Goal: Task Accomplishment & Management: Manage account settings

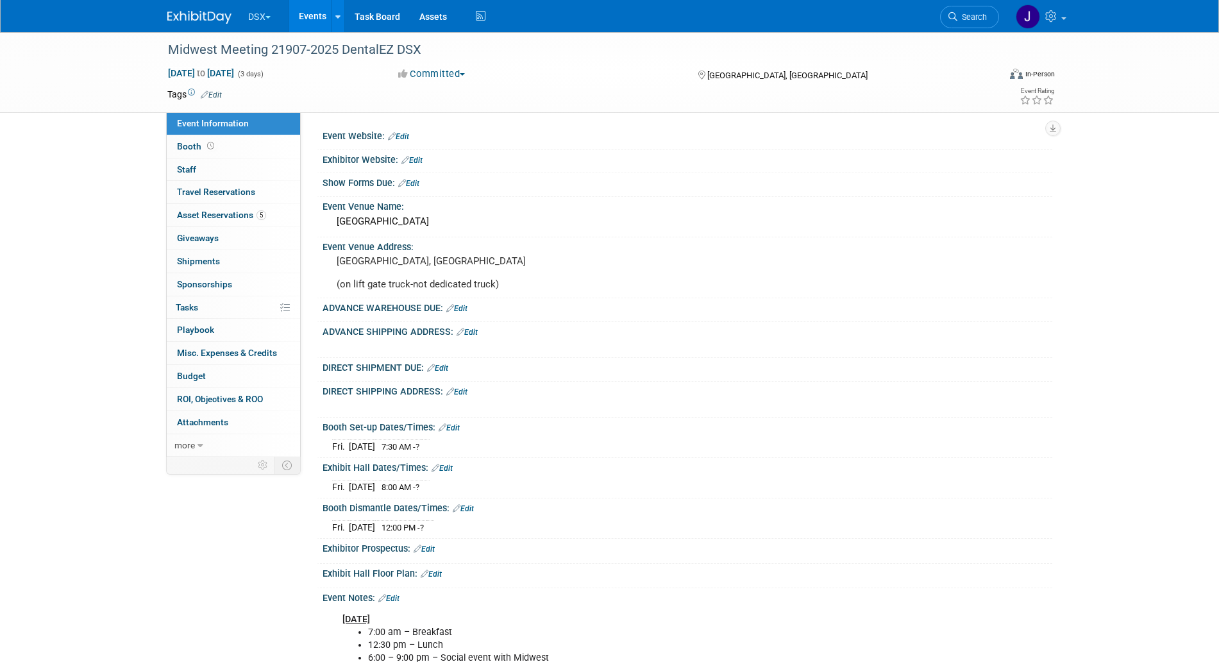
click at [448, 373] on link "Edit" at bounding box center [437, 368] width 21 height 9
select select "8"
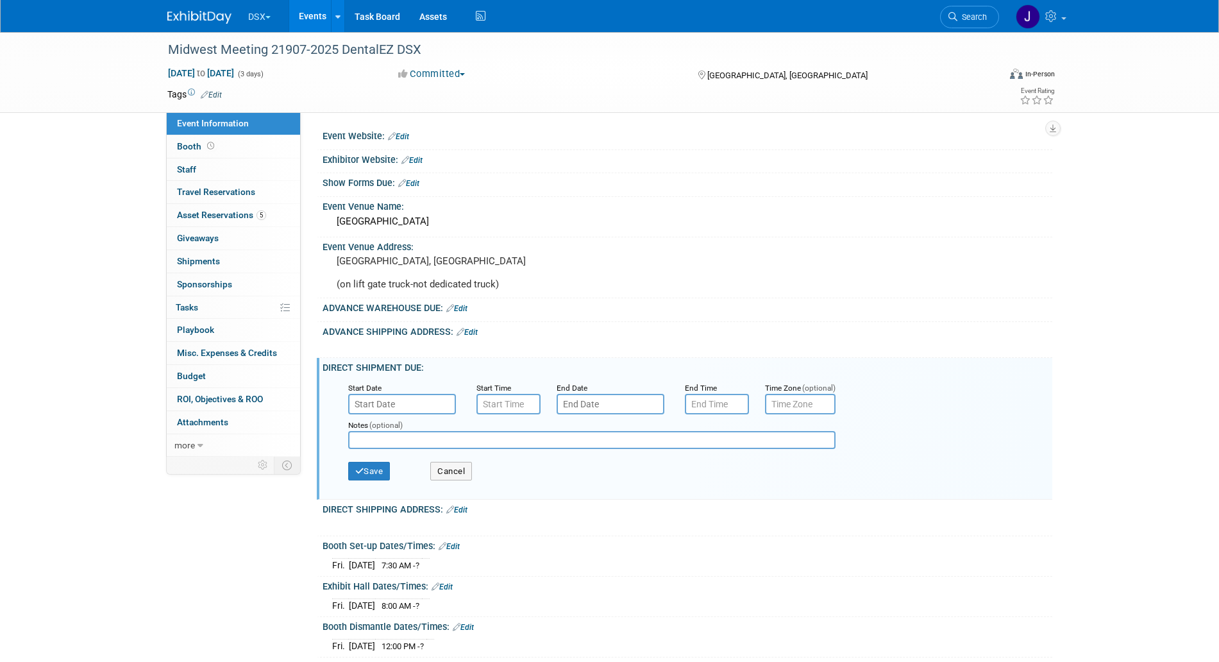
click at [449, 414] on input "text" at bounding box center [402, 404] width 108 height 21
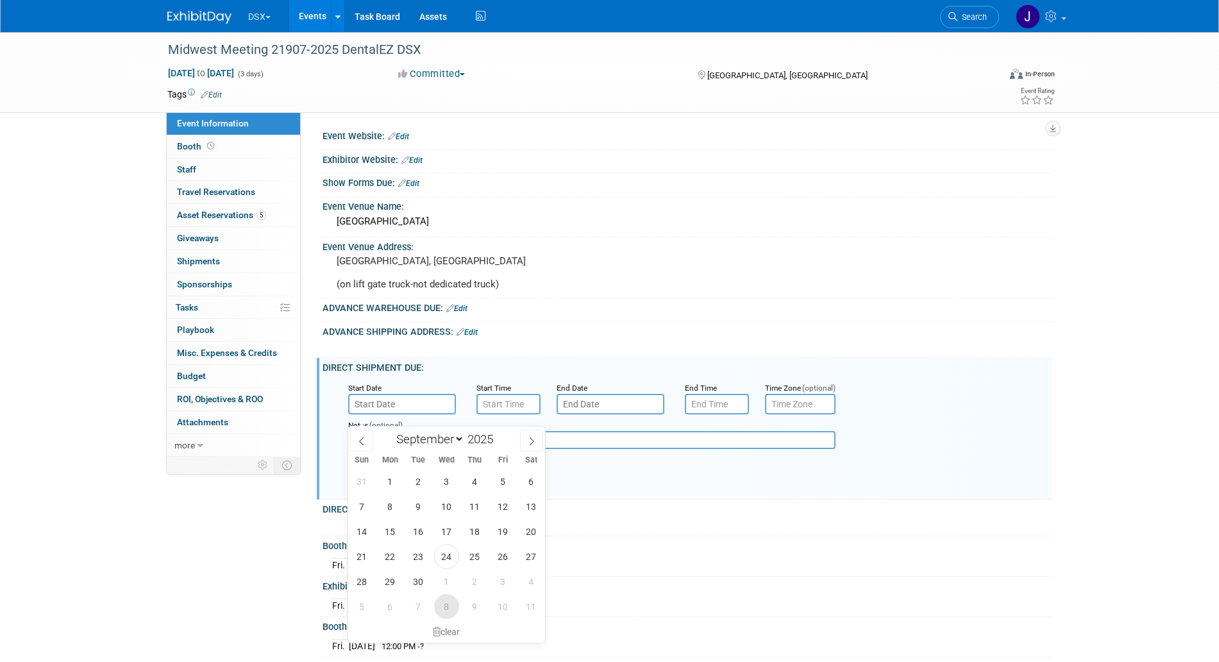
click at [457, 608] on span "8" at bounding box center [446, 606] width 25 height 25
type input "Oct 8, 2025"
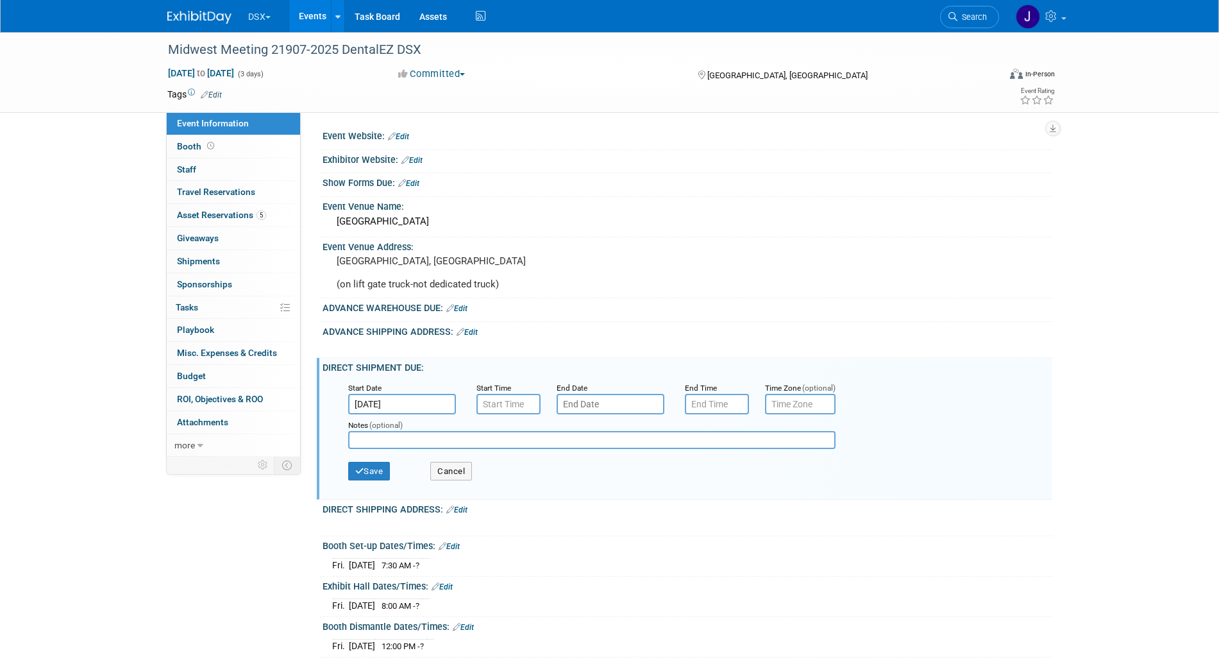
type input "7:00 AM"
click at [502, 414] on input "7:00 AM" at bounding box center [508, 404] width 64 height 21
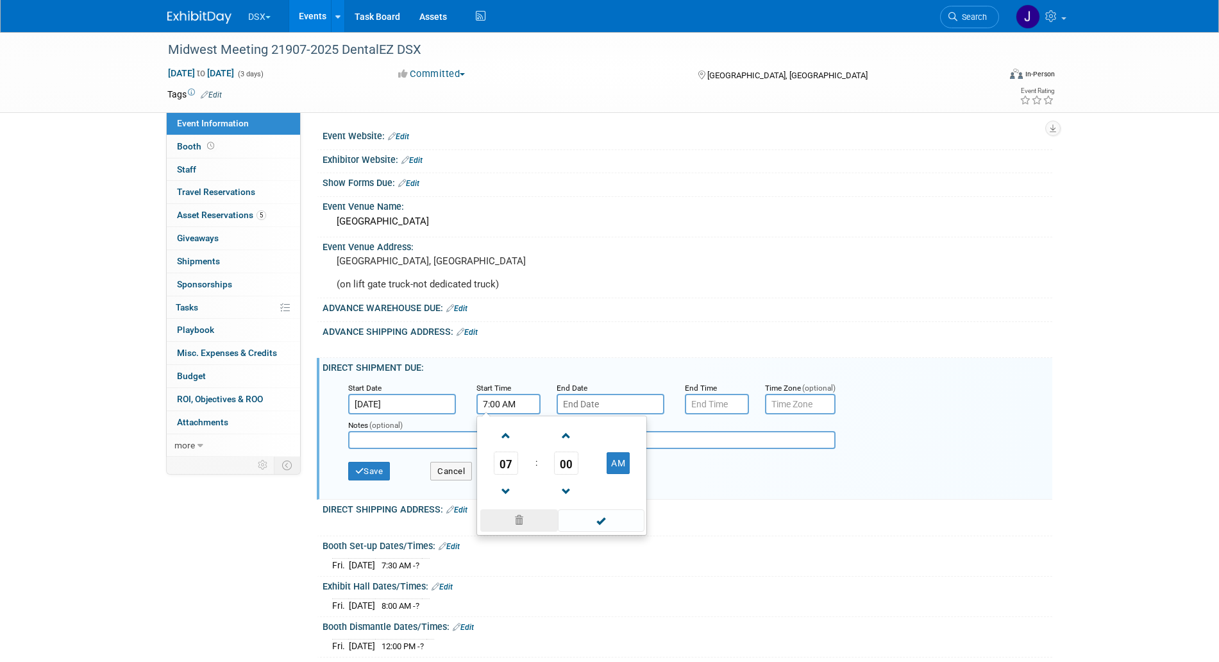
click at [528, 530] on span at bounding box center [519, 520] width 78 height 22
click at [547, 343] on div "X" at bounding box center [686, 340] width 714 height 6
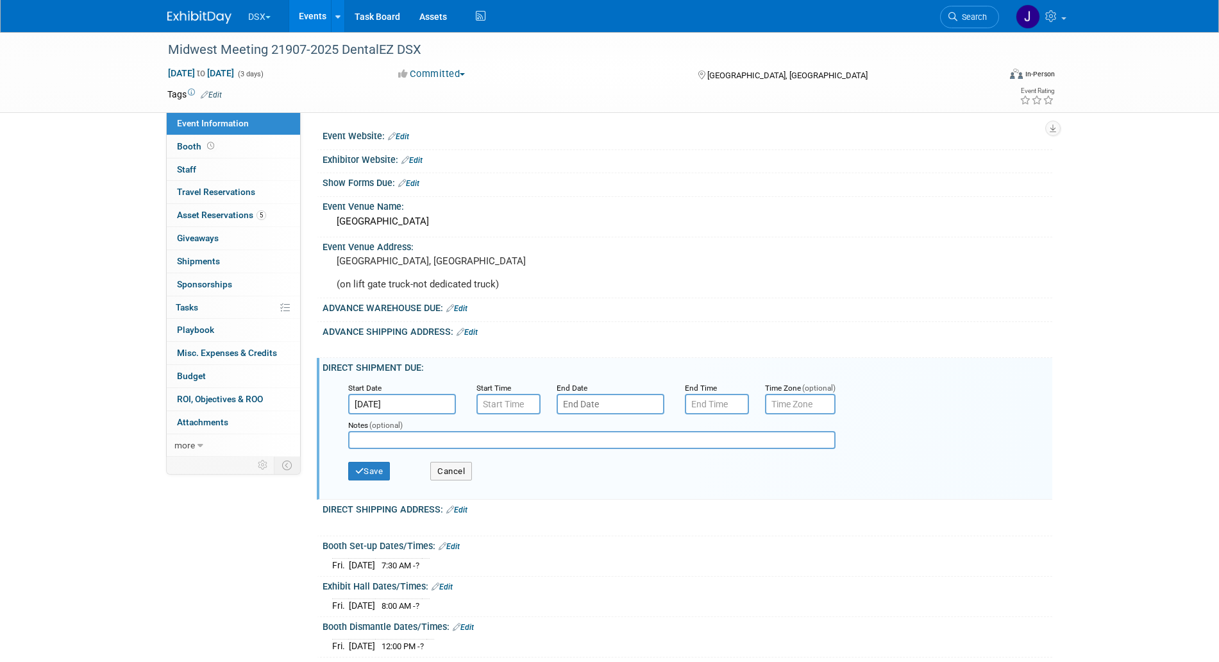
click at [394, 480] on div "Save Cancel" at bounding box center [690, 472] width 684 height 35
click at [382, 481] on button "Save" at bounding box center [369, 471] width 42 height 19
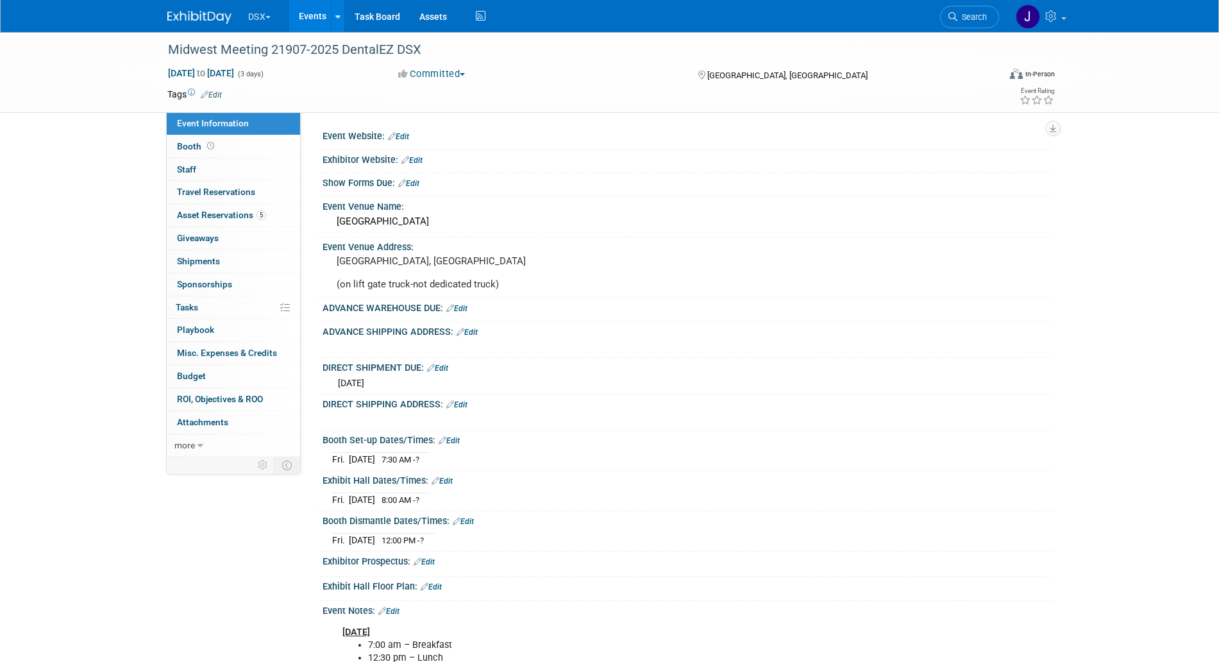
click at [446, 373] on link "Edit" at bounding box center [437, 368] width 21 height 9
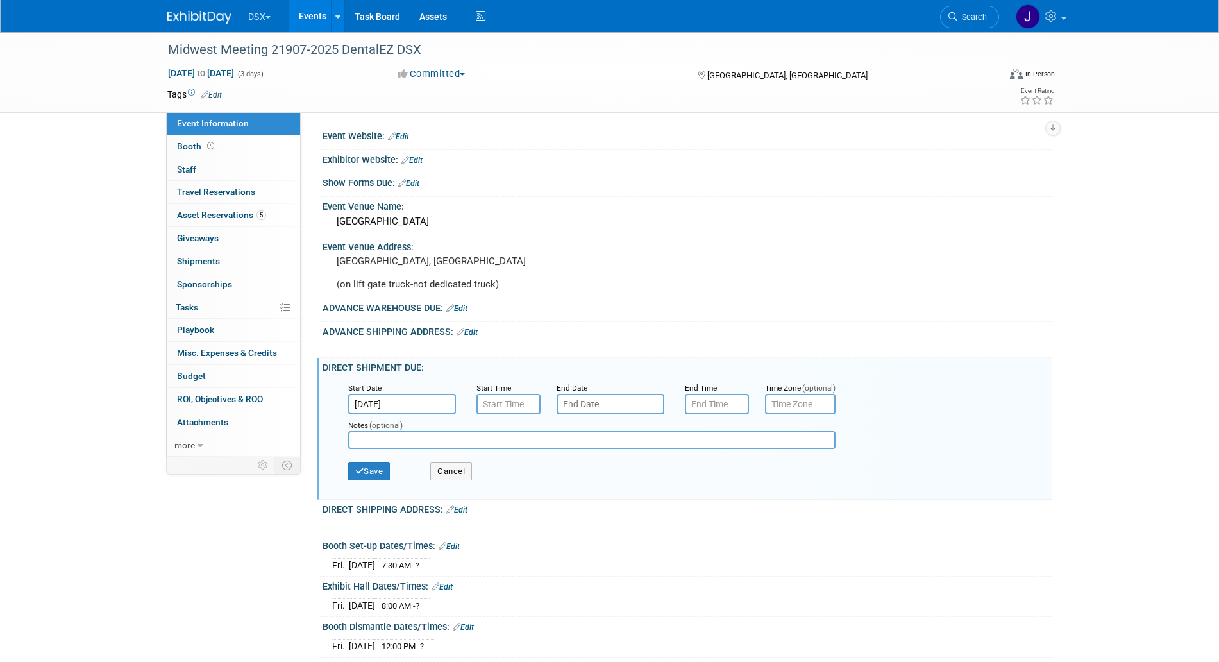
type input "7:00 AM"
click at [494, 412] on input "7:00 AM" at bounding box center [508, 404] width 64 height 21
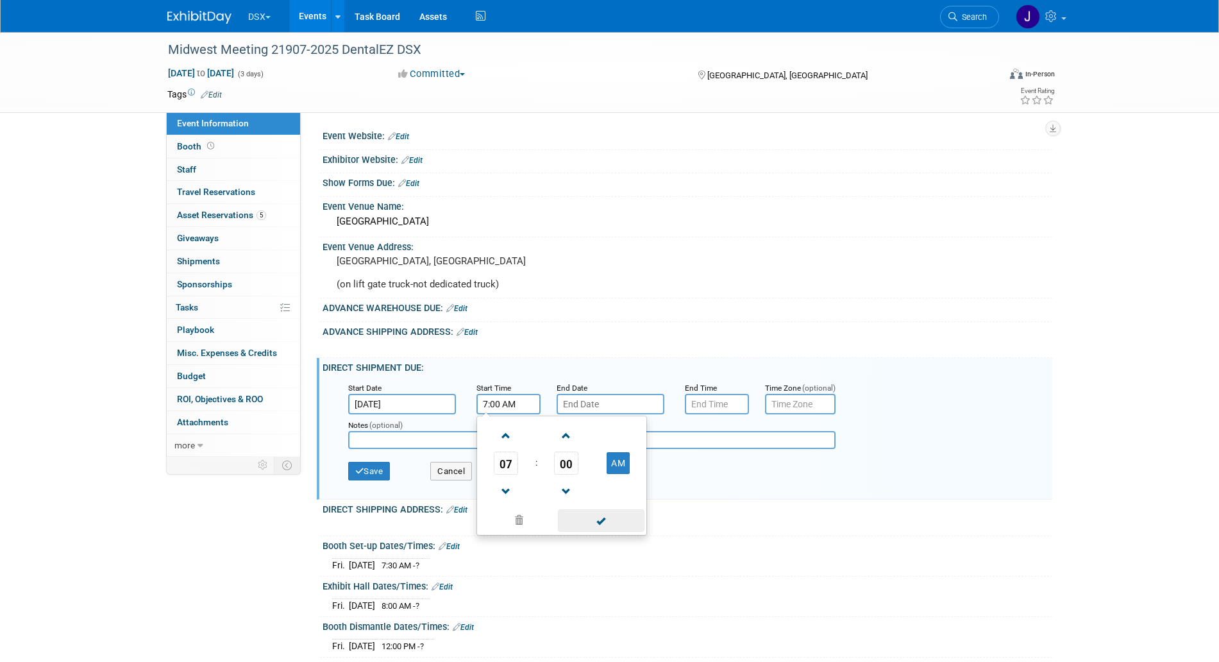
click at [603, 526] on span at bounding box center [601, 520] width 87 height 22
click at [625, 413] on input "text" at bounding box center [611, 404] width 108 height 21
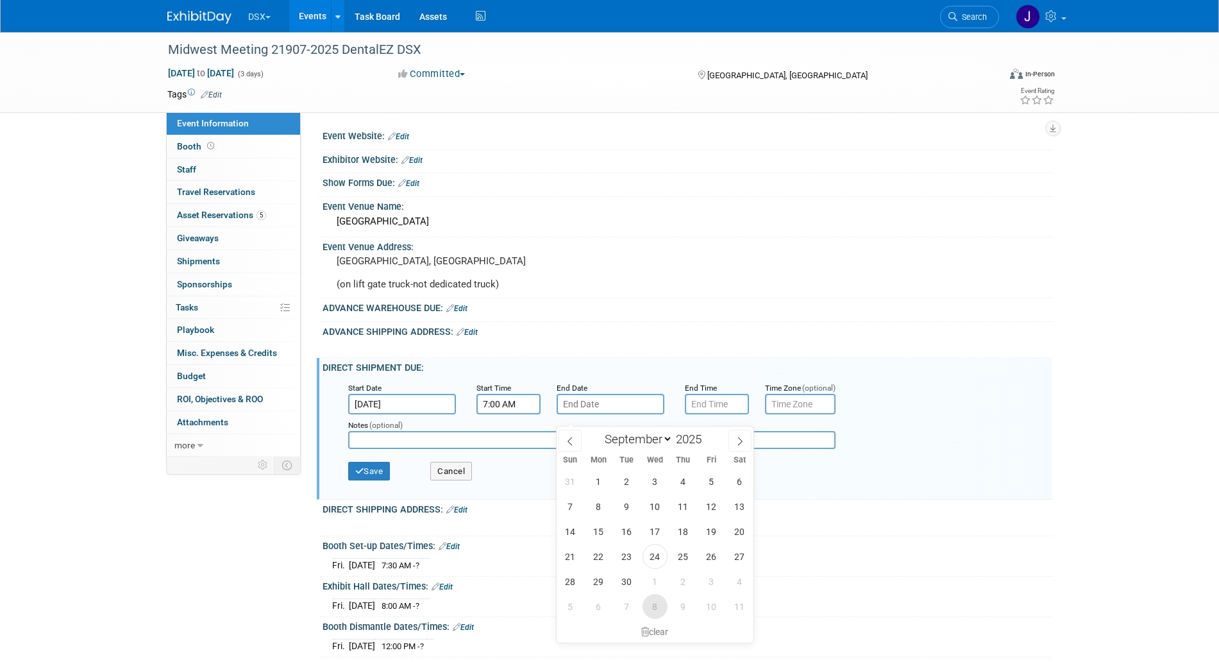
click at [661, 607] on span "8" at bounding box center [655, 606] width 25 height 25
type input "Oct 8, 2025"
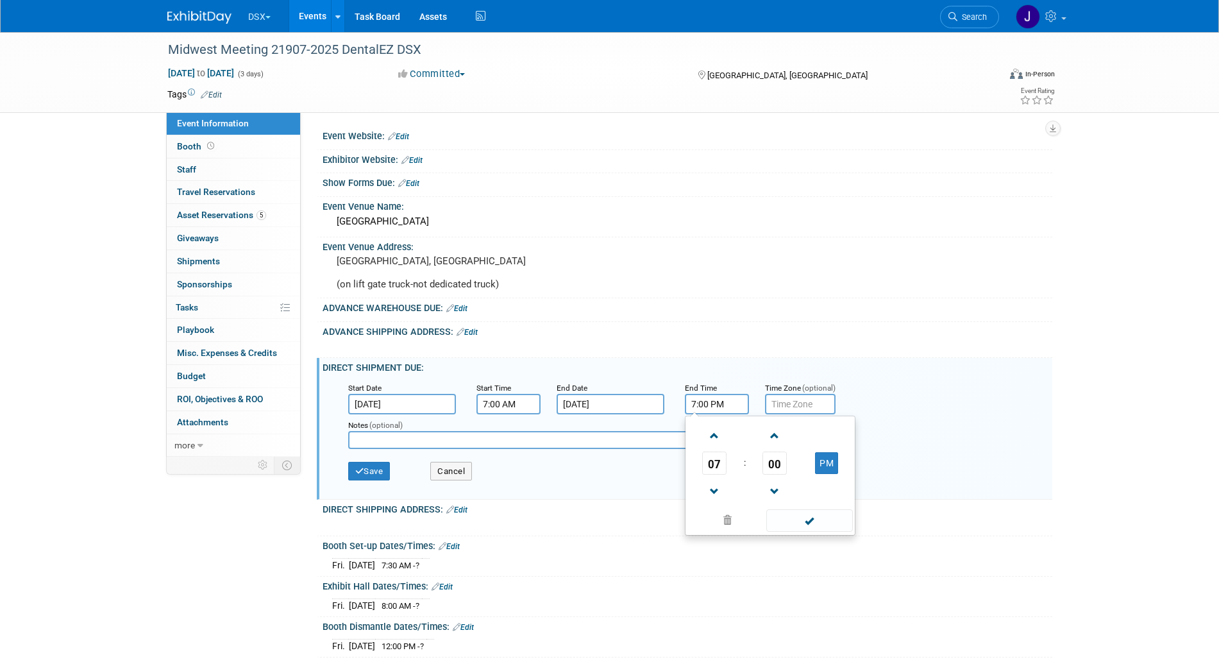
click at [700, 410] on input "7:00 PM" at bounding box center [717, 404] width 64 height 21
click at [717, 447] on span at bounding box center [714, 435] width 22 height 22
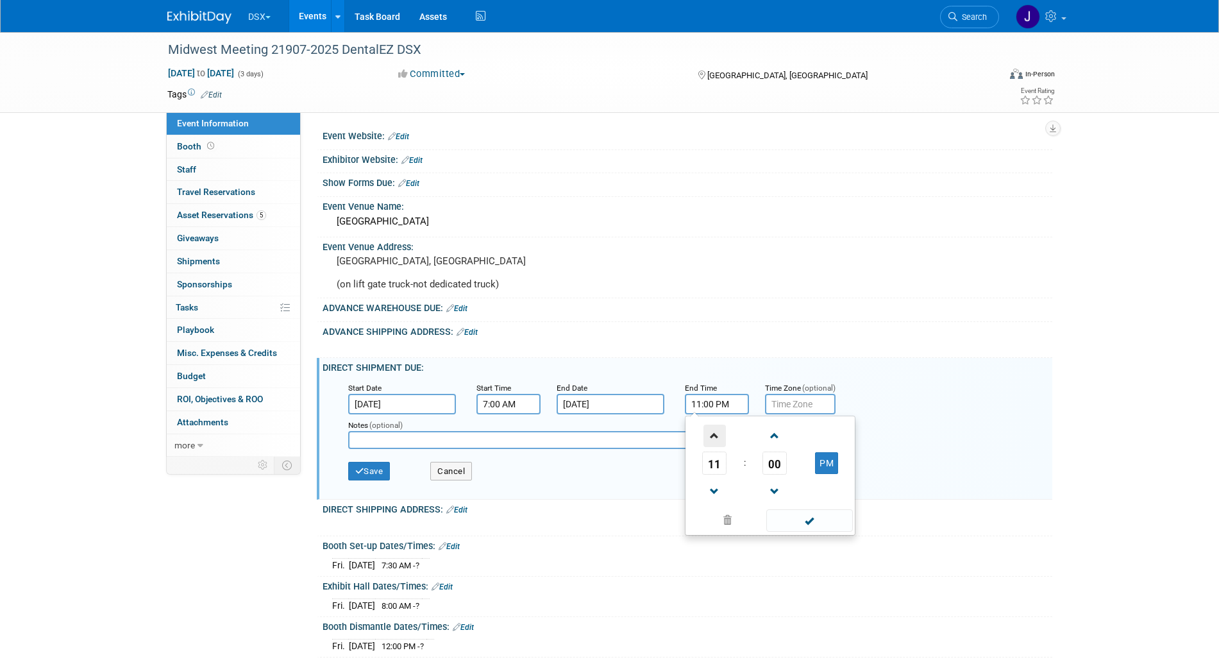
click at [717, 447] on span at bounding box center [714, 435] width 22 height 22
click at [718, 447] on span at bounding box center [714, 435] width 22 height 22
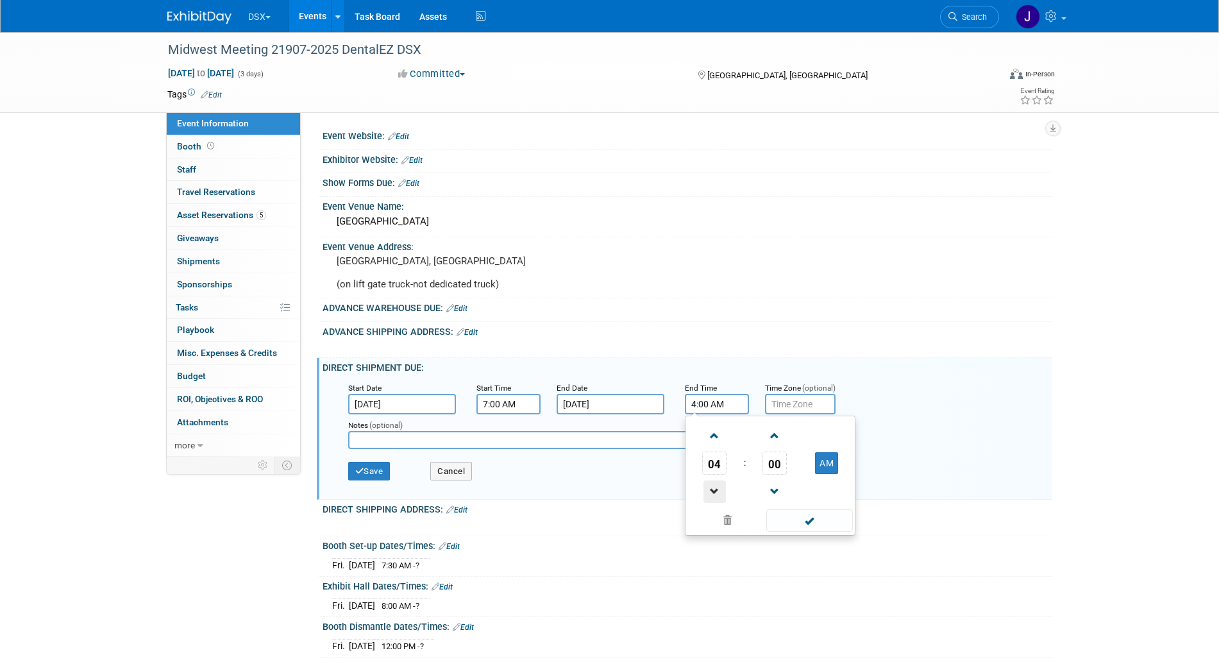
click at [714, 502] on span at bounding box center [714, 491] width 22 height 22
click at [828, 469] on button "AM" at bounding box center [826, 463] width 23 height 22
type input "3:00 PM"
click at [816, 528] on span at bounding box center [809, 520] width 87 height 22
click at [794, 414] on input "text" at bounding box center [800, 404] width 71 height 21
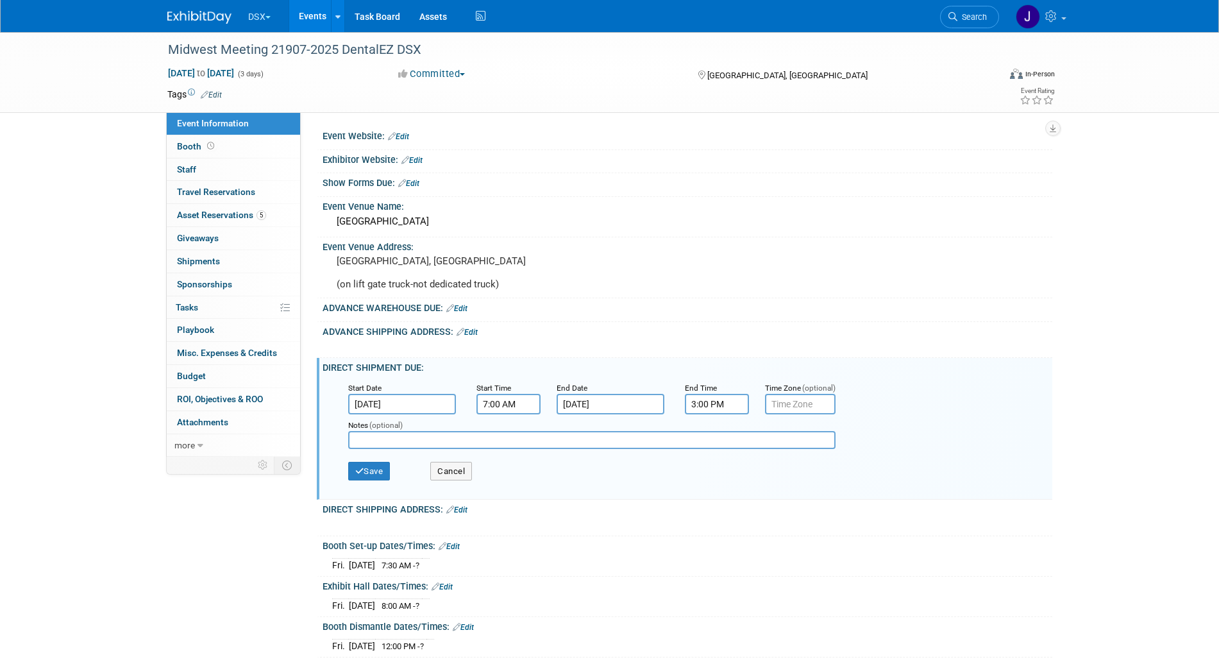
click at [800, 408] on input "text" at bounding box center [800, 404] width 71 height 21
click at [772, 414] on input "-2hrs to est" at bounding box center [800, 404] width 71 height 21
click at [824, 414] on input "(-2hrs to est" at bounding box center [800, 404] width 71 height 21
type input "(-2hrs to est)"
click at [381, 481] on button "Save" at bounding box center [369, 471] width 42 height 19
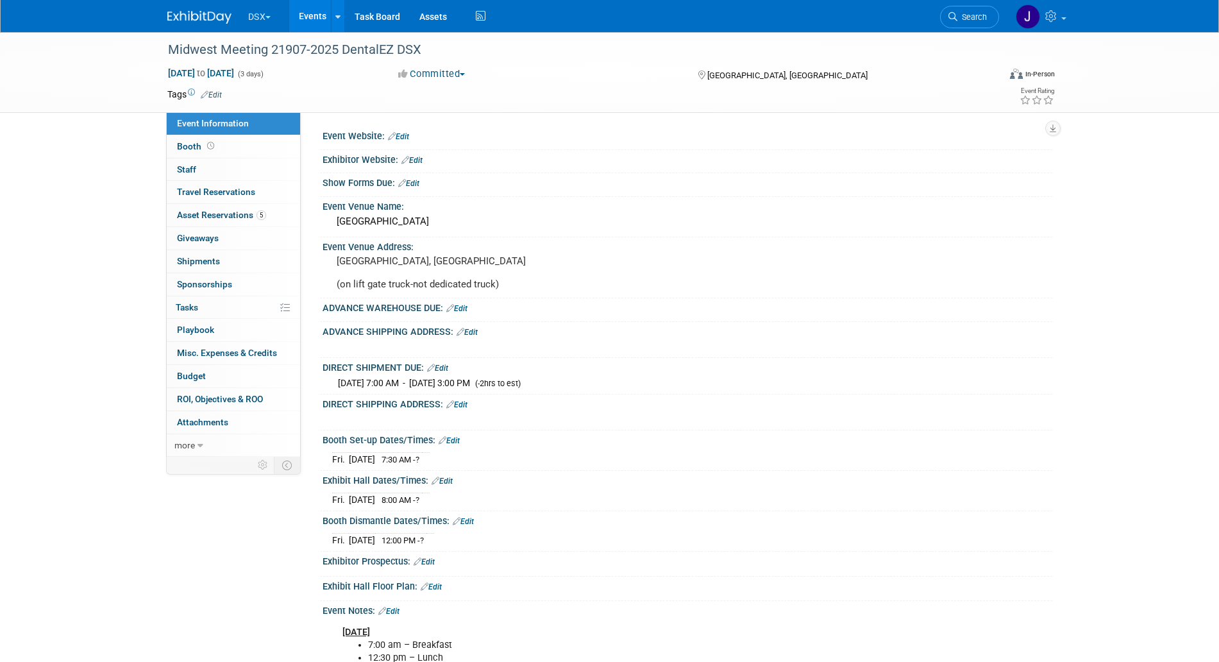
click at [466, 409] on link "Edit" at bounding box center [456, 404] width 21 height 9
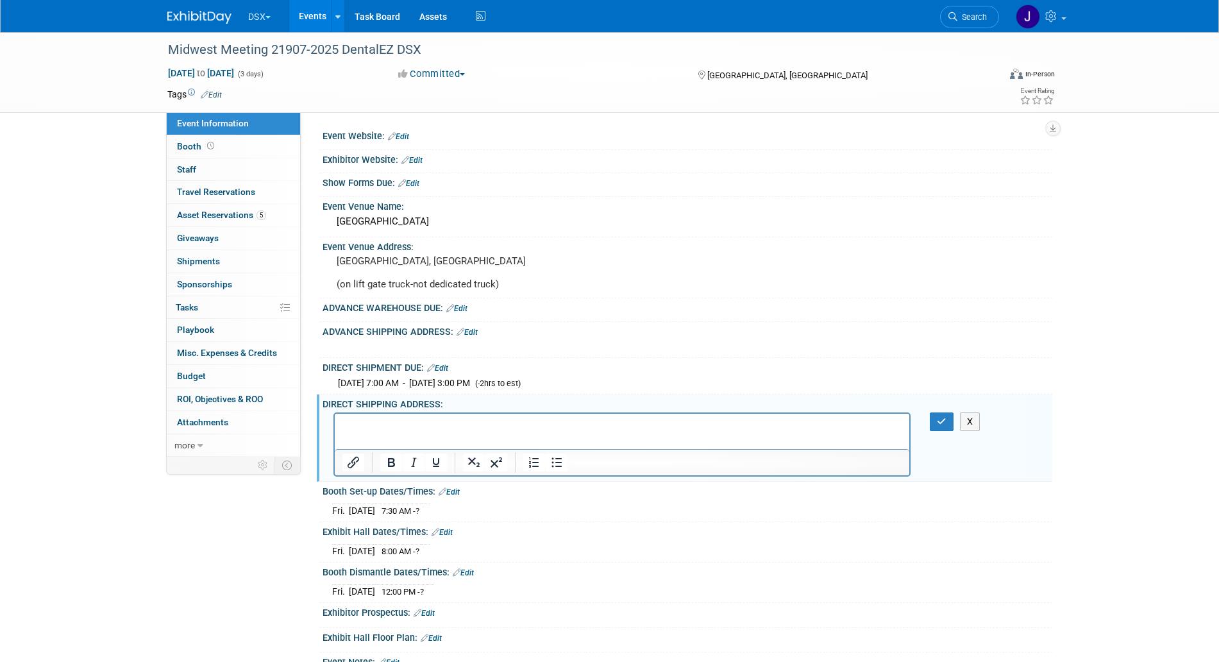
click at [426, 426] on p "Rich Text Area. Press ALT-0 for help." at bounding box center [622, 425] width 560 height 13
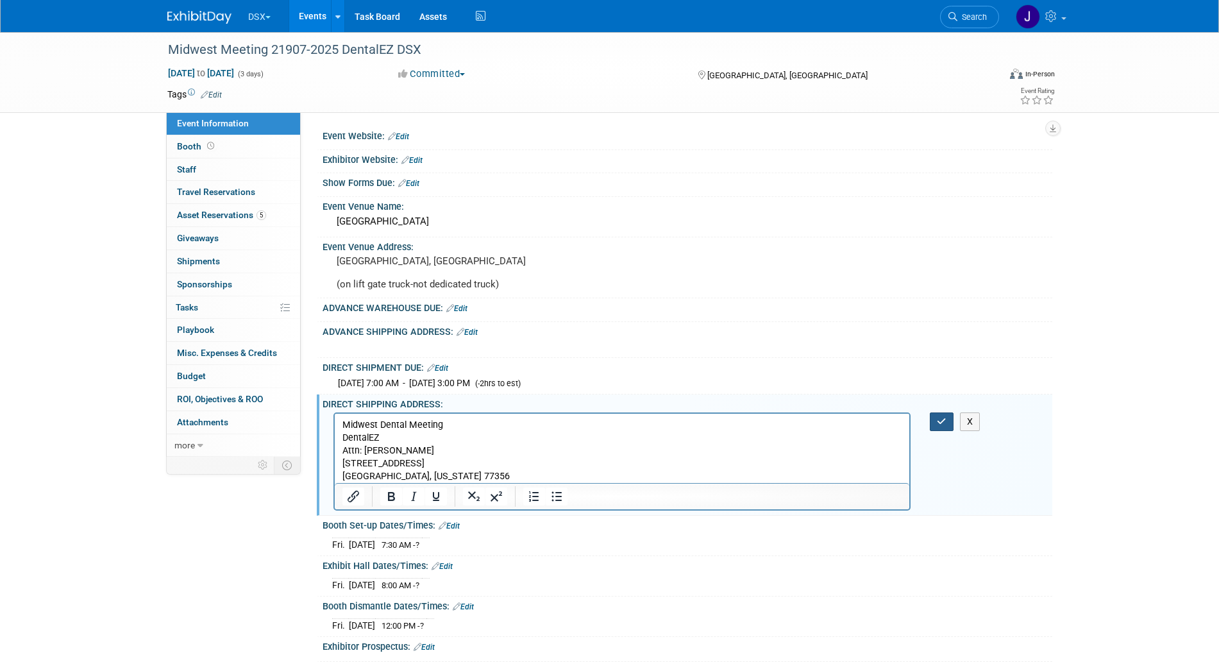
click at [934, 431] on button "button" at bounding box center [942, 421] width 24 height 19
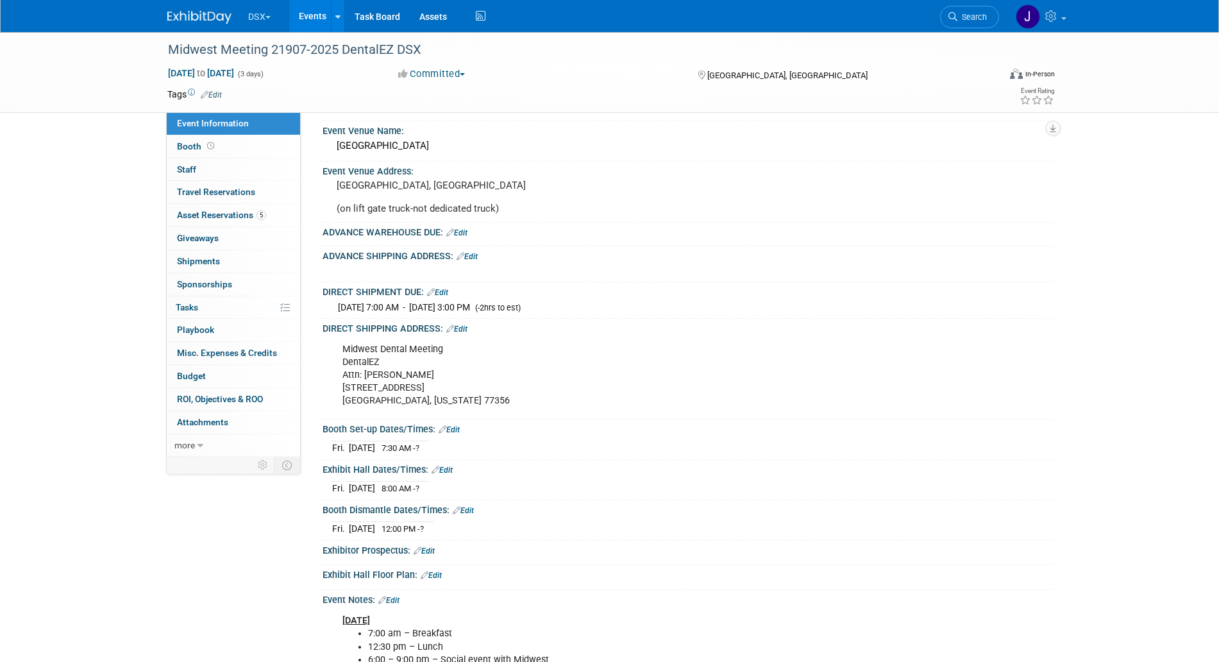
scroll to position [74, 0]
click at [465, 517] on link "Edit" at bounding box center [463, 512] width 21 height 9
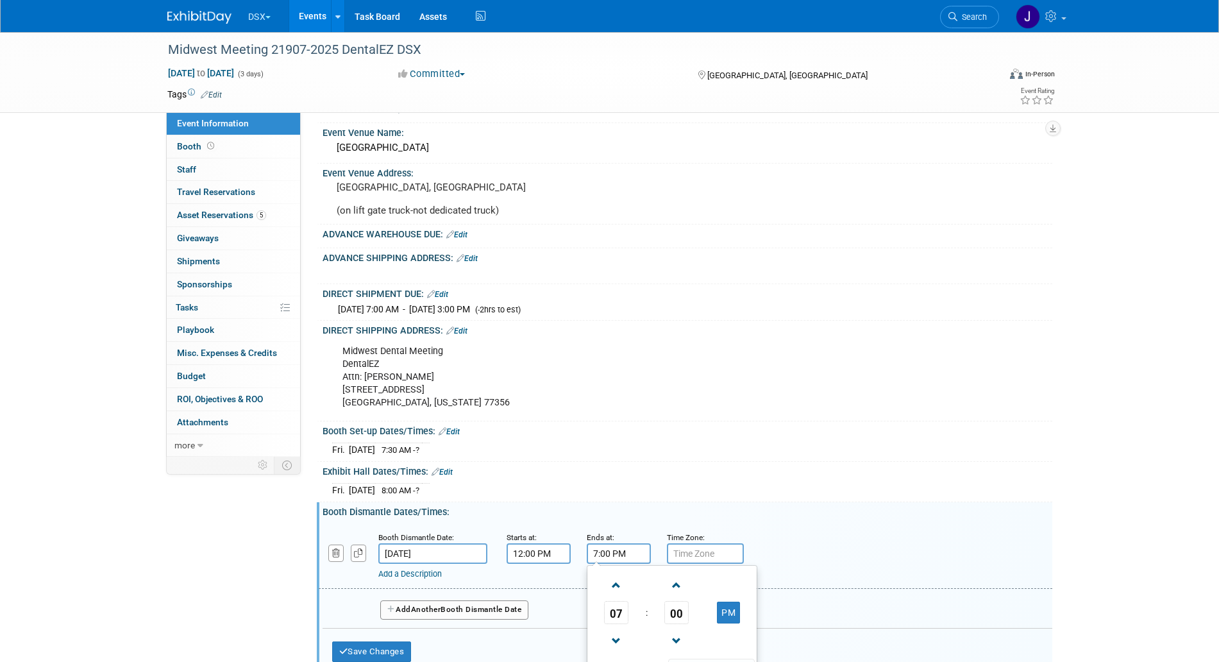
click at [640, 564] on input "7:00 PM" at bounding box center [619, 553] width 64 height 21
click at [619, 637] on link at bounding box center [616, 640] width 24 height 33
click at [619, 641] on span at bounding box center [616, 641] width 22 height 22
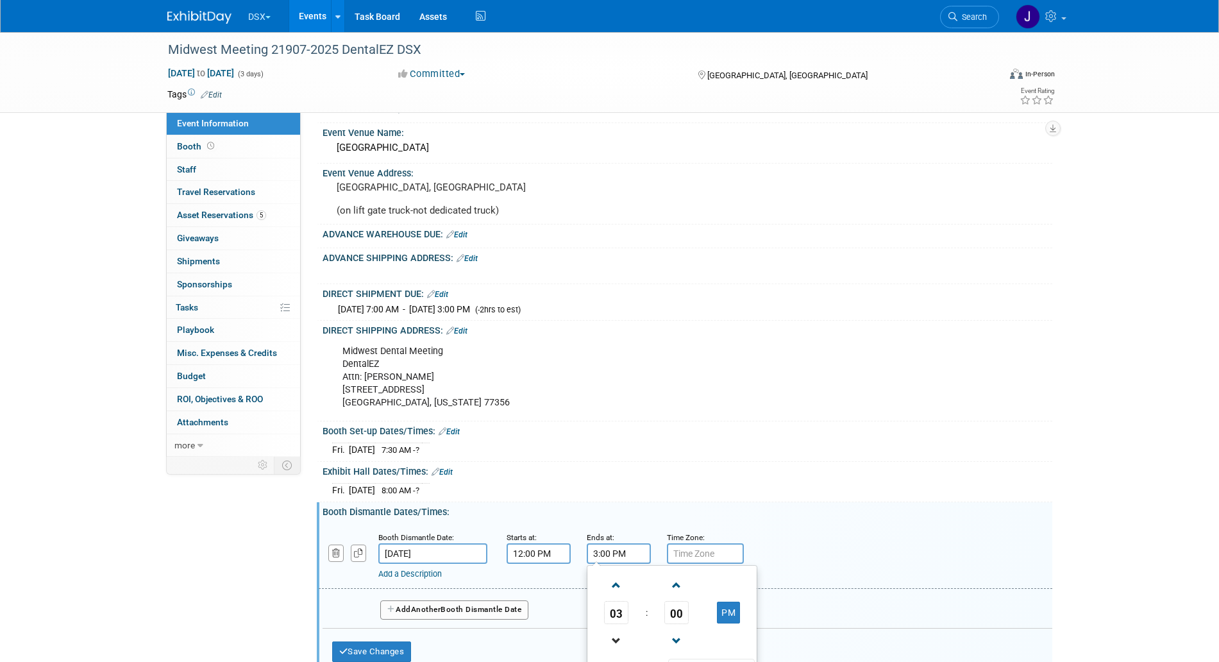
click at [619, 637] on link at bounding box center [616, 640] width 24 height 33
click at [617, 645] on span at bounding box center [616, 641] width 22 height 22
click at [605, 596] on span at bounding box center [616, 585] width 22 height 22
click at [656, 601] on td at bounding box center [676, 584] width 53 height 33
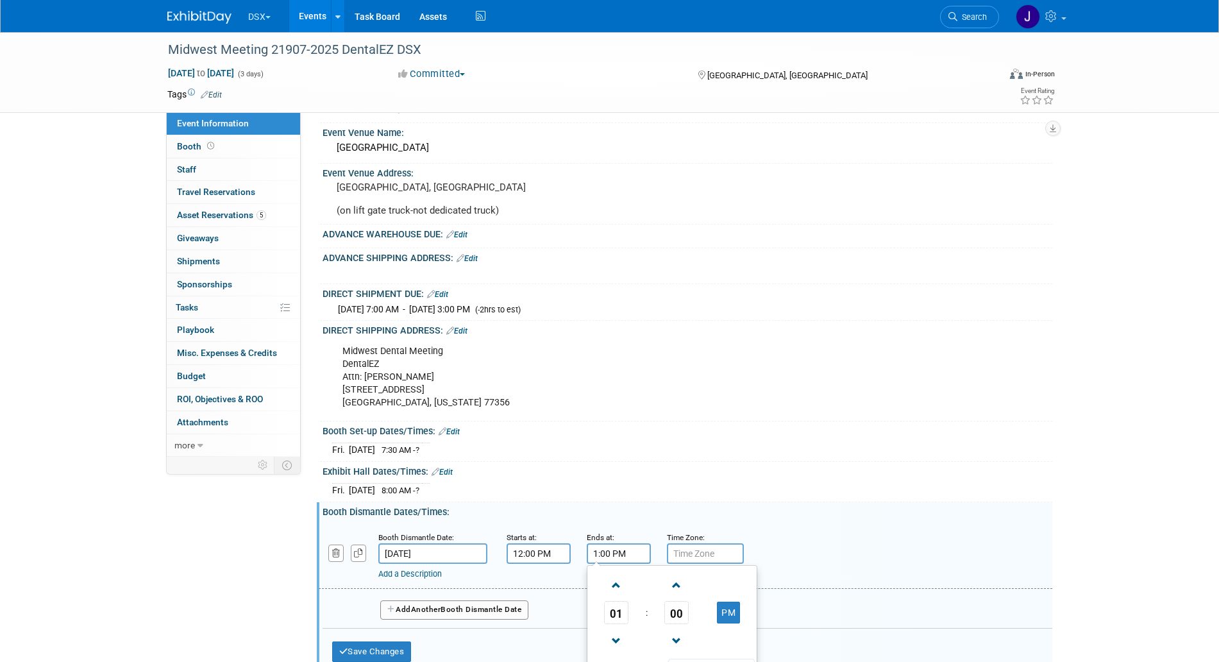
click at [659, 601] on td at bounding box center [676, 584] width 53 height 33
click at [671, 619] on span "00" at bounding box center [676, 612] width 24 height 23
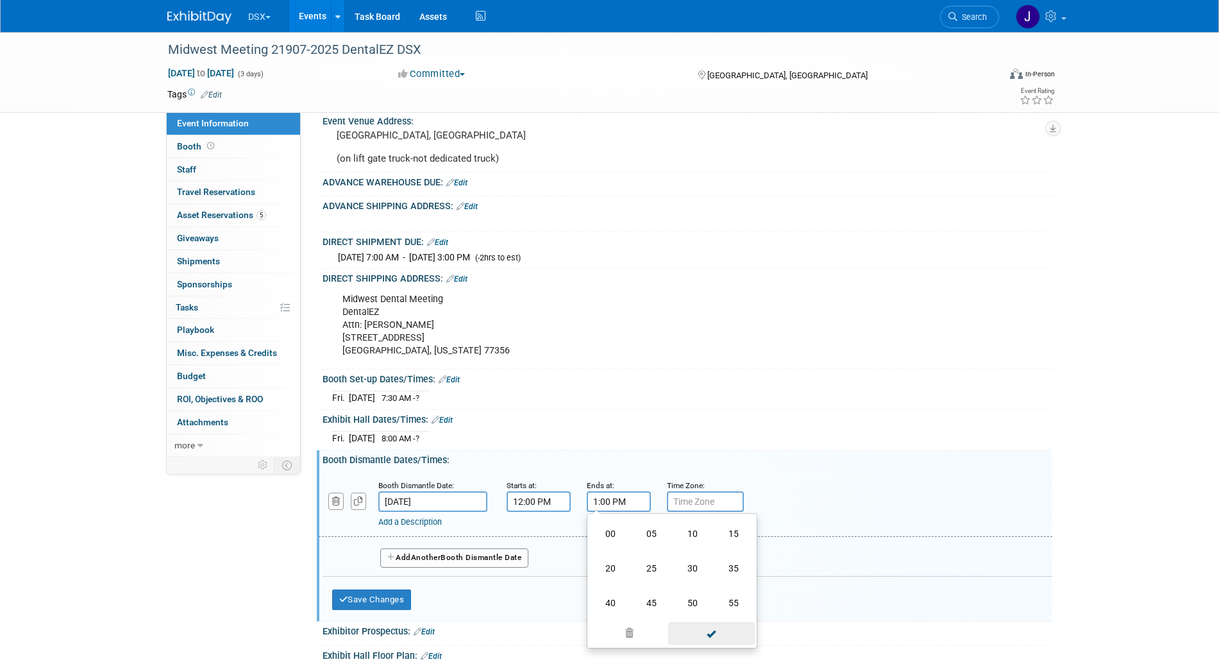
scroll to position [154, 0]
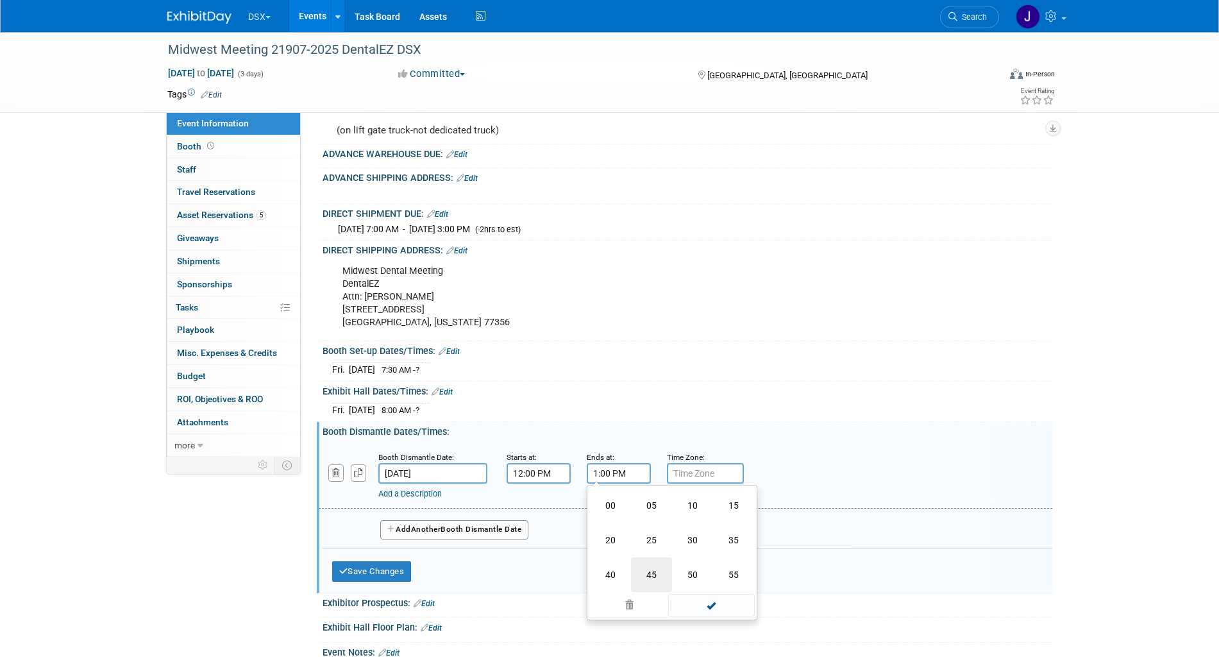
click at [659, 587] on td "45" at bounding box center [651, 574] width 41 height 35
click at [684, 598] on span at bounding box center [711, 589] width 87 height 22
click at [603, 483] on input "1:45 PM" at bounding box center [619, 473] width 64 height 21
click at [679, 572] on span at bounding box center [677, 561] width 22 height 22
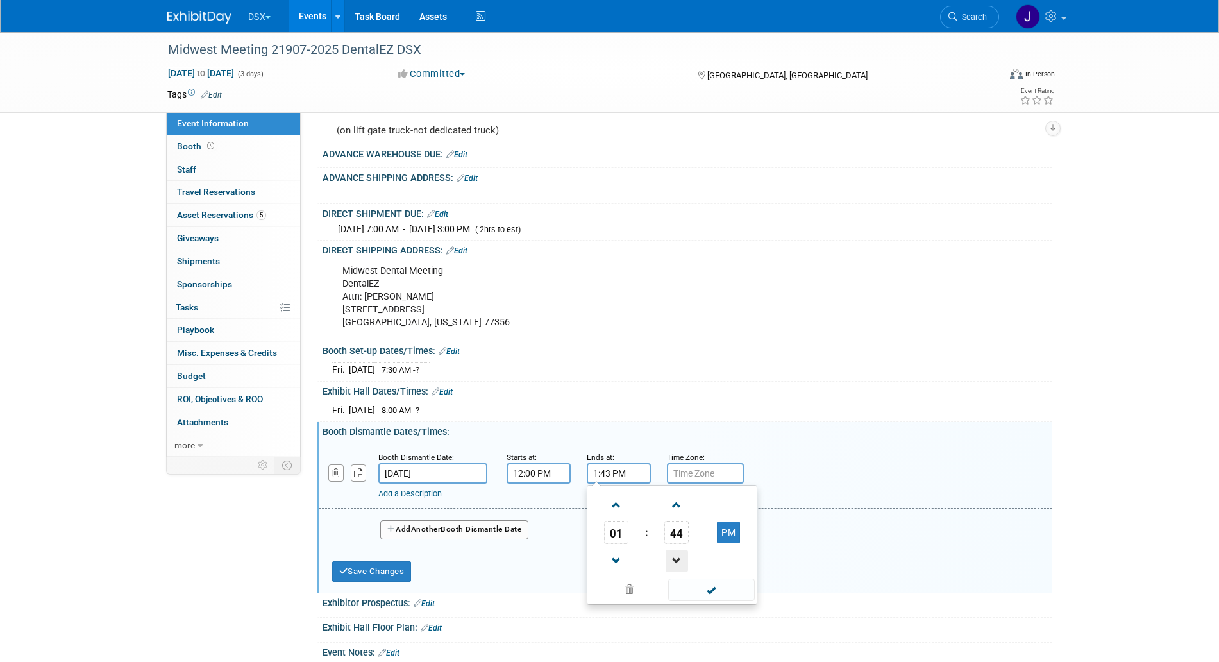
click at [679, 572] on span at bounding box center [677, 561] width 22 height 22
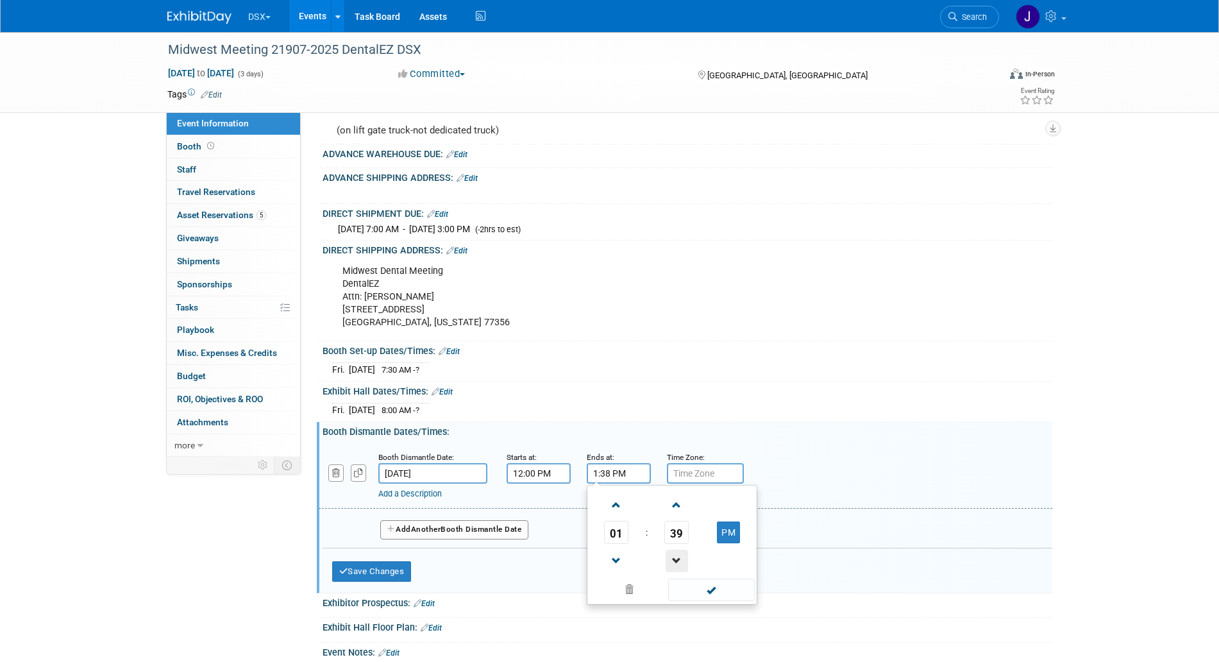
click at [679, 572] on span at bounding box center [677, 561] width 22 height 22
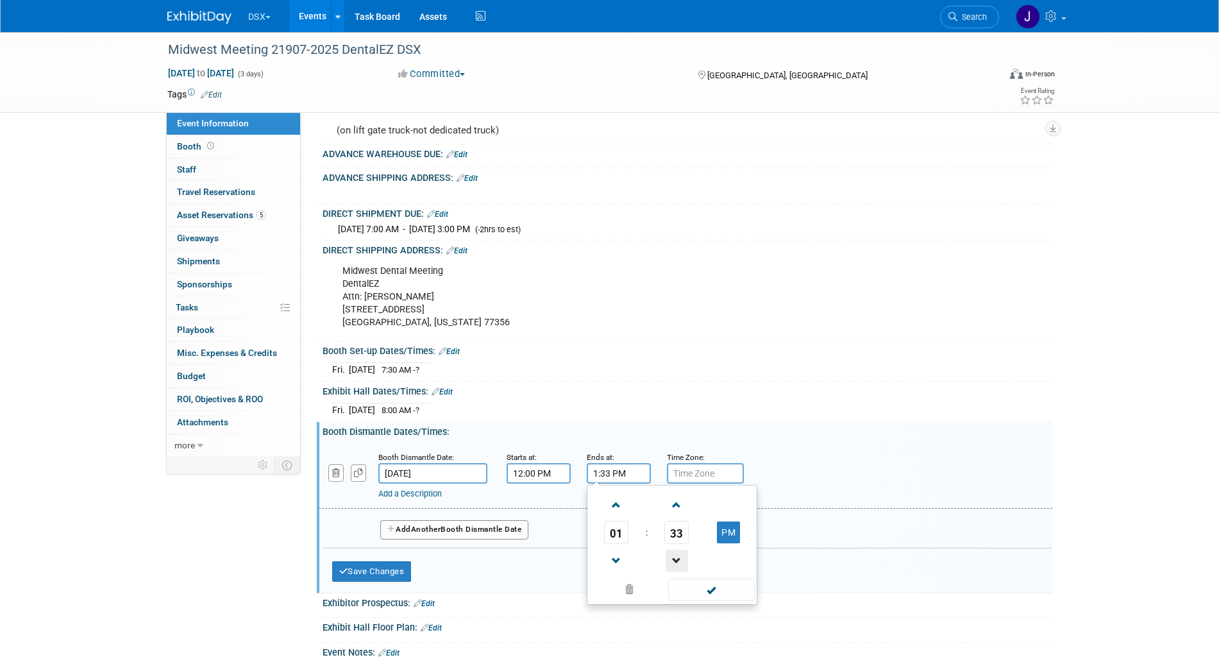
click at [679, 572] on span at bounding box center [677, 561] width 22 height 22
type input "1:30 PM"
click at [680, 598] on span at bounding box center [711, 589] width 87 height 22
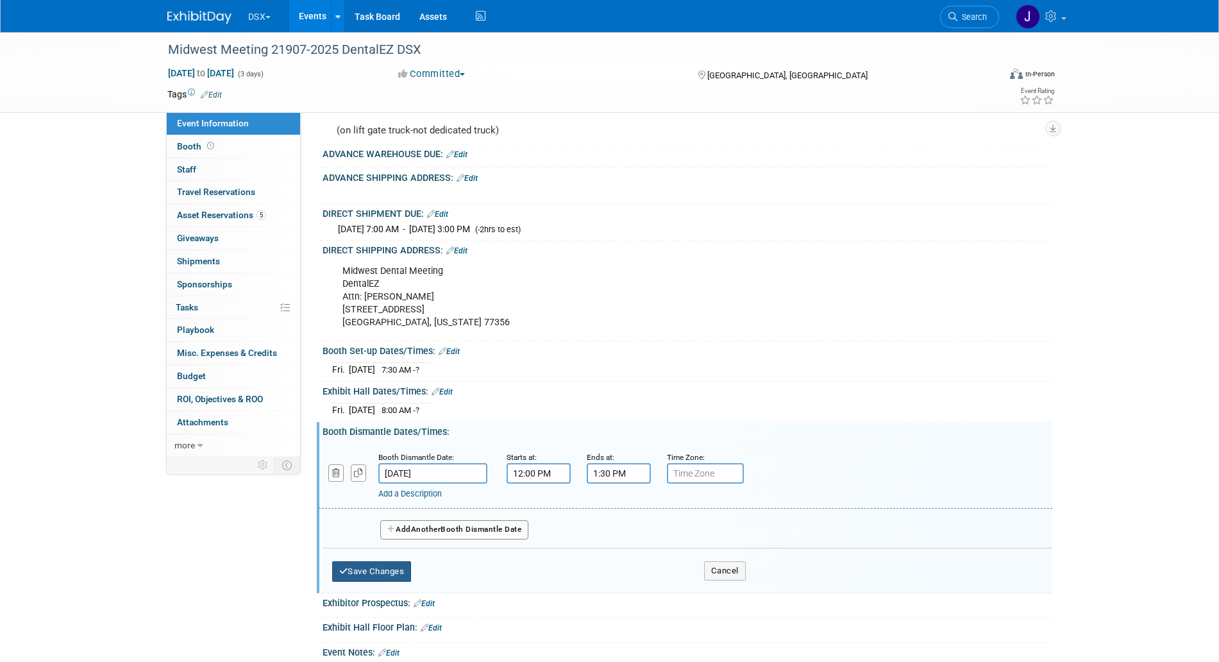
click at [398, 582] on button "Save Changes" at bounding box center [372, 571] width 80 height 21
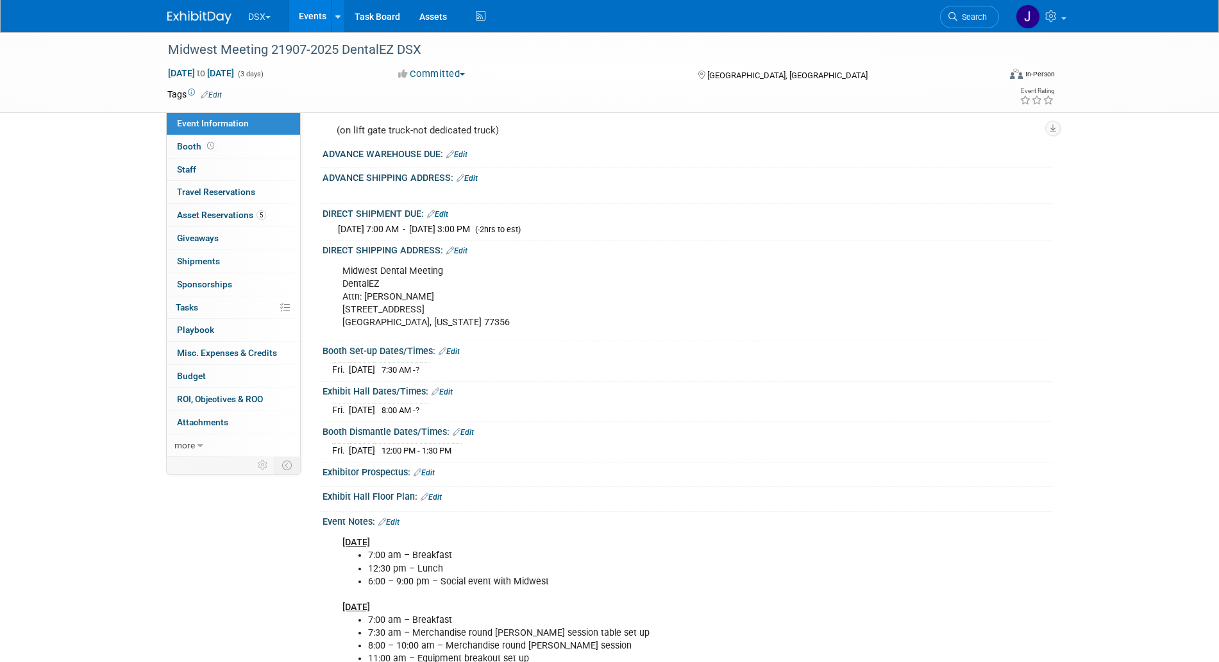
click at [451, 396] on link "Edit" at bounding box center [442, 391] width 21 height 9
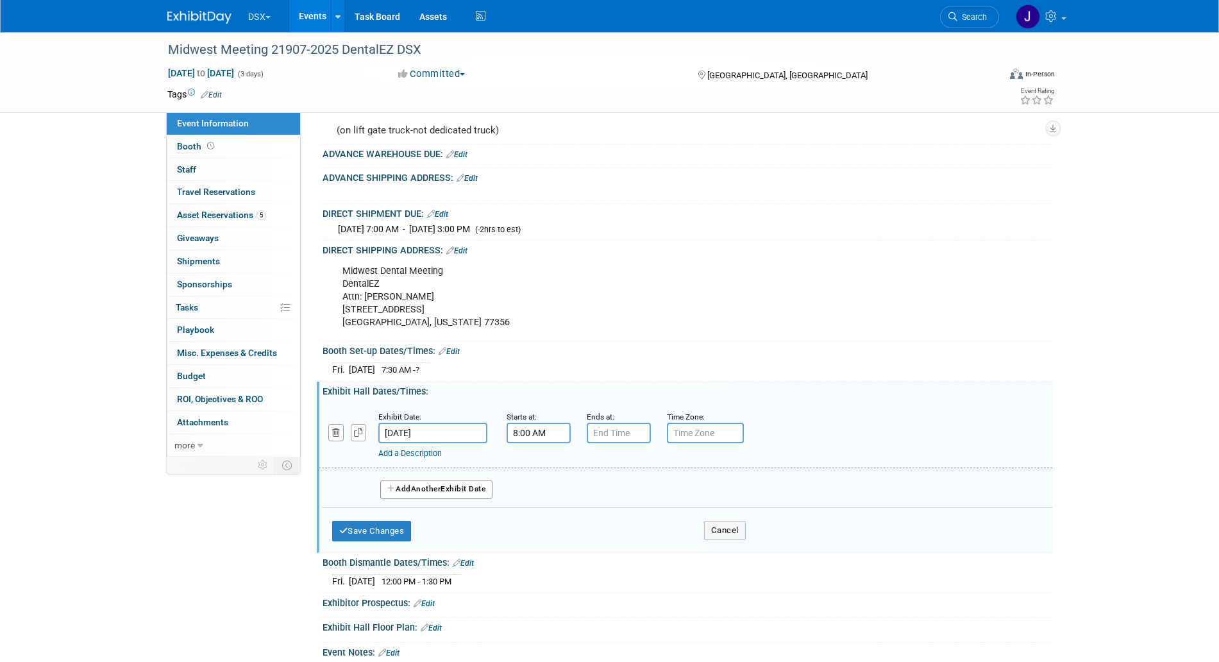
click at [525, 443] on input "8:00 AM" at bounding box center [539, 433] width 64 height 21
click at [615, 376] on div "Fri. Oct 10, 2025 7:30 AM - ?" at bounding box center [687, 367] width 710 height 17
click at [732, 532] on button "Cancel" at bounding box center [725, 530] width 42 height 19
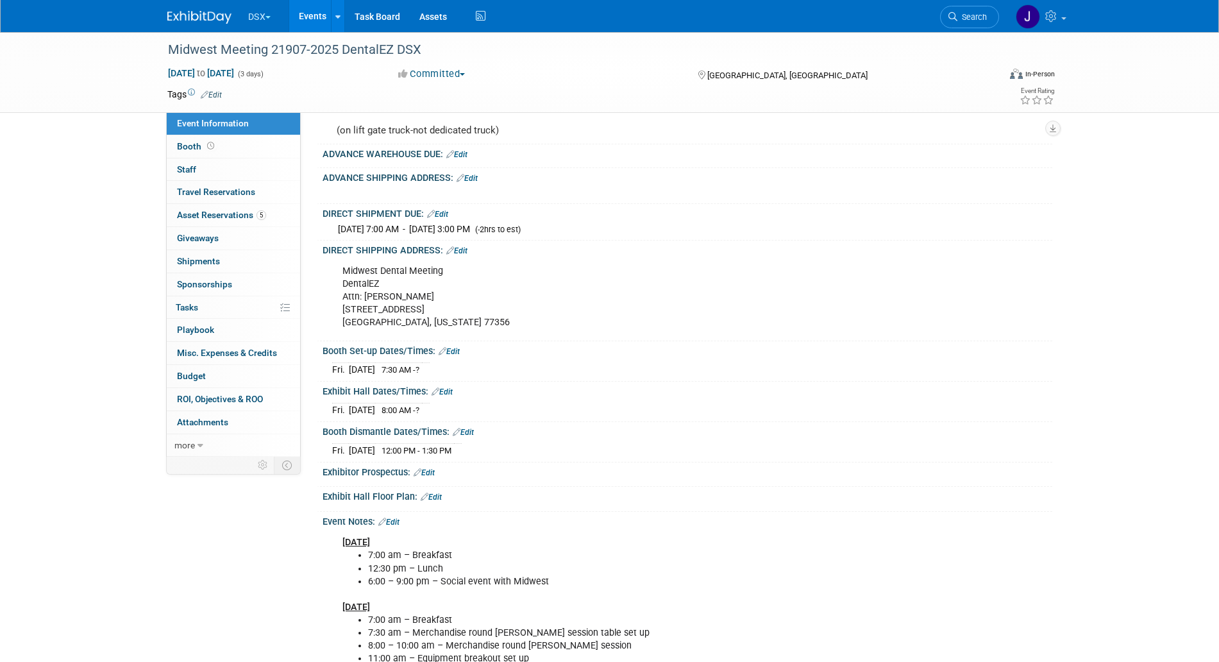
scroll to position [234, 0]
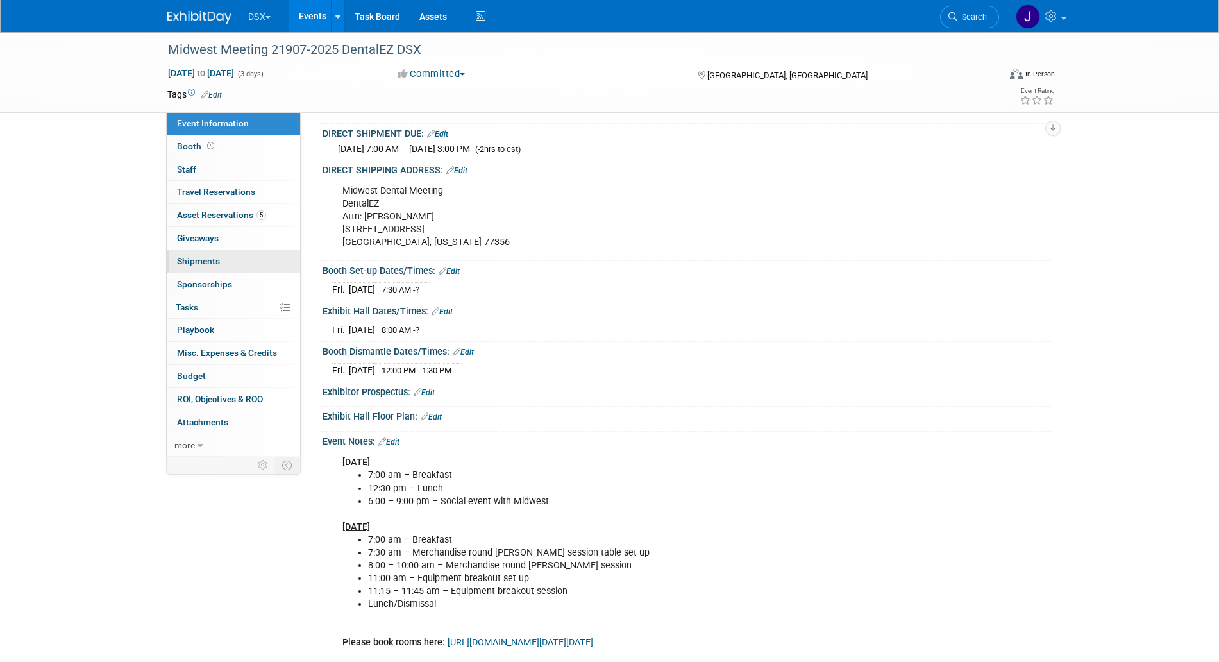
click at [227, 262] on link "0 Shipments 0" at bounding box center [233, 261] width 133 height 22
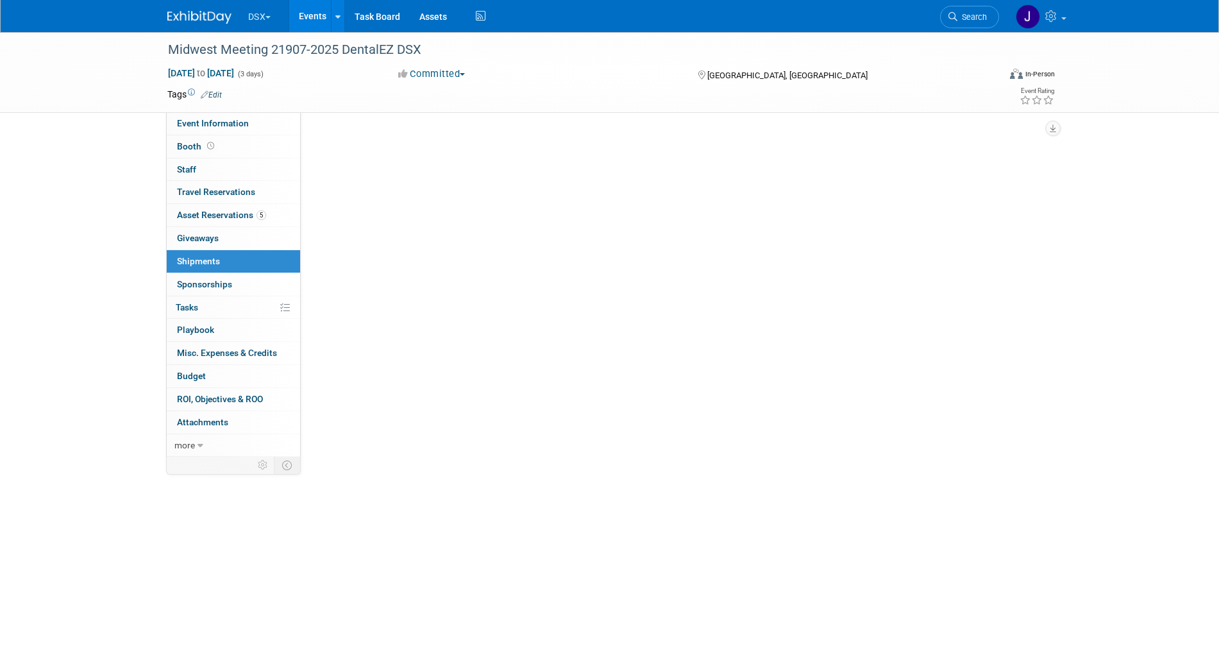
scroll to position [0, 0]
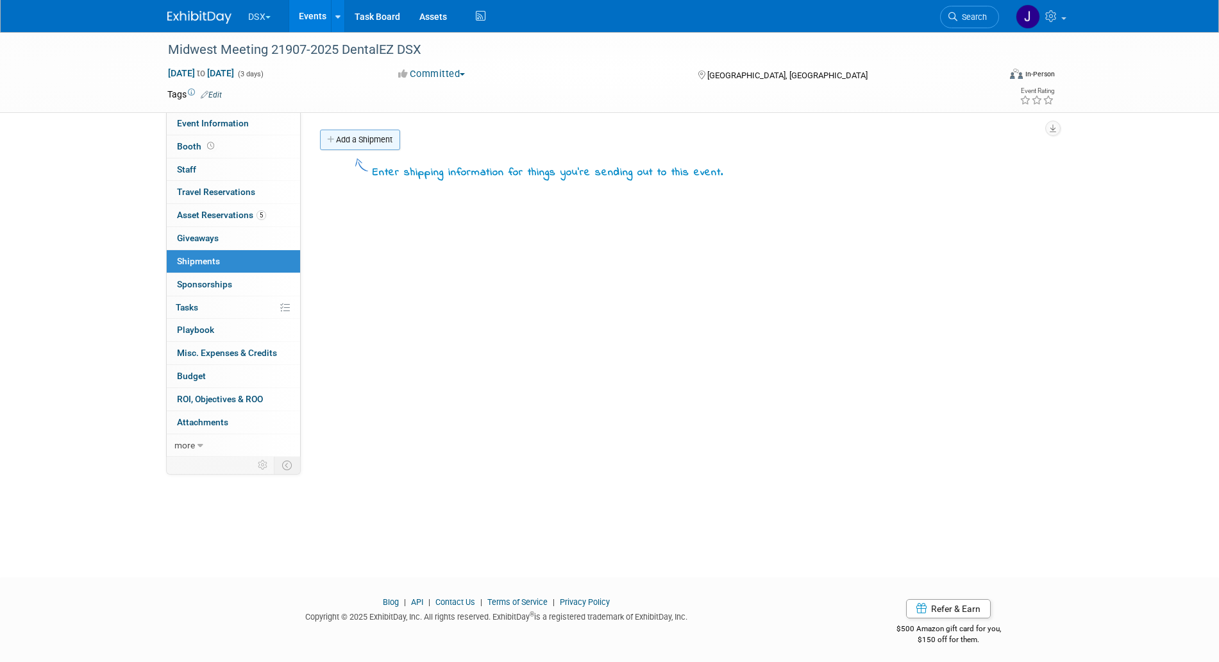
click at [352, 134] on link "Add a Shipment" at bounding box center [360, 140] width 80 height 21
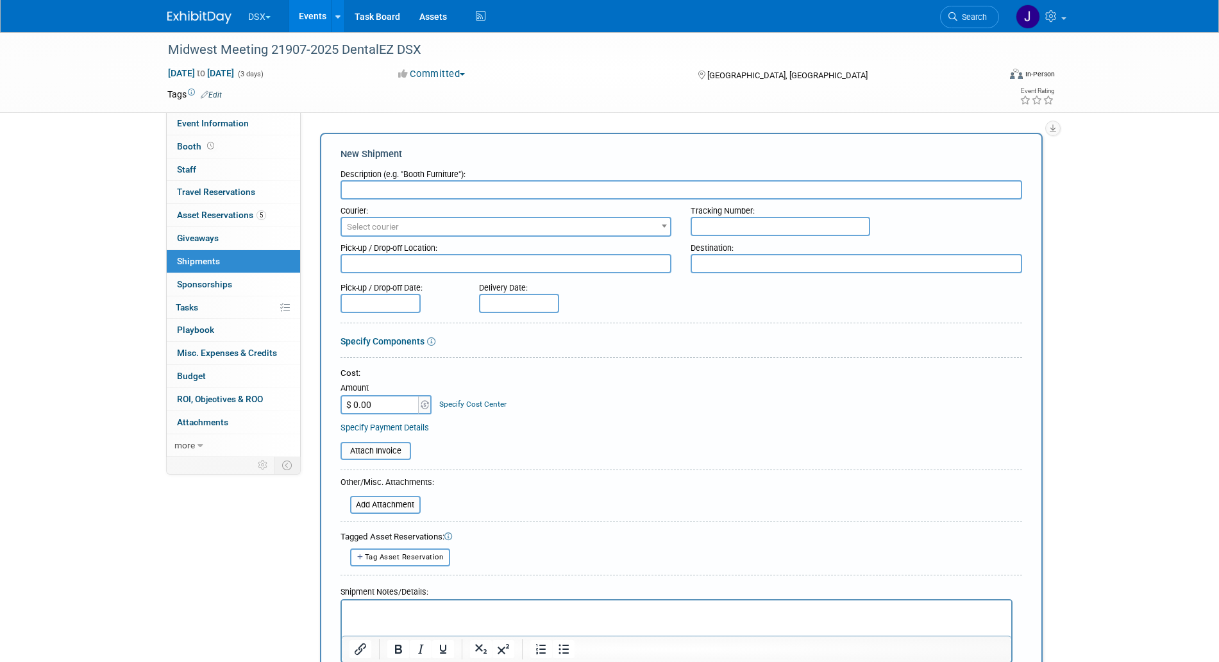
click at [467, 182] on input "text" at bounding box center [681, 189] width 682 height 19
paste input "LTL"
click at [385, 187] on input "LTL 2 crstes" at bounding box center [681, 189] width 682 height 19
click at [383, 190] on input "LTL 2 crstes" at bounding box center [681, 189] width 682 height 19
click at [381, 191] on input "LTL 2 crstes" at bounding box center [681, 189] width 682 height 19
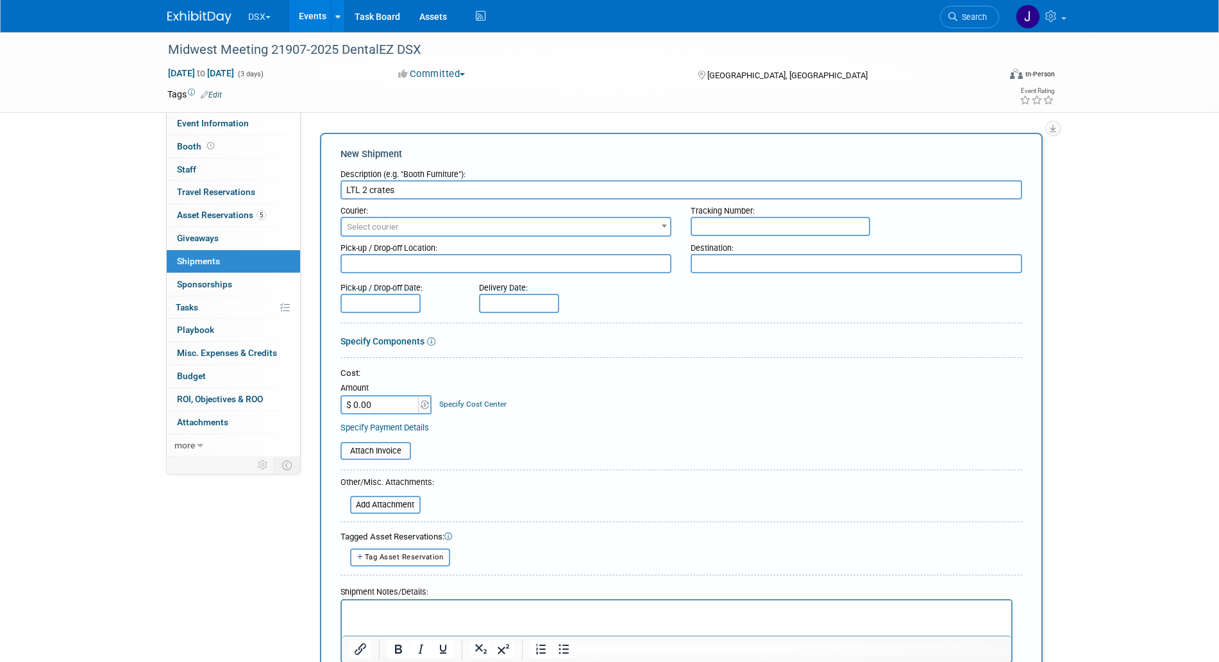
click at [487, 189] on input "LTL 2 crates" at bounding box center [681, 189] width 682 height 19
click at [452, 185] on input "LTL 2 crates" at bounding box center [681, 189] width 682 height 19
paste input "DCIM to Midwest Dental Margaritaville Hotel"
click at [409, 194] on input "LTL 2 crates DCIM to Midwest Dental Margaritaville Hotel" at bounding box center [681, 189] width 682 height 19
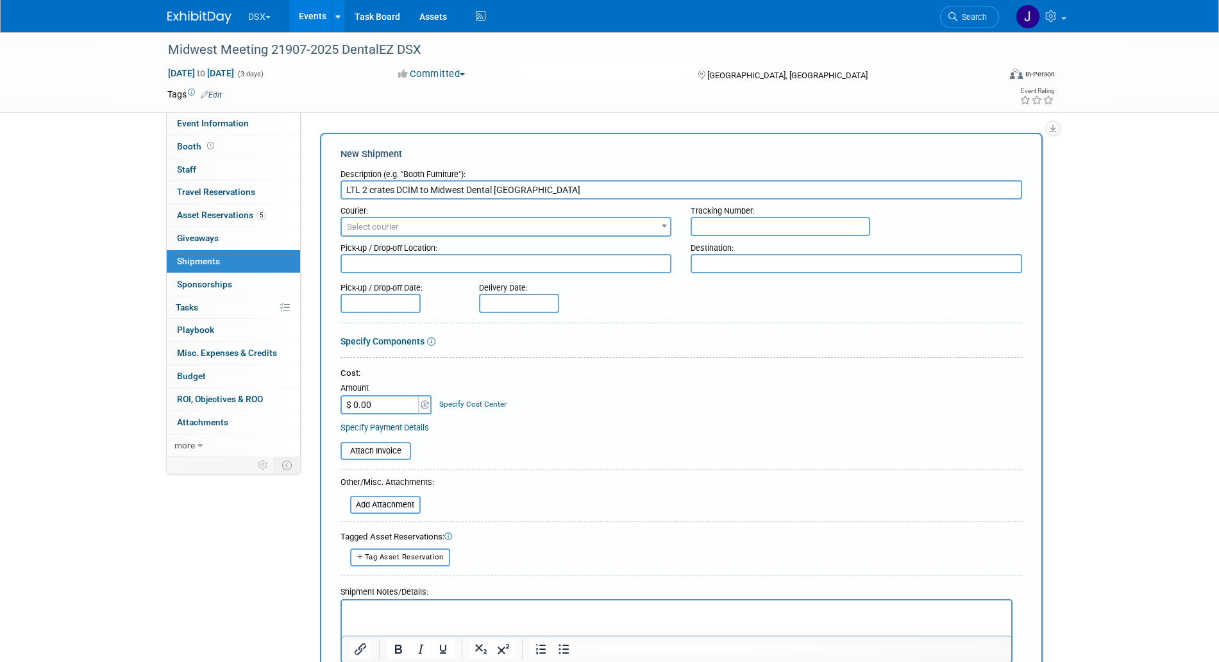
type input "LTL 2 crates DCIM to Midwest Dental Margaritaville Hotel"
click at [402, 259] on textarea at bounding box center [506, 263] width 332 height 19
paste textarea "DCIM"
type textarea "DCIM"
click at [439, 187] on input "LTL 2 crates DCIM to Midwest Dental Margaritaville Hotel" at bounding box center [681, 189] width 682 height 19
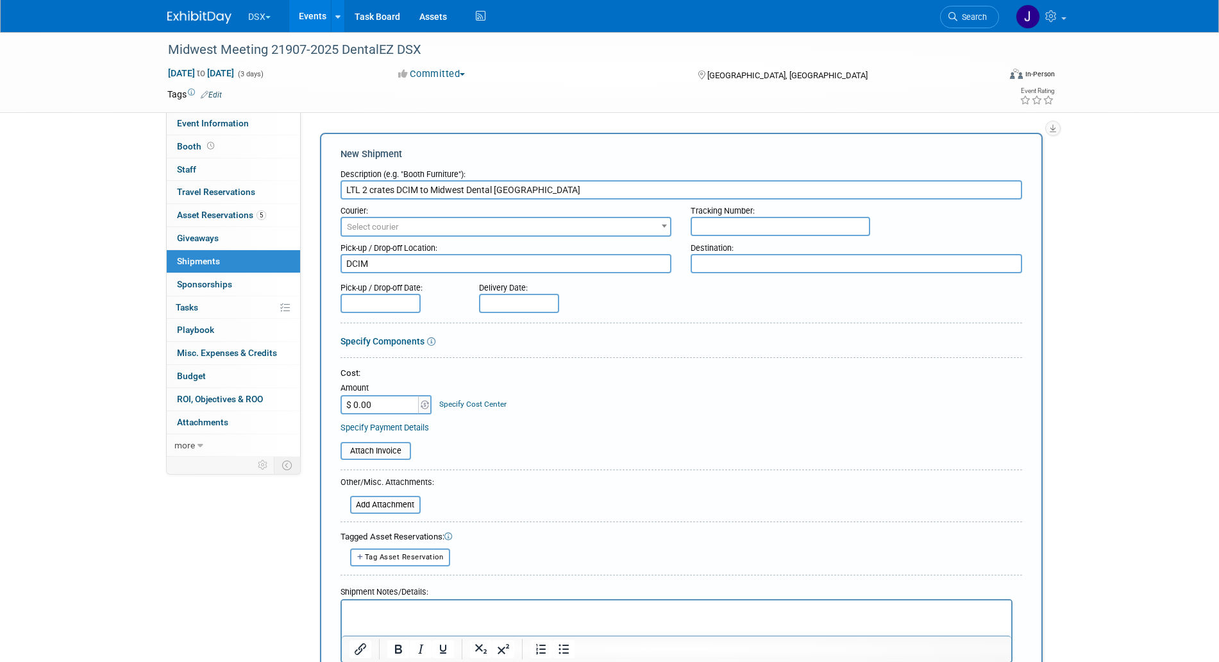
click at [435, 190] on input "LTL 2 crates DCIM to Midwest Dental Margaritaville Hotel" at bounding box center [681, 189] width 682 height 19
drag, startPoint x: 432, startPoint y: 190, endPoint x: 580, endPoint y: 194, distance: 148.8
click at [580, 194] on input "LTL 2 crates DCIM to Midwest Dental Margaritaville Hotel" at bounding box center [681, 189] width 682 height 19
click at [747, 271] on textarea at bounding box center [857, 263] width 332 height 19
paste textarea "Midwest Dental Margaritaville Hotel"
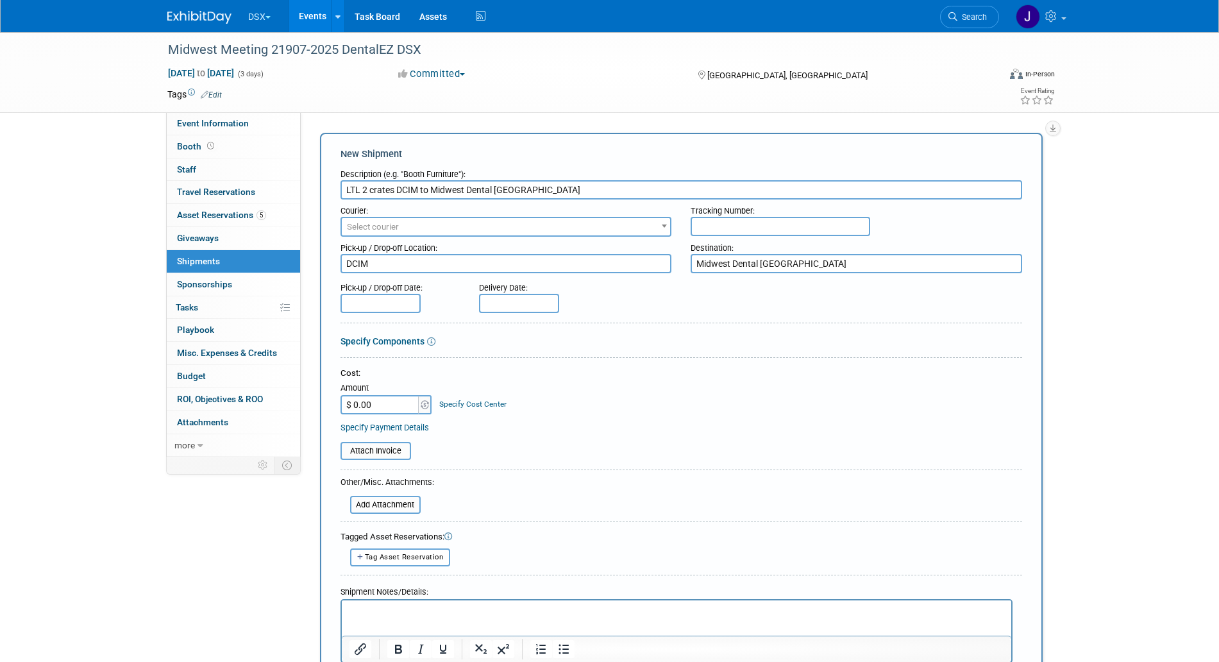
type textarea "Midwest Dental Margaritaville Hotel"
click at [582, 215] on div "Courier:" at bounding box center [506, 207] width 332 height 17
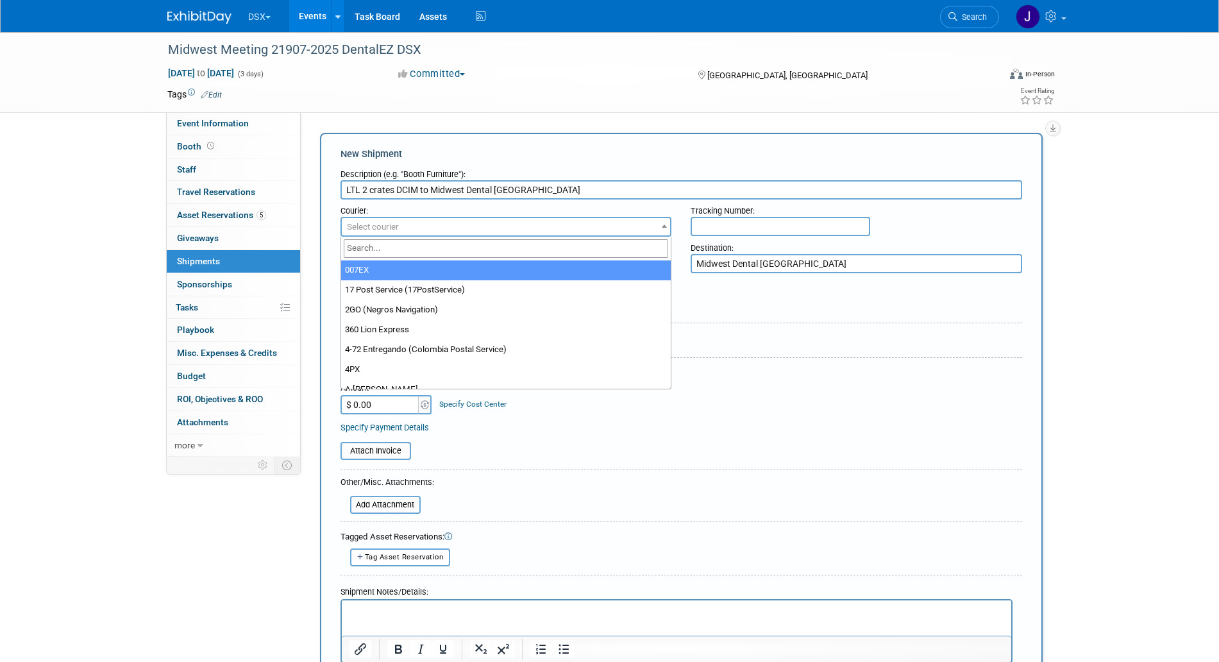
click at [575, 221] on span "Select courier" at bounding box center [506, 227] width 329 height 18
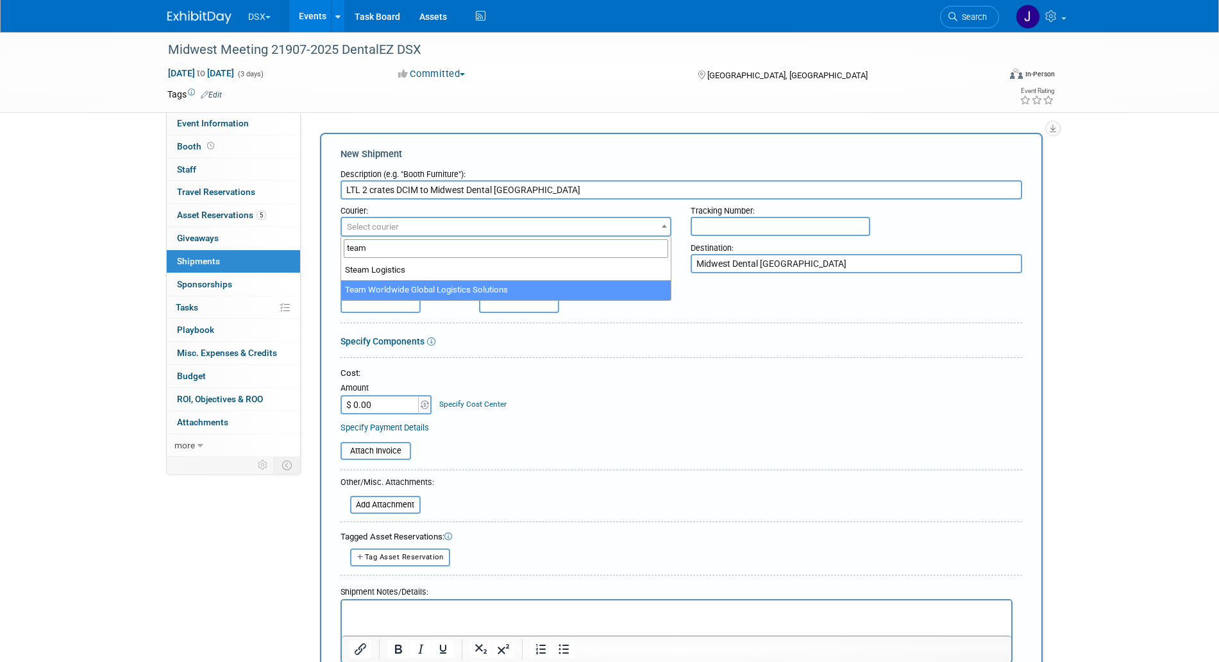
type input "team"
select select "569"
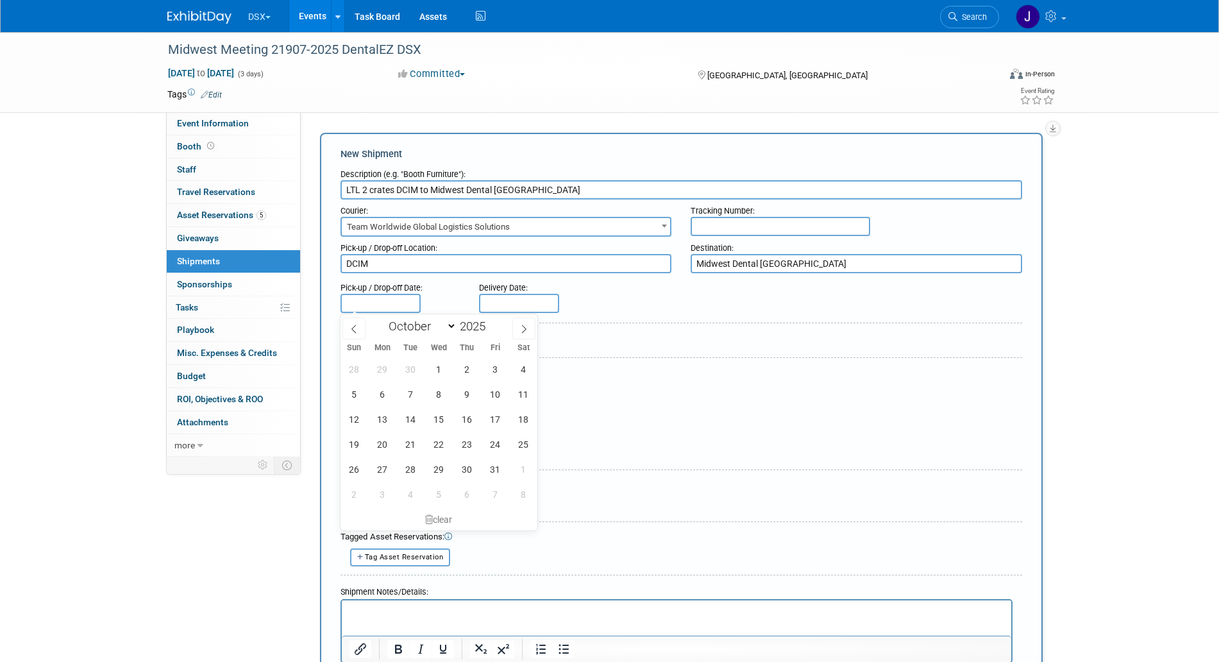
click at [396, 308] on body "DSX Explore: My Workspaces 29 Go to Workspace: Accutron Axiodent BaseVac Bien-A…" at bounding box center [609, 331] width 1219 height 662
click at [476, 475] on span "30" at bounding box center [467, 469] width 25 height 25
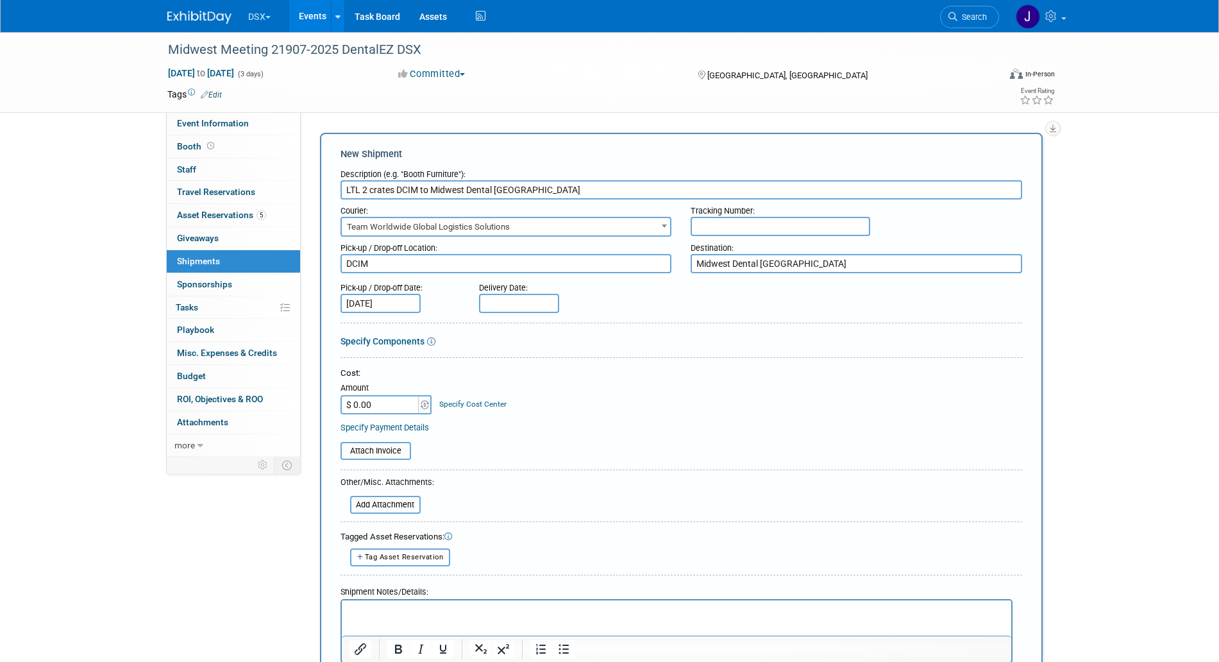
click at [405, 294] on input "Oct 30, 2025" at bounding box center [380, 303] width 80 height 19
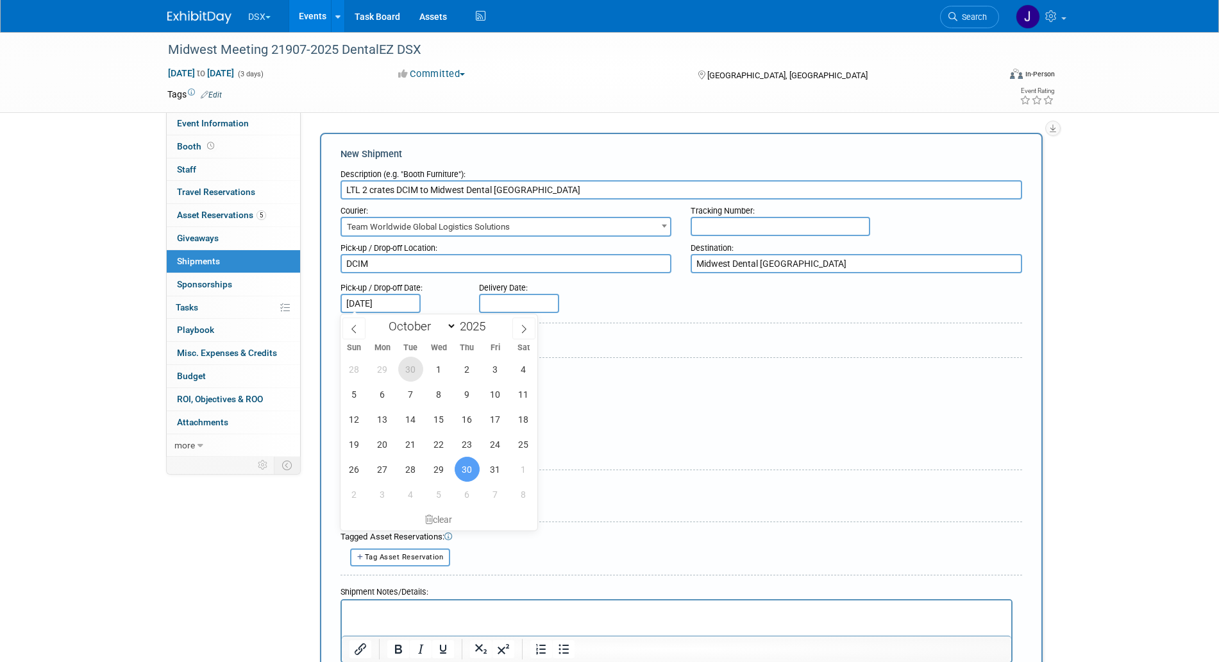
click at [414, 370] on span "30" at bounding box center [410, 369] width 25 height 25
type input "Sep 30, 2025"
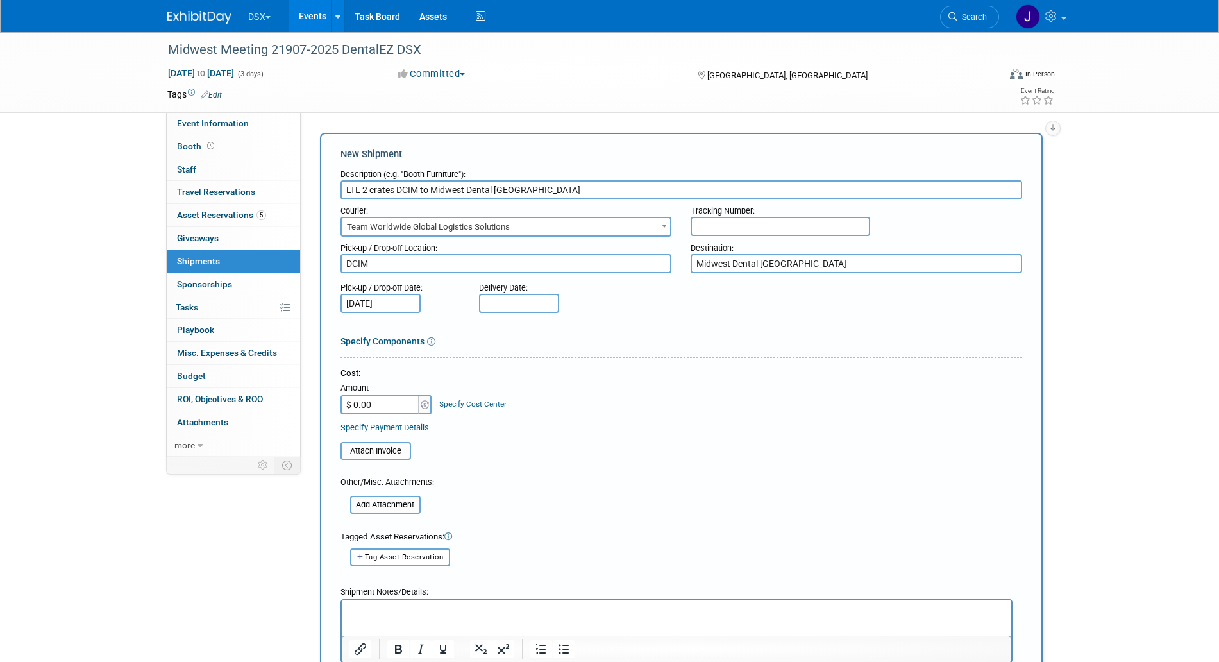
click at [509, 299] on input "text" at bounding box center [519, 303] width 80 height 19
click at [579, 392] on span "8" at bounding box center [577, 394] width 25 height 25
type input "Oct 8, 2025"
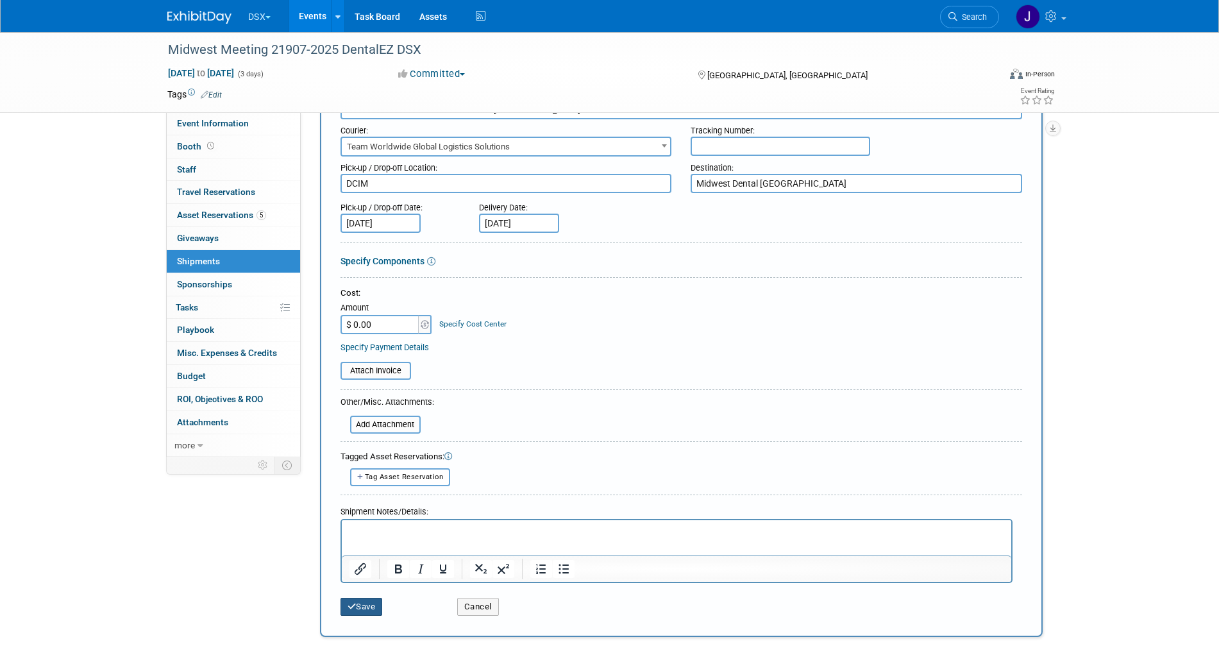
click at [342, 612] on button "Save" at bounding box center [361, 607] width 42 height 18
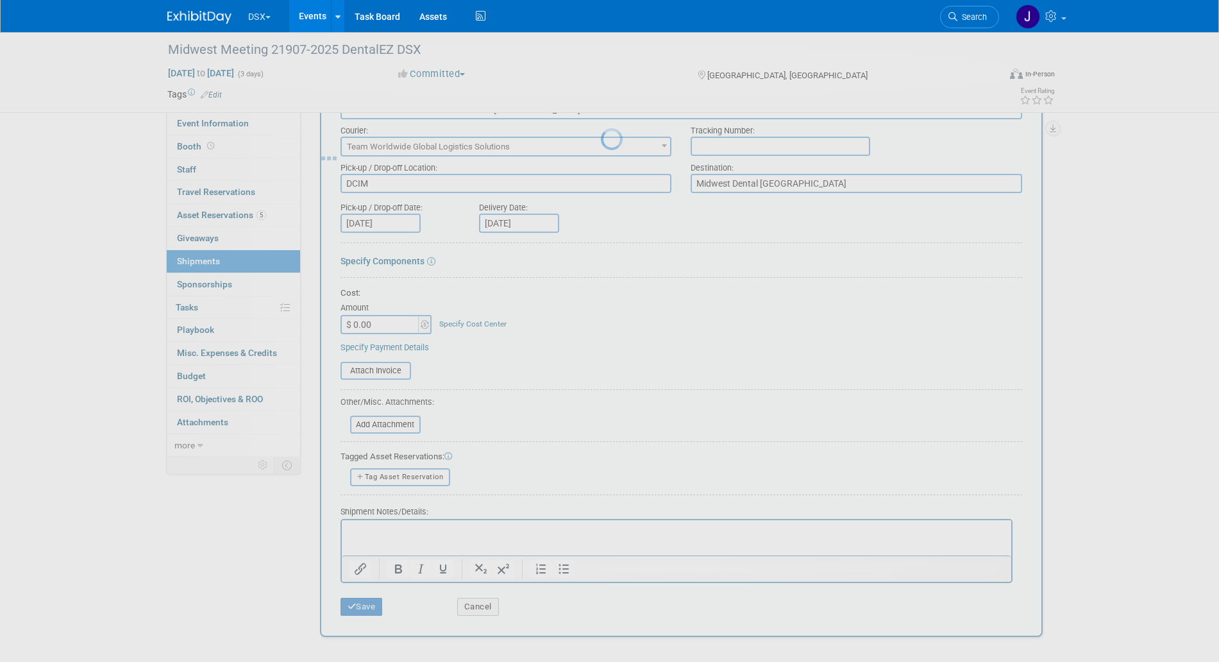
scroll to position [5, 0]
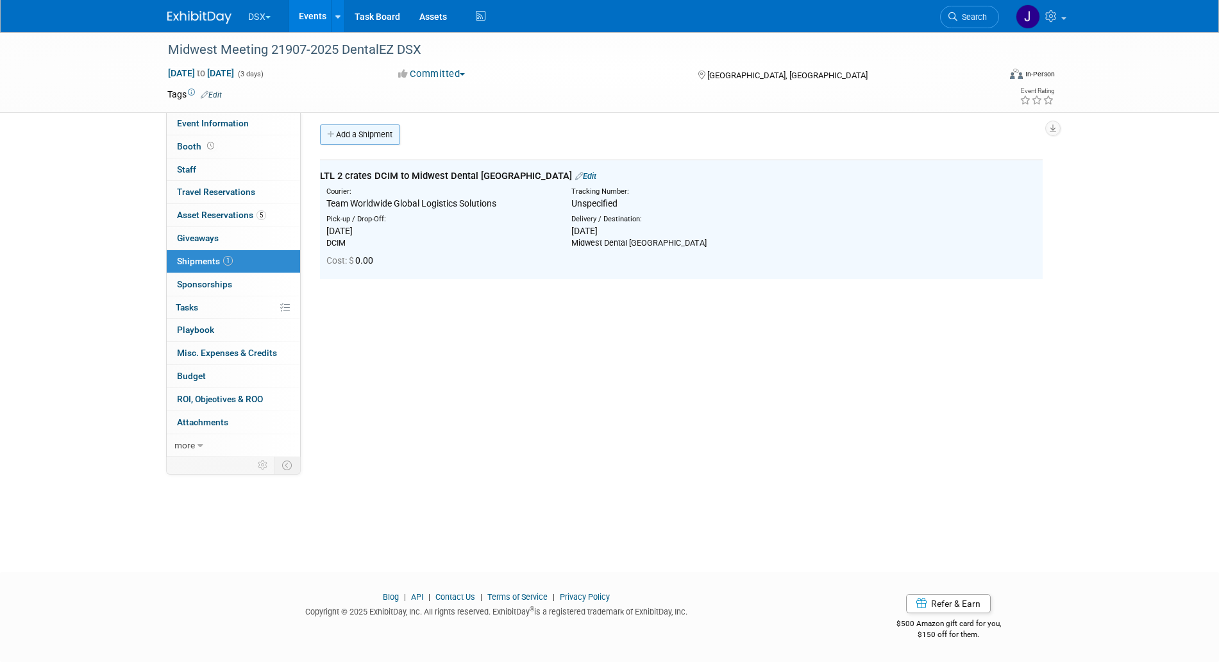
click at [380, 136] on link "Add a Shipment" at bounding box center [360, 134] width 80 height 21
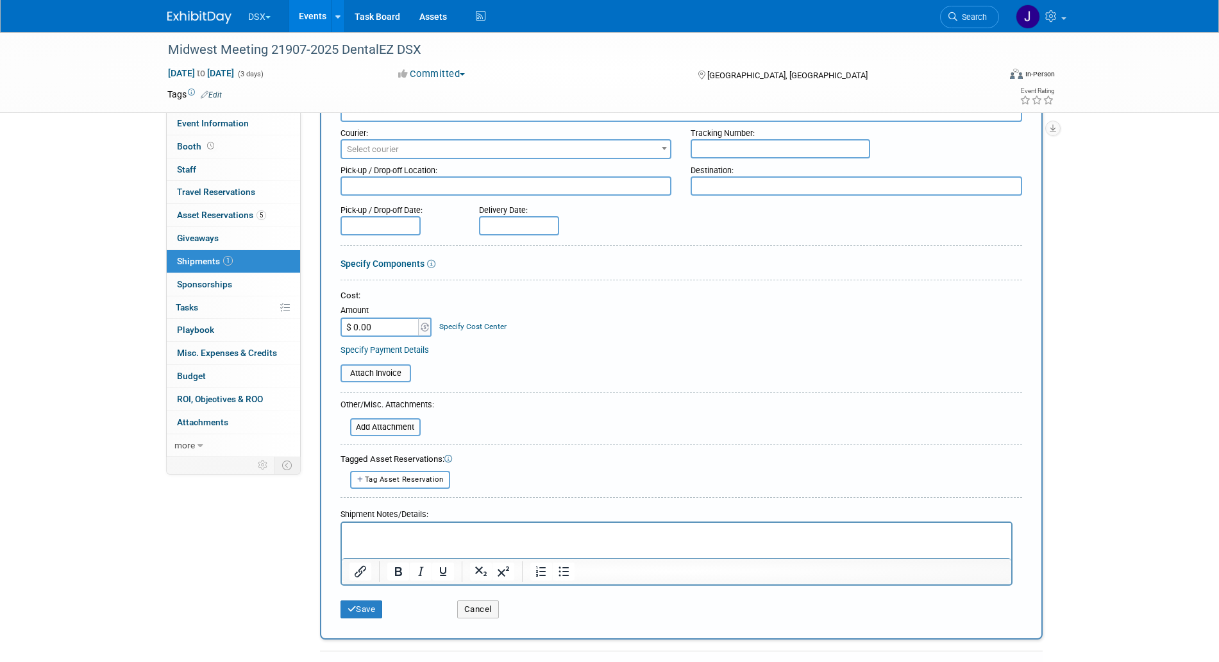
scroll to position [325, 0]
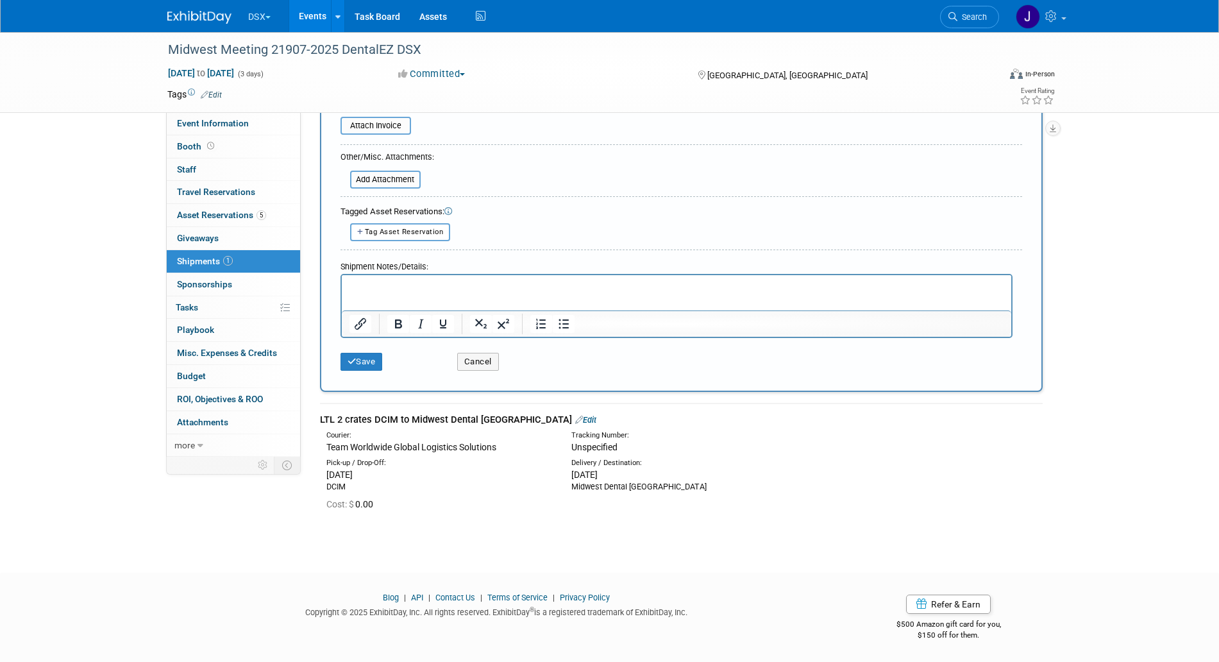
click at [425, 423] on div "LTL 2 crates DCIM to Midwest Dental Margaritaville Hotel Edit" at bounding box center [681, 419] width 723 height 13
copy div "LTL 2 crates DCIM to Midwest Dental Margaritaville Hotel"
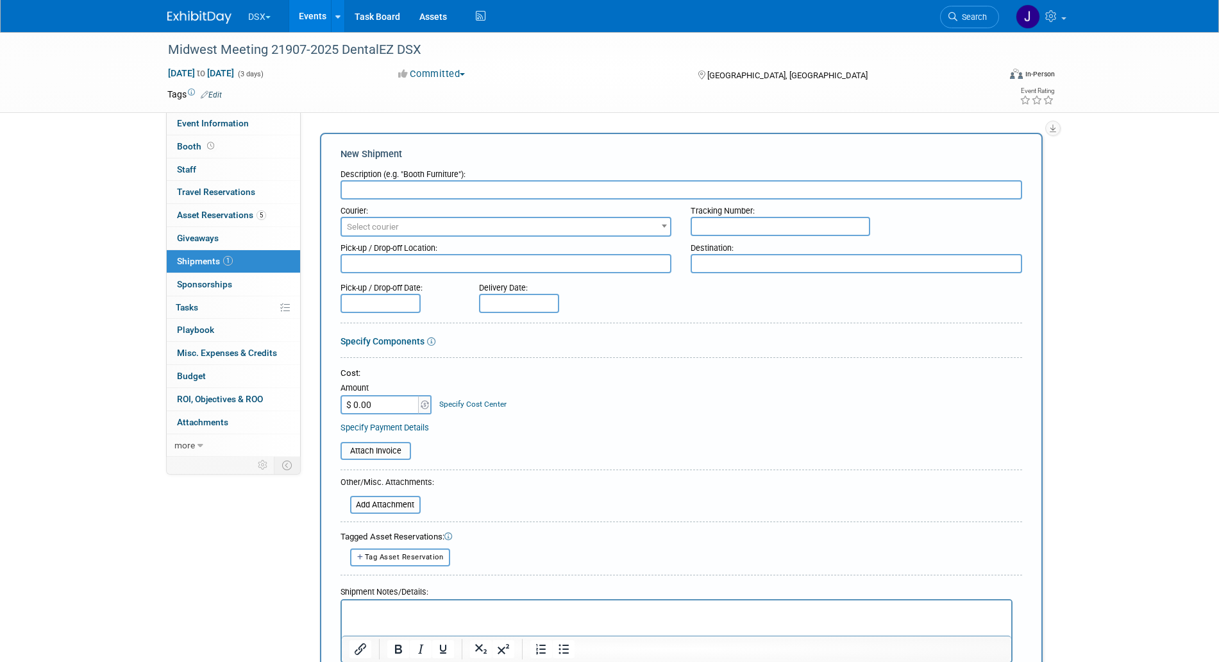
click at [432, 183] on input "text" at bounding box center [681, 189] width 682 height 19
paste input "LTL 2 crates DCIM to Midwest Dental Margaritaville Hotel"
drag, startPoint x: 429, startPoint y: 192, endPoint x: 396, endPoint y: 192, distance: 33.3
click at [396, 192] on input "LTL 2 crates DCIM to Midwest Dental Margaritaville Hotel" at bounding box center [681, 189] width 682 height 19
click at [566, 180] on input "LTL 2 crates Midwest Dental Margaritaville Hotel" at bounding box center [681, 189] width 682 height 19
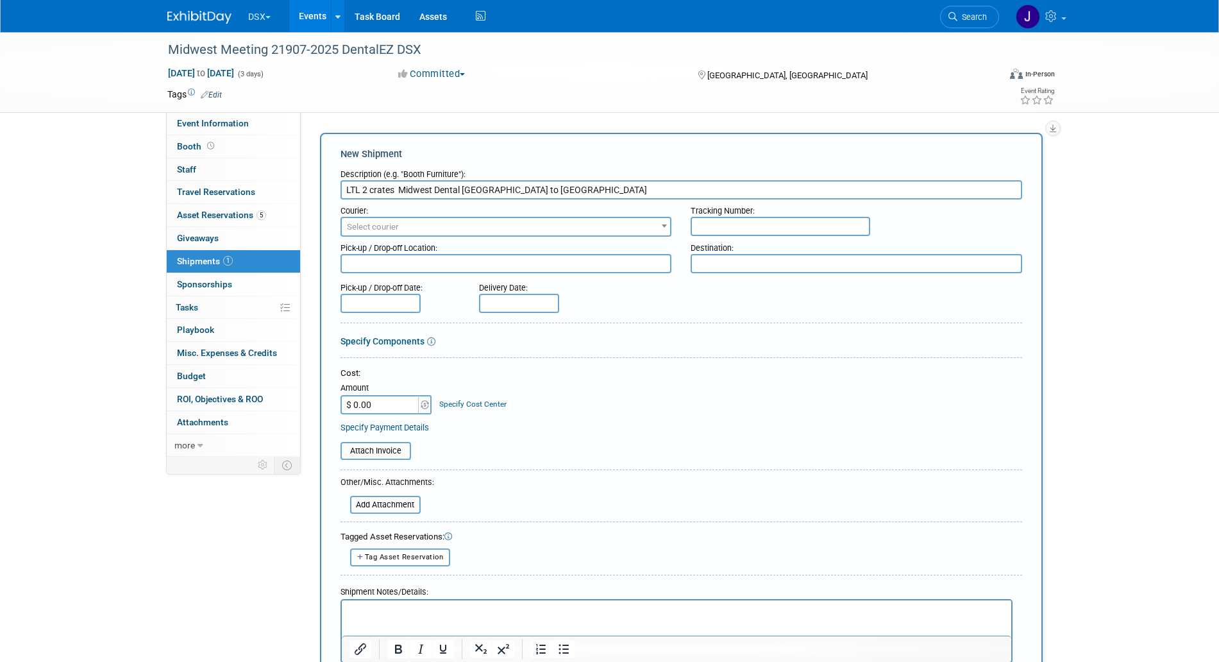
type input "LTL 2 crates Midwest Dental Margaritaville Hotel to DCIM"
click at [398, 451] on input "file" at bounding box center [333, 450] width 153 height 15
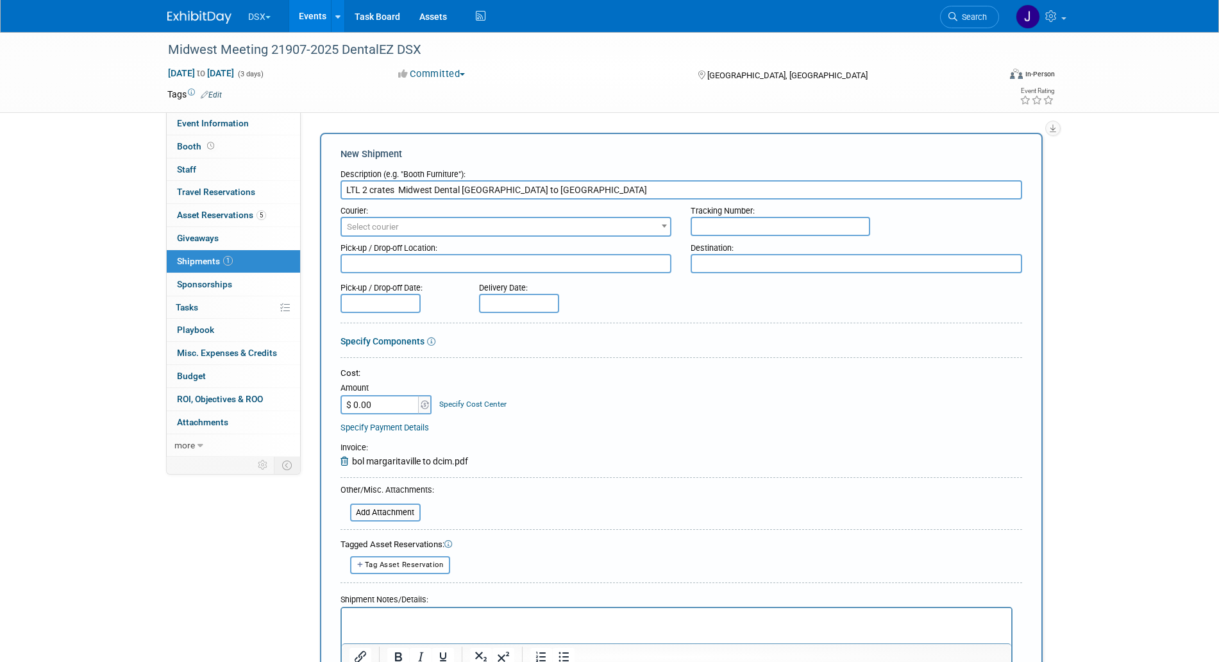
click at [424, 229] on span "Select courier" at bounding box center [506, 227] width 329 height 18
type input "team"
select select "569"
click at [530, 273] on textarea at bounding box center [506, 263] width 332 height 19
click at [471, 187] on input "LTL 2 crates Midwest Dental Margaritaville Hotel to DCIM" at bounding box center [681, 189] width 682 height 19
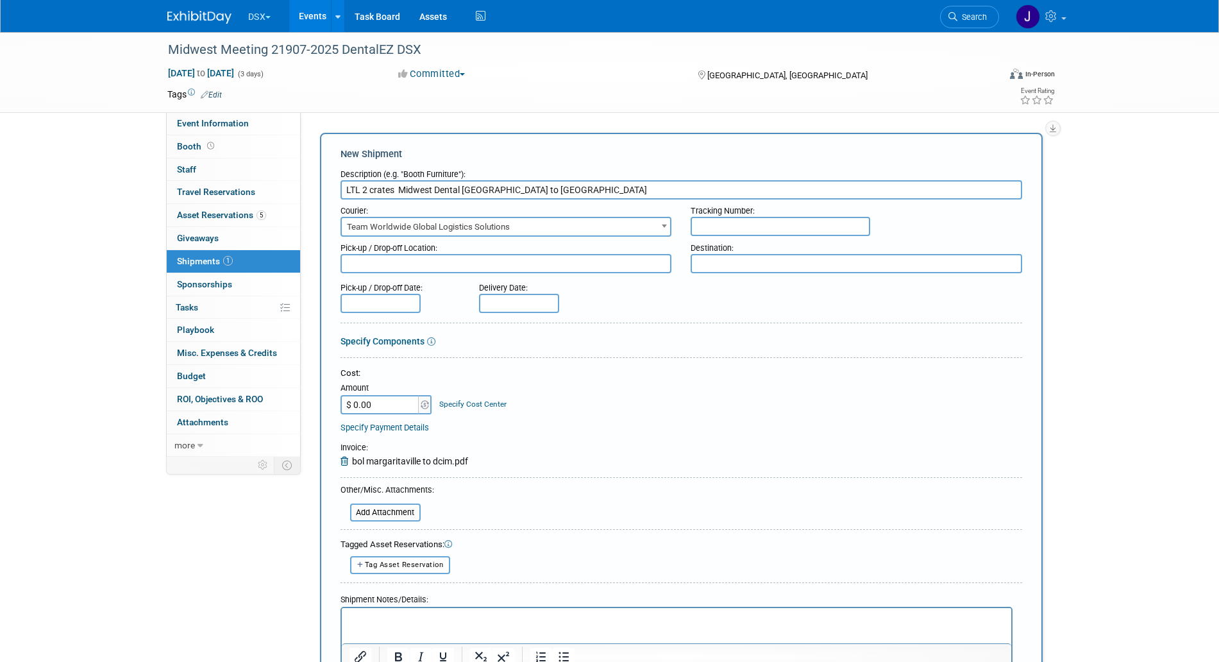
click at [471, 187] on input "LTL 2 crates Midwest Dental Margaritaville Hotel to DCIM" at bounding box center [681, 189] width 682 height 19
drag, startPoint x: 408, startPoint y: 197, endPoint x: 398, endPoint y: 187, distance: 14.1
click at [407, 196] on input "LTL 2 crates Midwest Dental Margaritaville Hotel to DCIM" at bounding box center [681, 189] width 682 height 19
drag, startPoint x: 398, startPoint y: 185, endPoint x: 542, endPoint y: 182, distance: 145.0
click at [542, 182] on input "LTL 2 crates Midwest Dental Margaritaville Hotel to DCIM" at bounding box center [681, 189] width 682 height 19
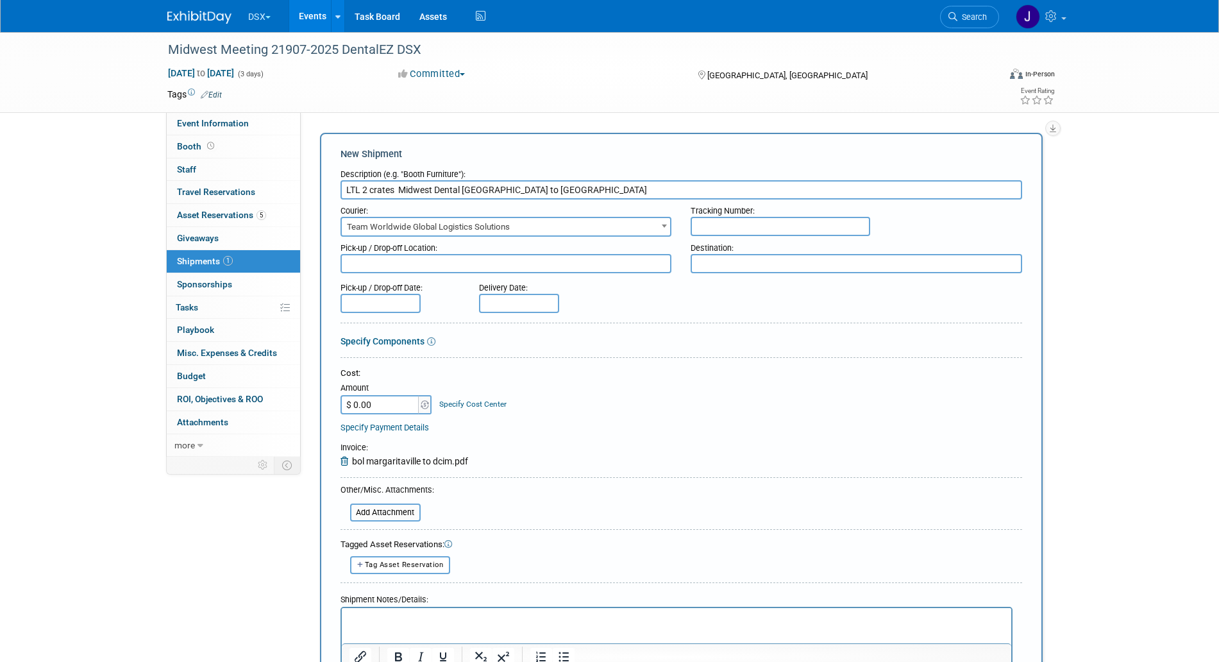
click at [498, 259] on textarea at bounding box center [506, 263] width 332 height 19
paste textarea "Midwest Dental Margaritaville Hotel"
type textarea "Midwest Dental Margaritaville Hotel"
click at [562, 195] on input "LTL 2 crates Midwest Dental Margaritaville Hotel to DCIM" at bounding box center [681, 189] width 682 height 19
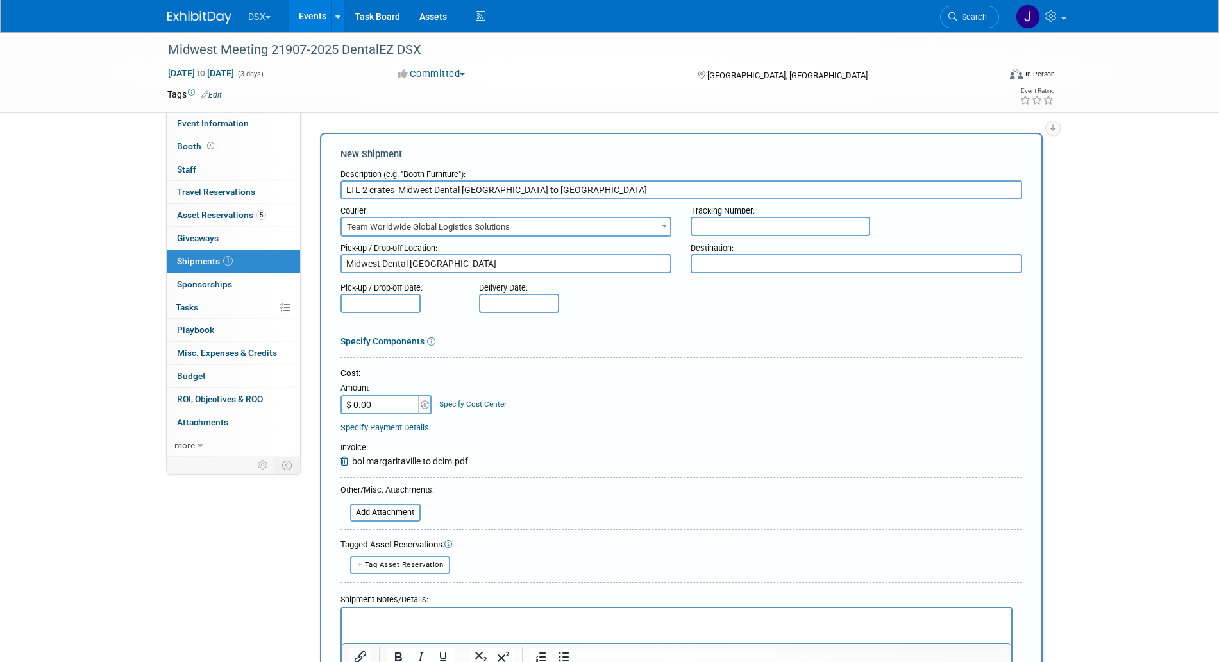
click at [789, 262] on textarea at bounding box center [857, 263] width 332 height 19
paste textarea "DCIM"
type textarea "DCIM"
click at [342, 297] on input "text" at bounding box center [380, 303] width 80 height 19
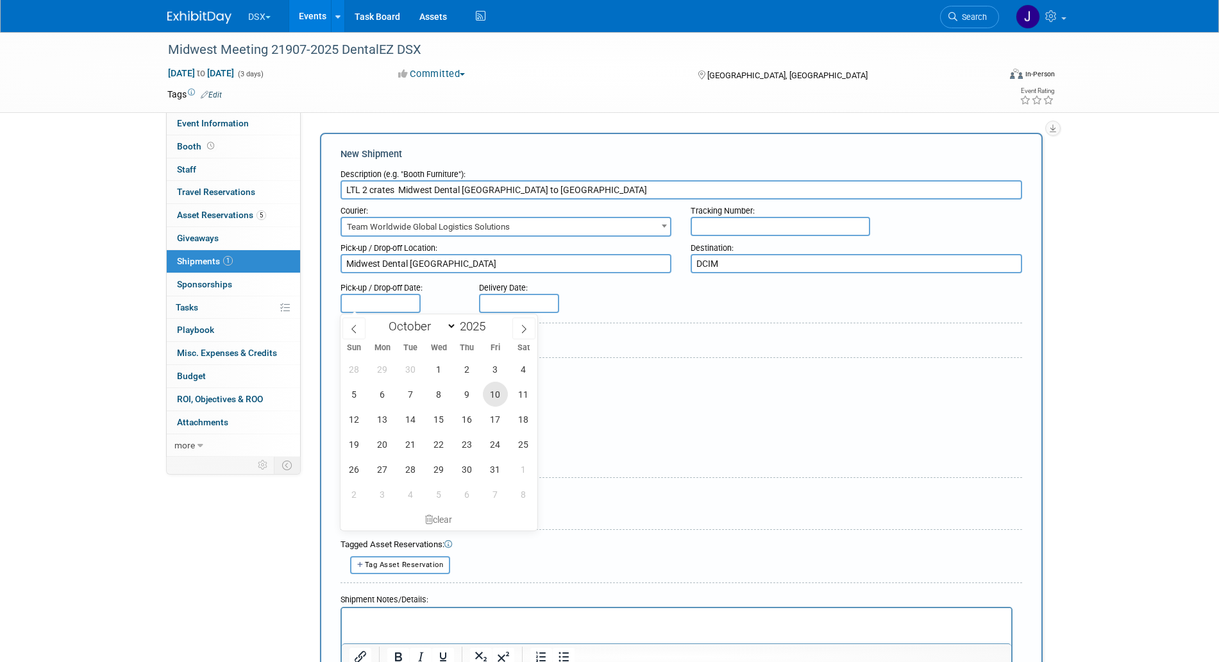
click at [485, 390] on span "10" at bounding box center [495, 394] width 25 height 25
type input "Oct 10, 2025"
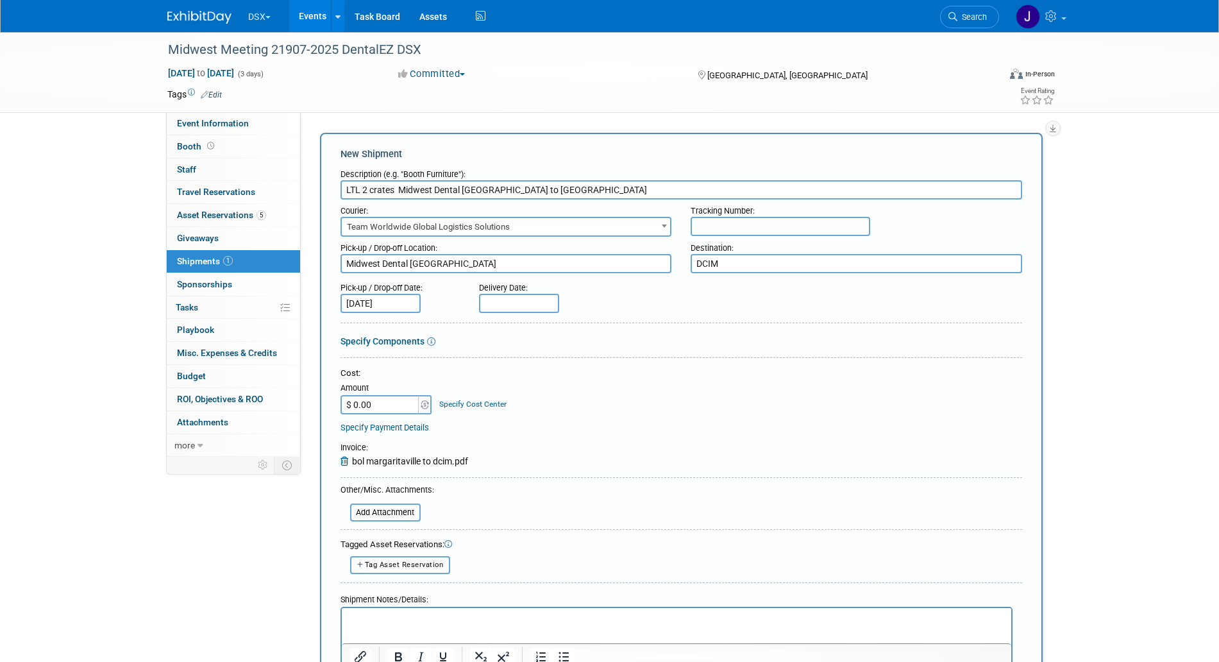
click at [498, 297] on input "text" at bounding box center [519, 303] width 80 height 19
click at [521, 421] on span "13" at bounding box center [520, 419] width 25 height 25
click at [535, 316] on form "Description (e.g. "Booth Furniture"): LTL 2 crates Midwest Dental Margaritavill…" at bounding box center [681, 436] width 682 height 547
click at [537, 308] on input "Oct 13, 2025" at bounding box center [519, 303] width 80 height 19
click at [569, 423] on span "15" at bounding box center [577, 419] width 25 height 25
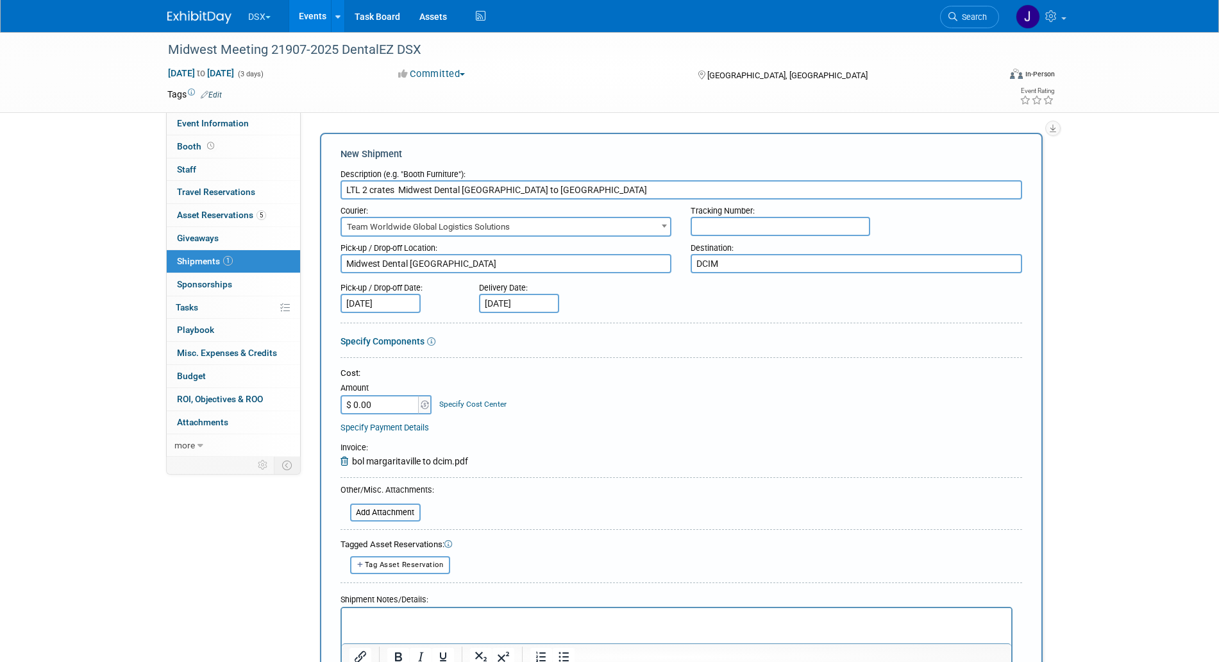
click at [499, 319] on form "Description (e.g. "Booth Furniture"): LTL 2 crates Midwest Dental Margaritavill…" at bounding box center [681, 436] width 682 height 547
click at [508, 305] on input "Oct 15, 2025" at bounding box center [519, 303] width 80 height 19
click at [632, 412] on span "17" at bounding box center [633, 419] width 25 height 25
click at [499, 311] on input "Oct 17, 2025" at bounding box center [519, 303] width 80 height 19
click at [603, 415] on span "16" at bounding box center [605, 419] width 25 height 25
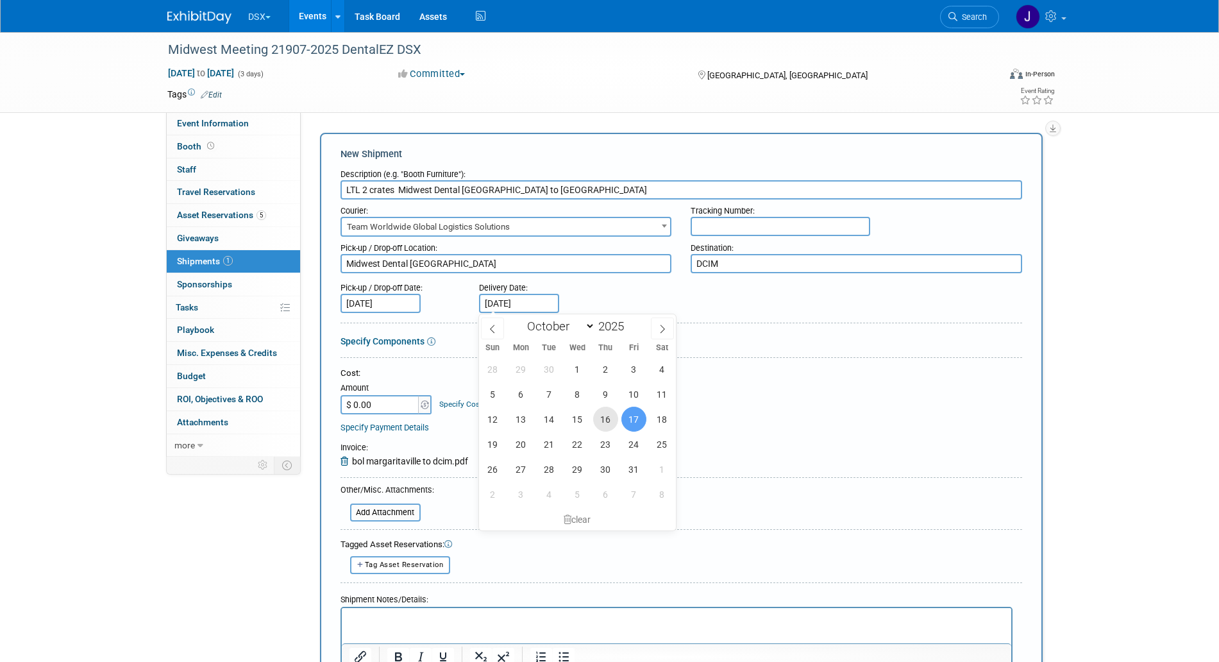
type input "Oct 16, 2025"
click at [721, 221] on input "text" at bounding box center [781, 226] width 180 height 19
paste input "ATLTS402282"
type input "ATLTS402282"
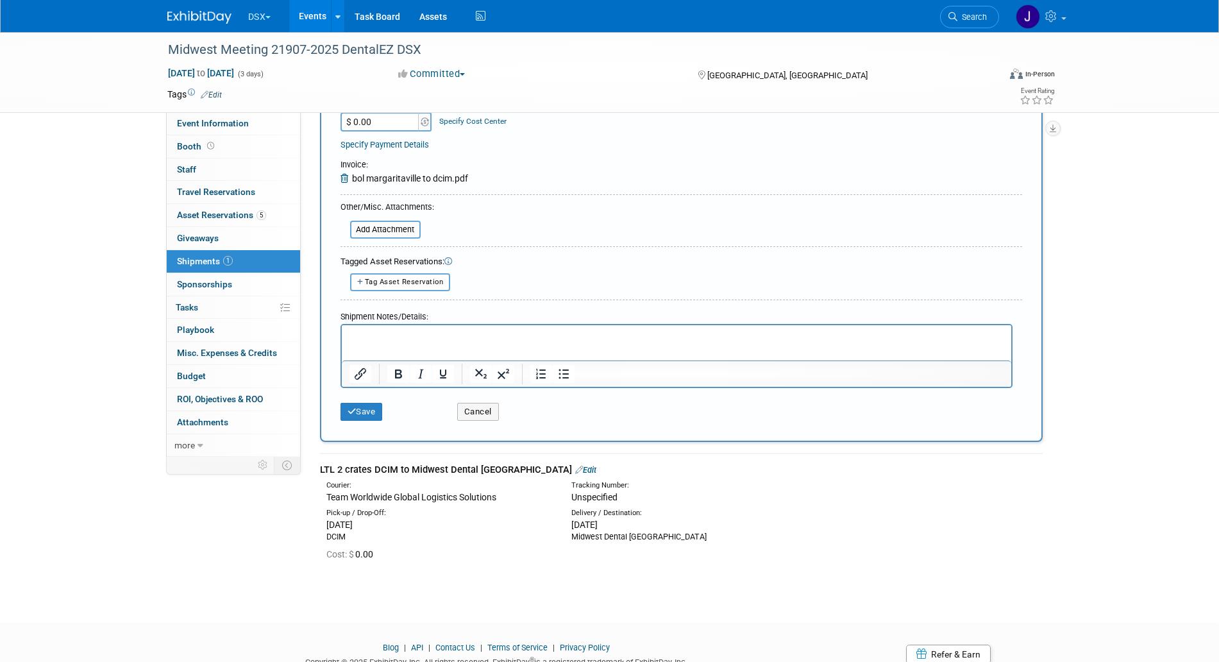
scroll to position [321, 0]
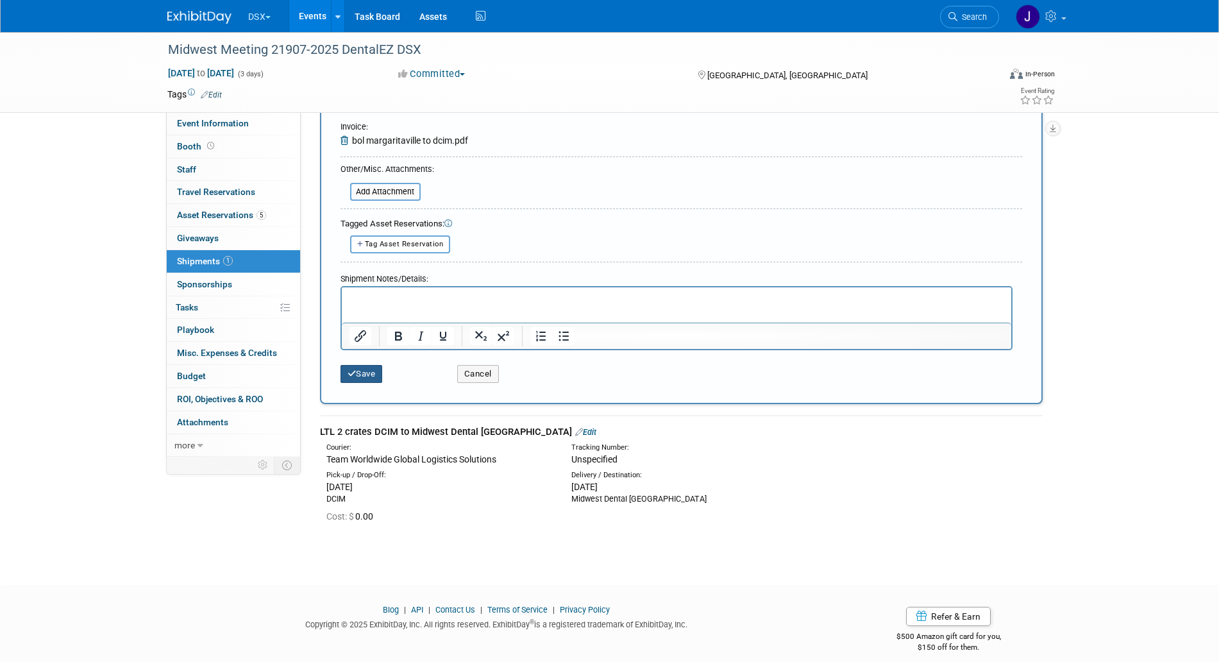
click at [368, 373] on button "Save" at bounding box center [361, 374] width 42 height 18
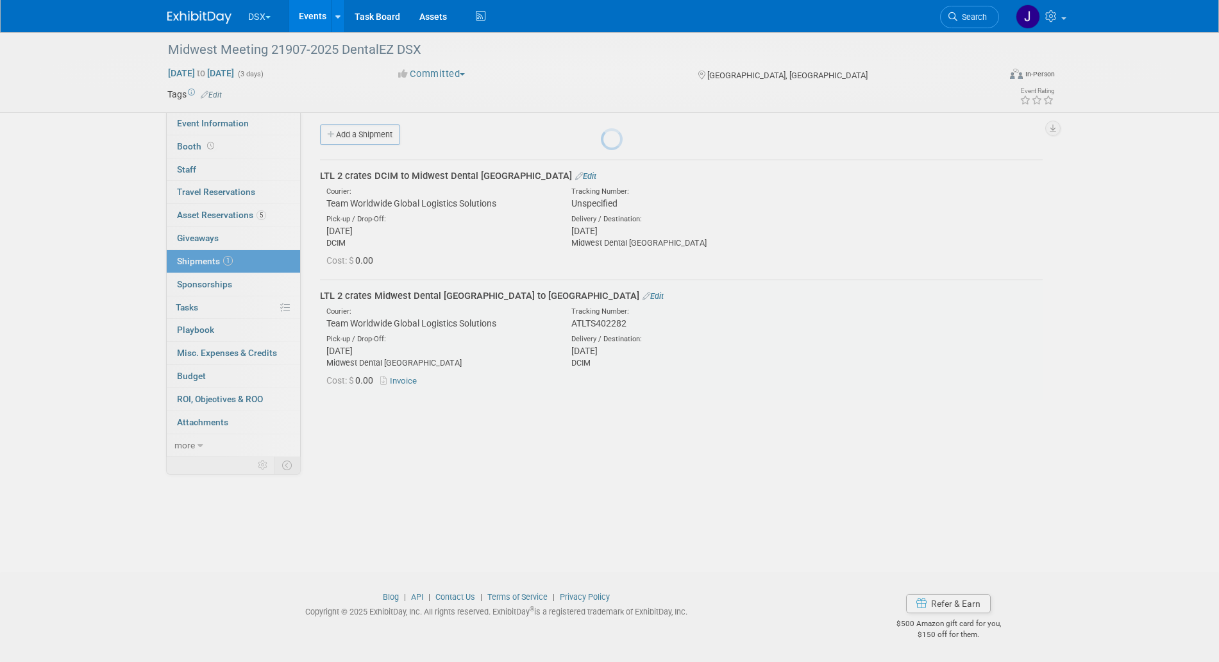
scroll to position [5, 0]
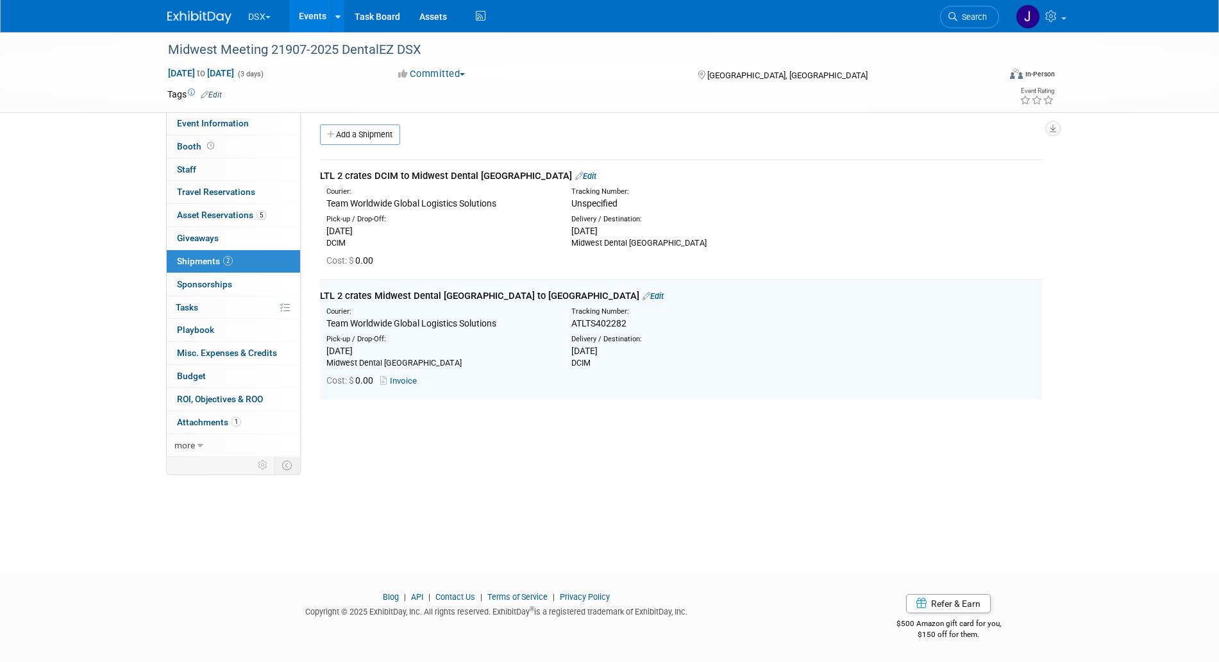
click at [643, 295] on link "Edit" at bounding box center [653, 296] width 21 height 10
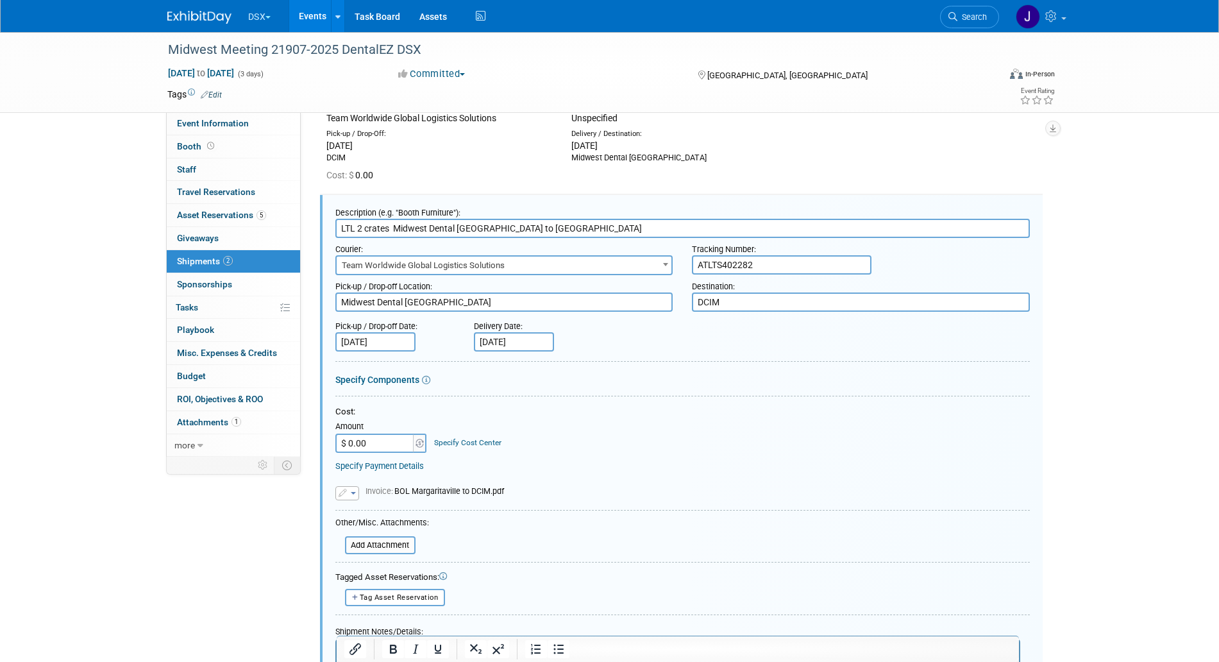
scroll to position [0, 0]
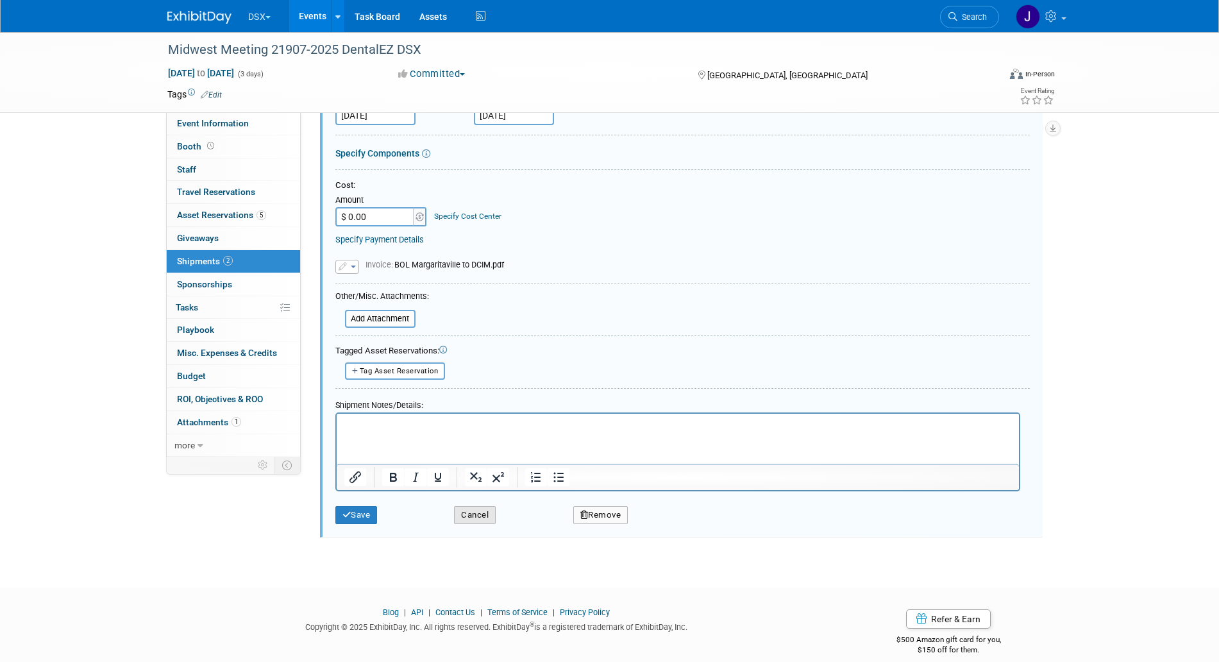
click at [475, 517] on button "Cancel" at bounding box center [475, 515] width 42 height 18
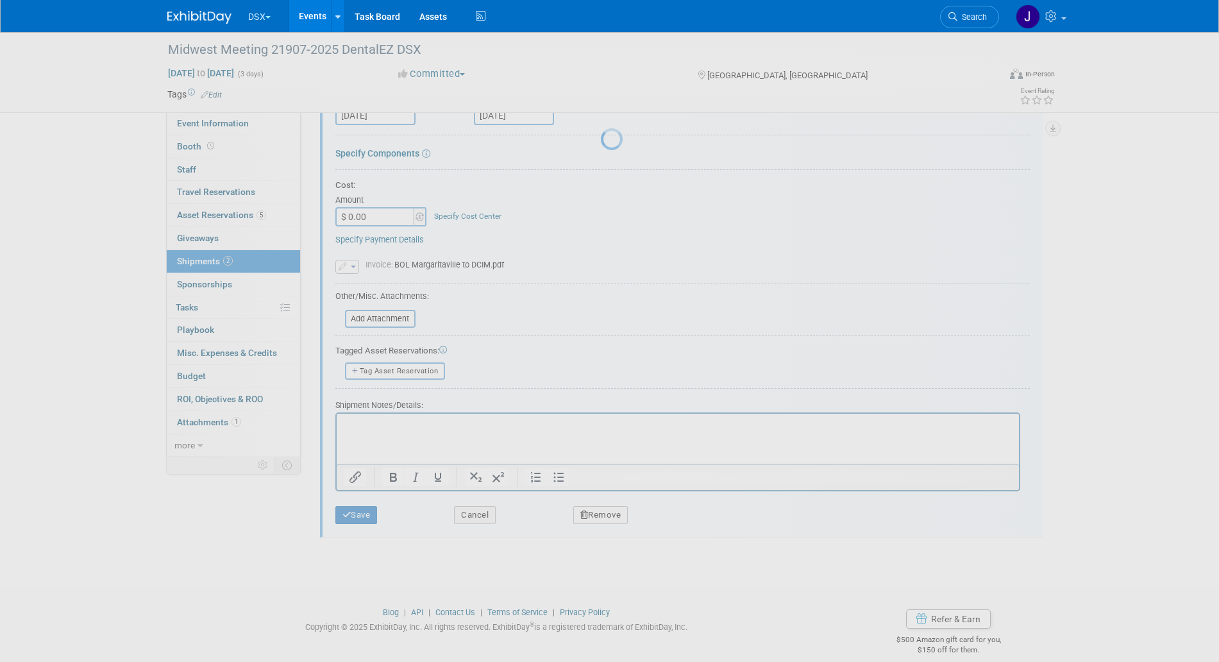
scroll to position [5, 0]
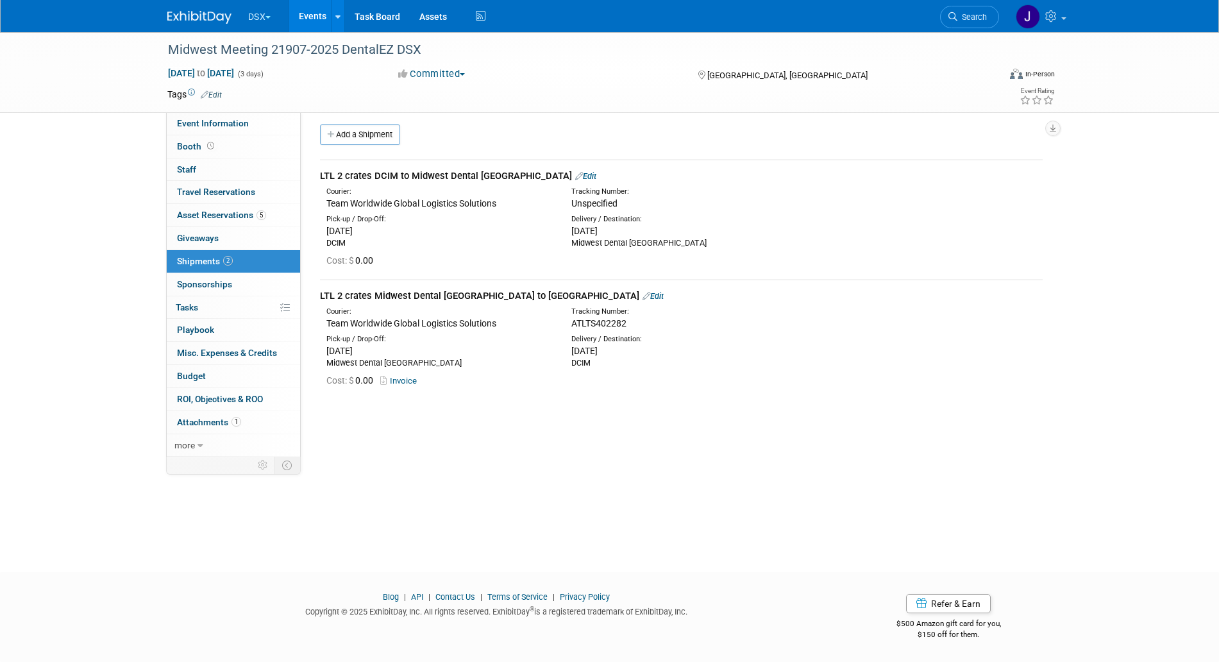
click at [581, 172] on link "Edit" at bounding box center [585, 176] width 21 height 10
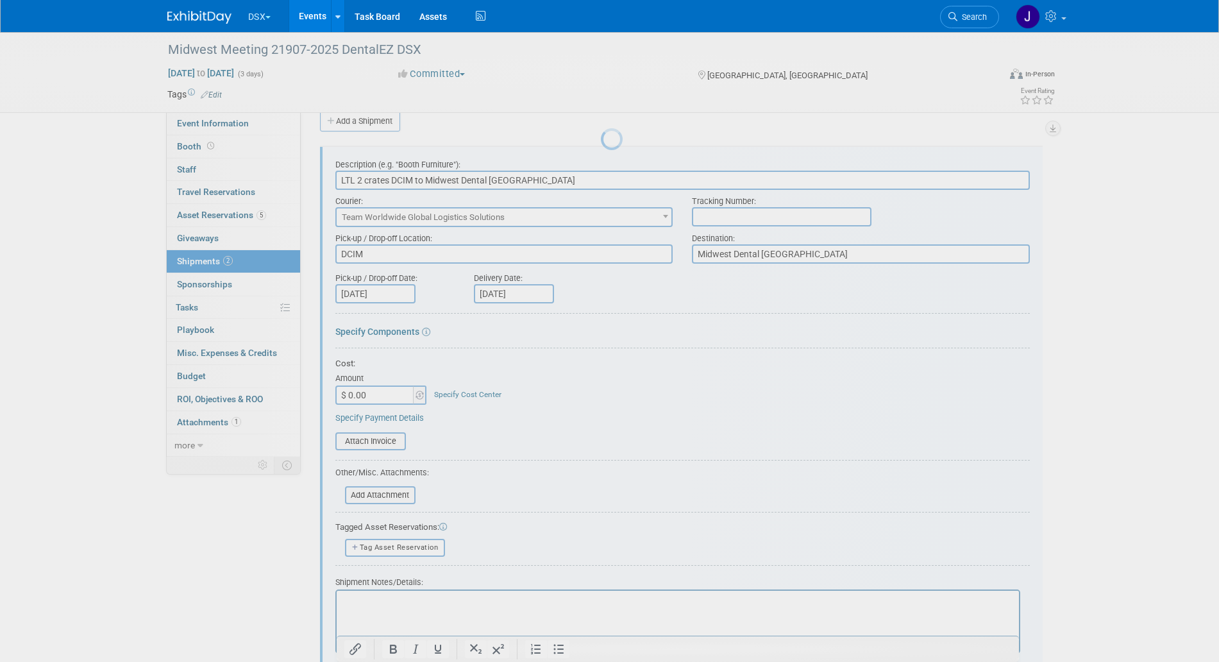
scroll to position [19, 0]
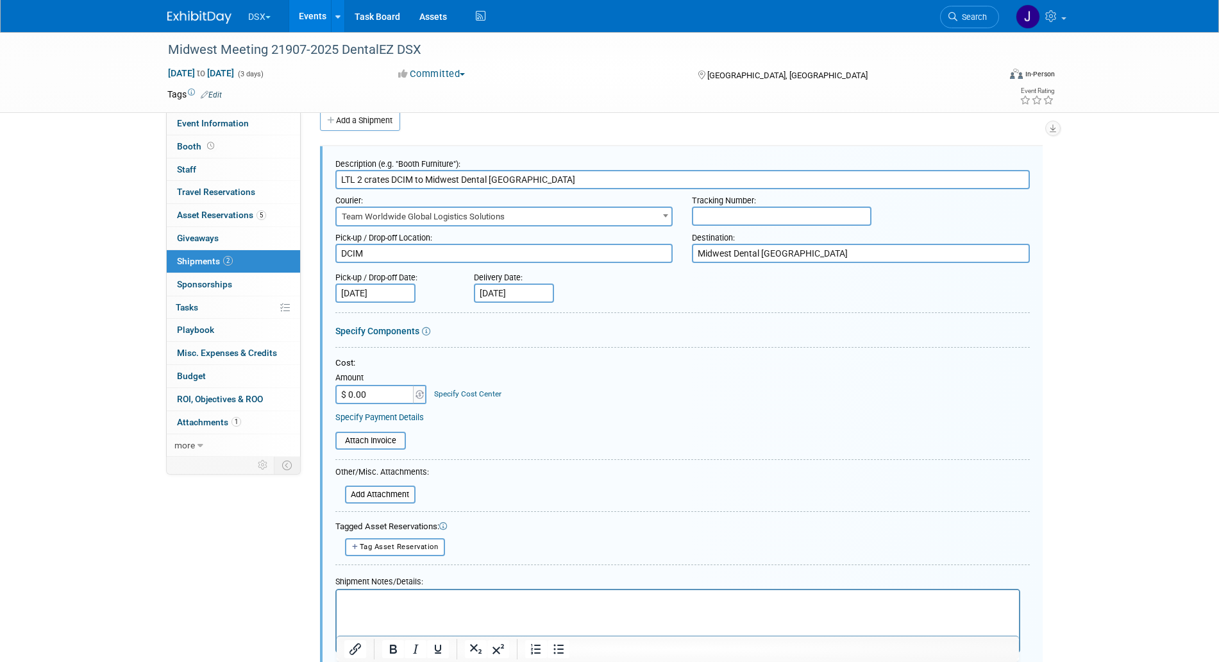
click at [712, 215] on input "text" at bounding box center [782, 215] width 180 height 19
paste input "ATLTS402281"
type input "ATLTS402281"
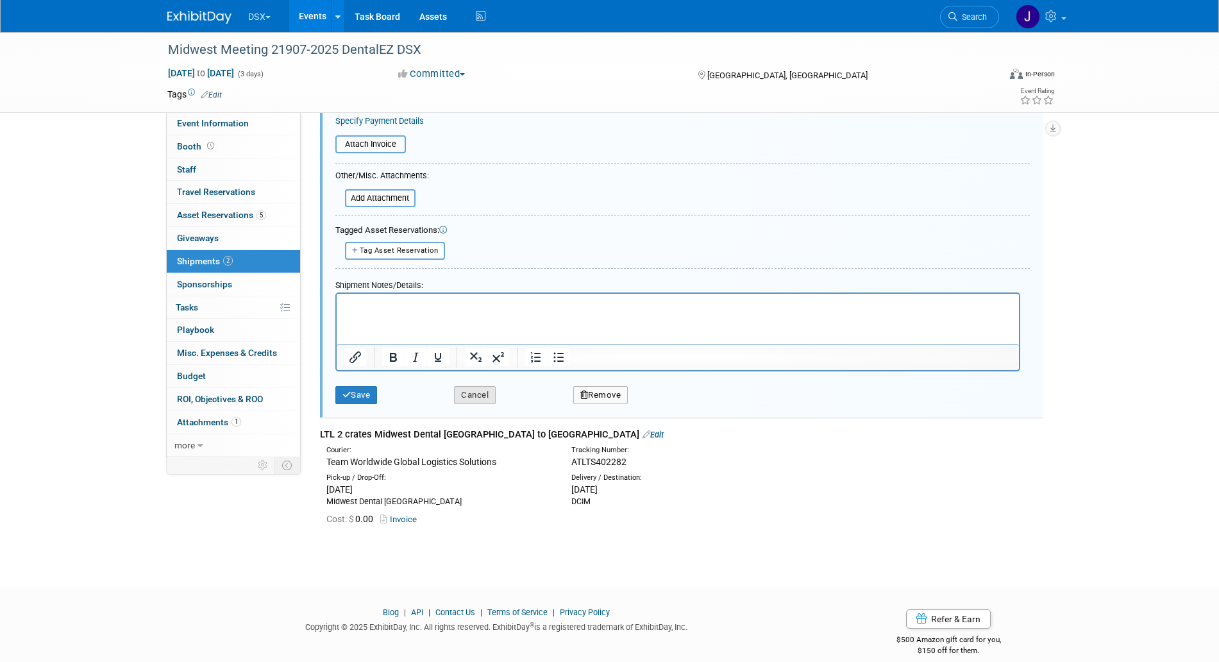
scroll to position [330, 0]
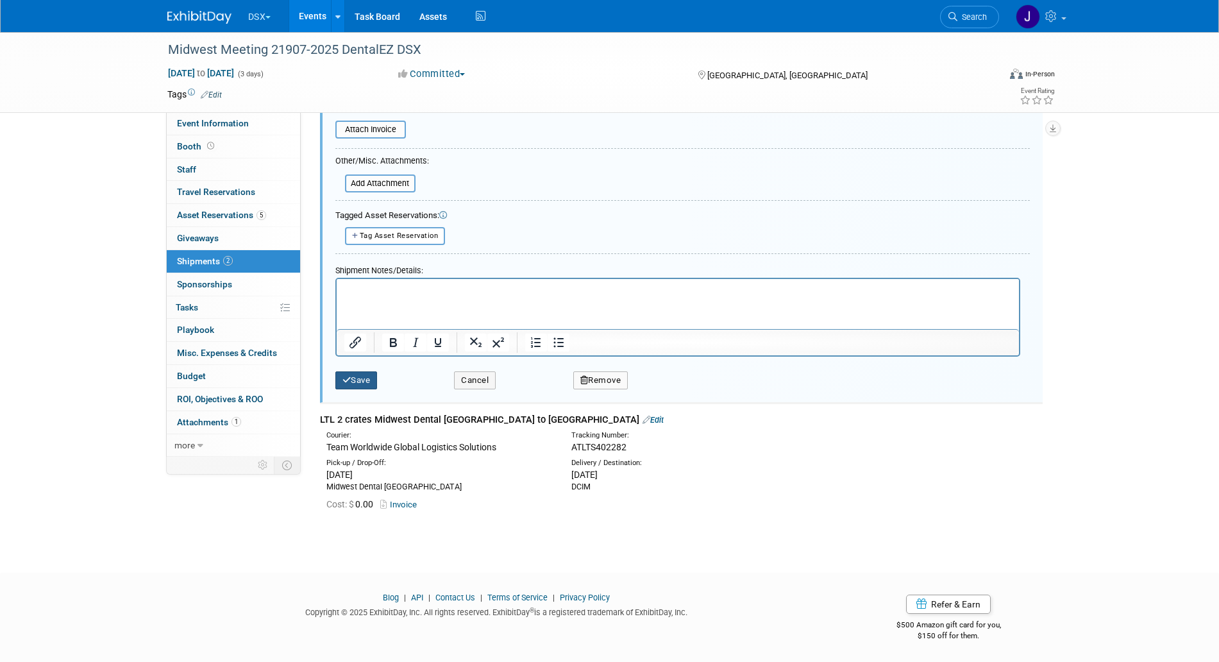
click at [344, 376] on icon "submit" at bounding box center [346, 380] width 9 height 8
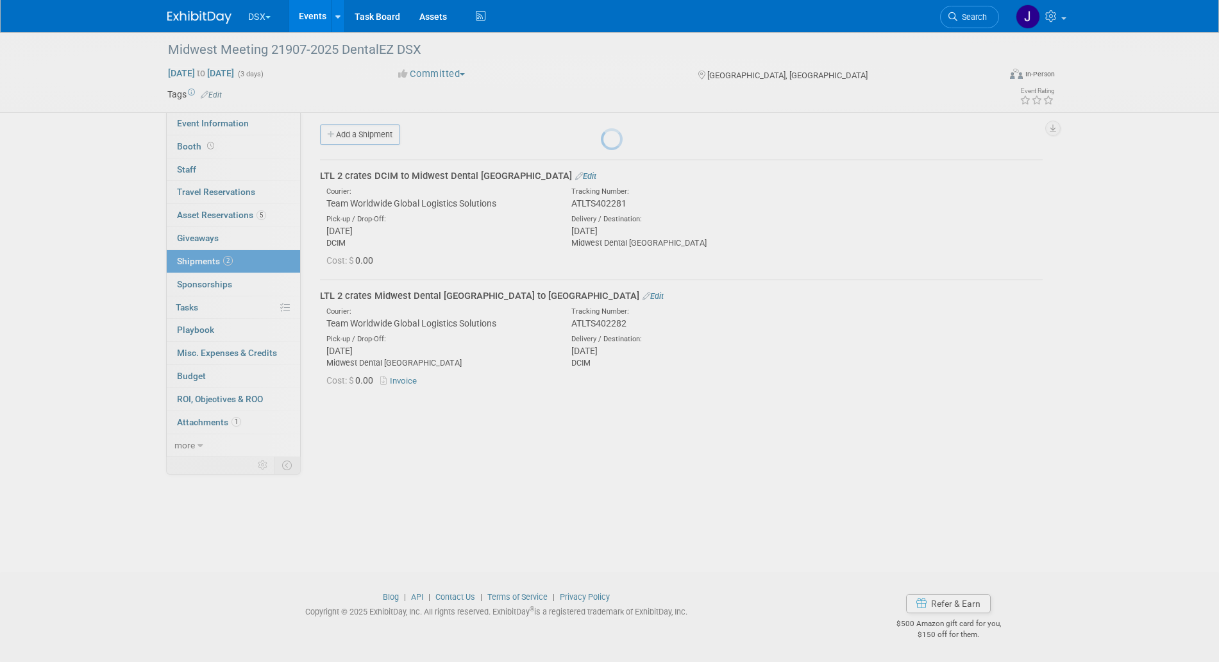
scroll to position [5, 0]
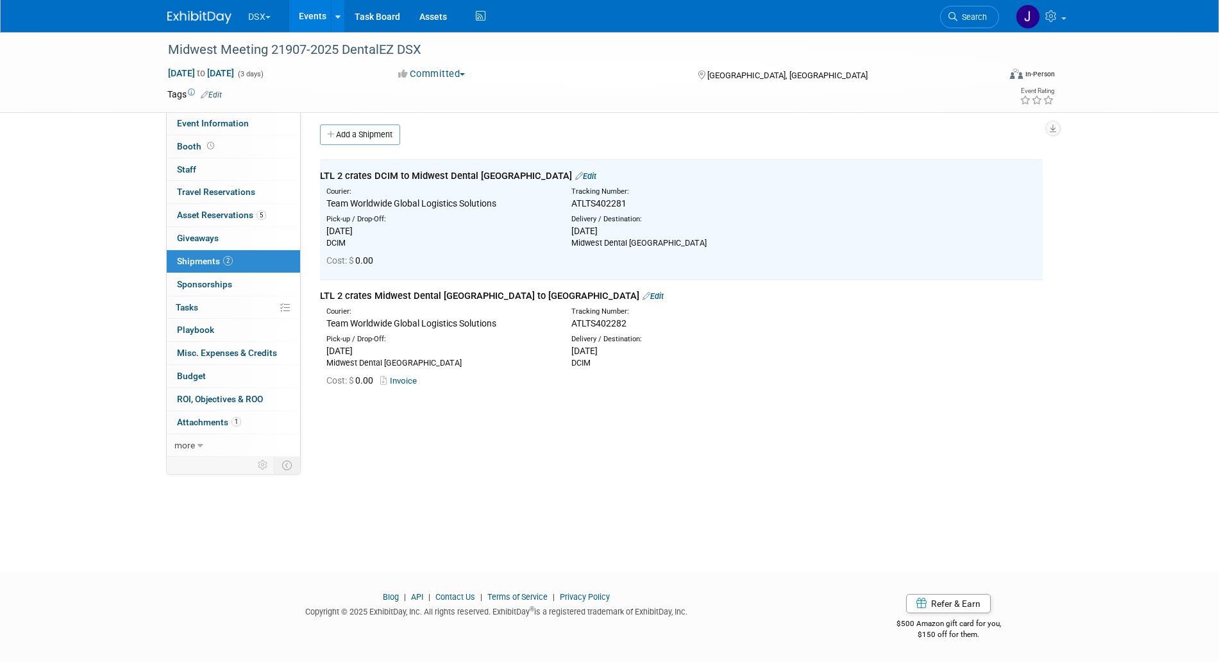
click at [582, 289] on div "LTL 2 crates Midwest Dental Margaritaville Hotel to DCIM Edit" at bounding box center [681, 295] width 723 height 13
click at [643, 291] on link "Edit" at bounding box center [653, 296] width 21 height 10
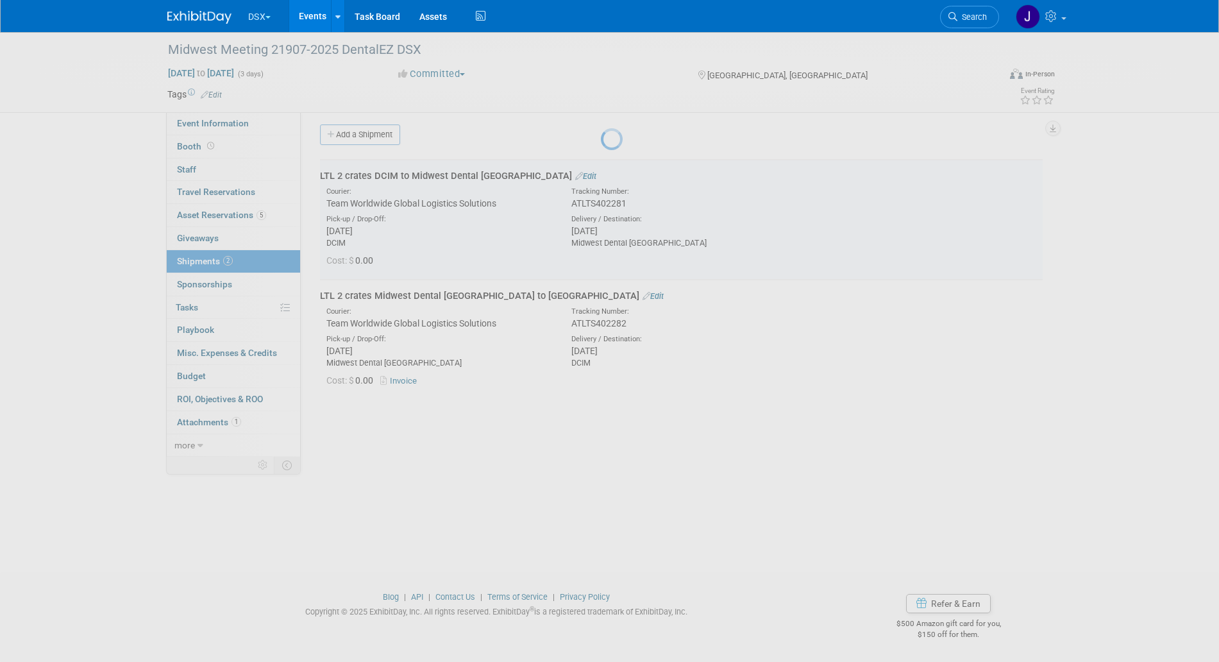
select select "9"
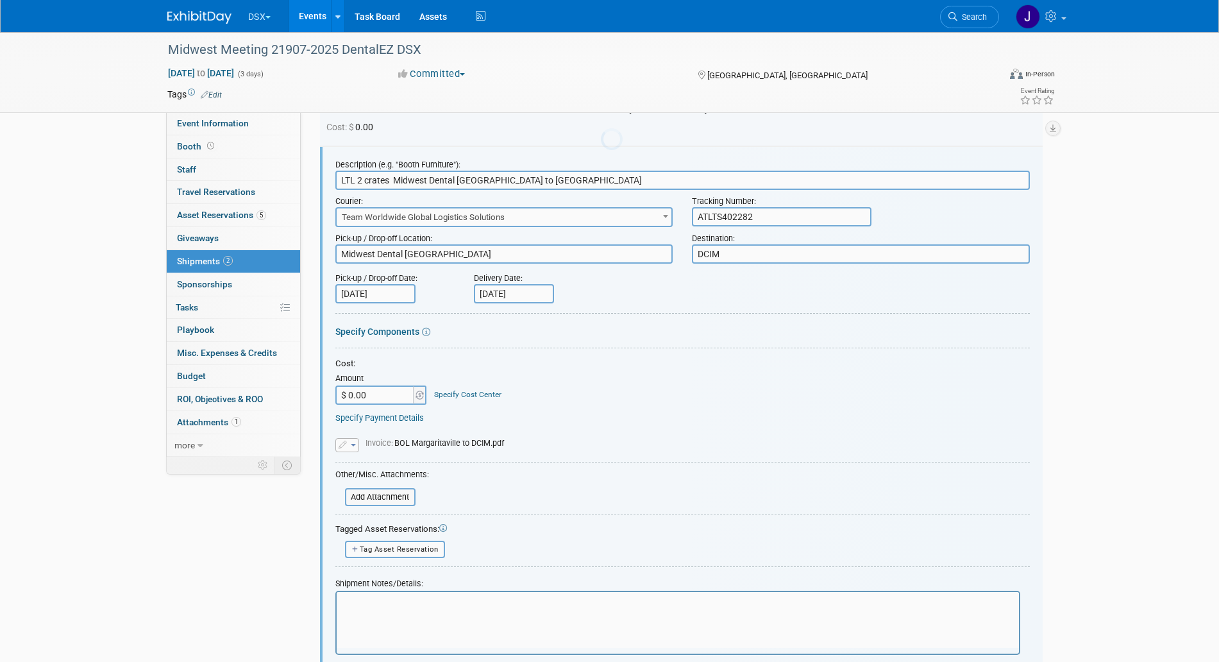
scroll to position [0, 0]
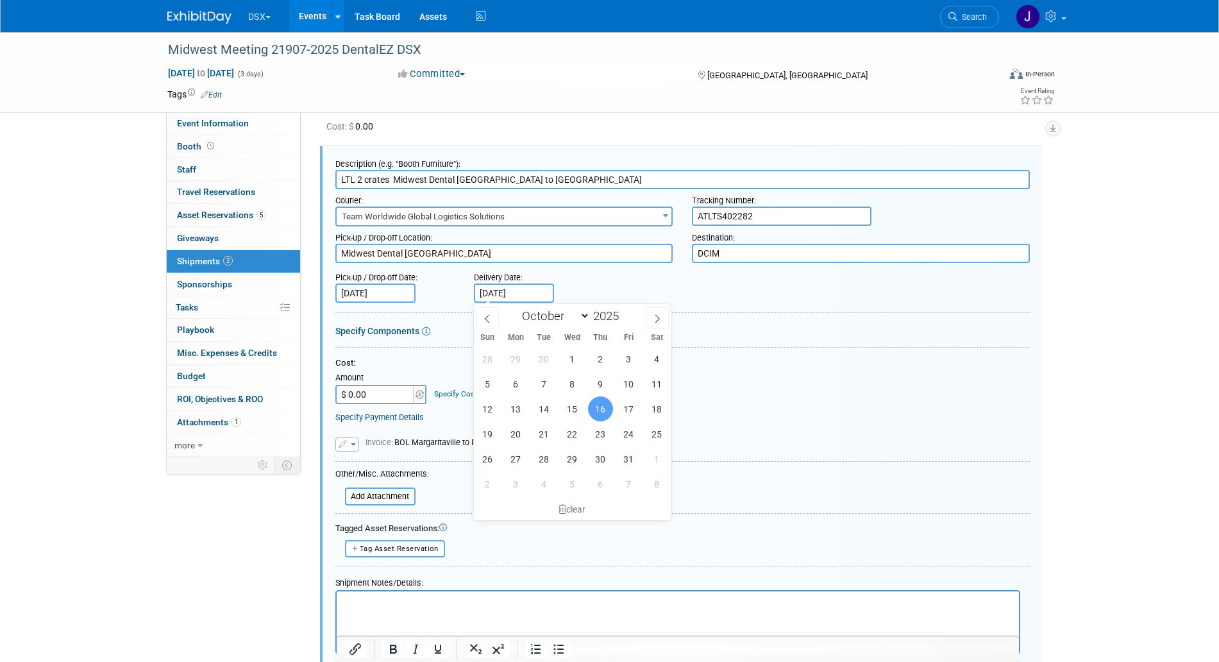
click at [527, 289] on input "Oct 16, 2025" at bounding box center [514, 292] width 80 height 19
click at [628, 410] on span "17" at bounding box center [628, 408] width 25 height 25
type input "Oct 17, 2025"
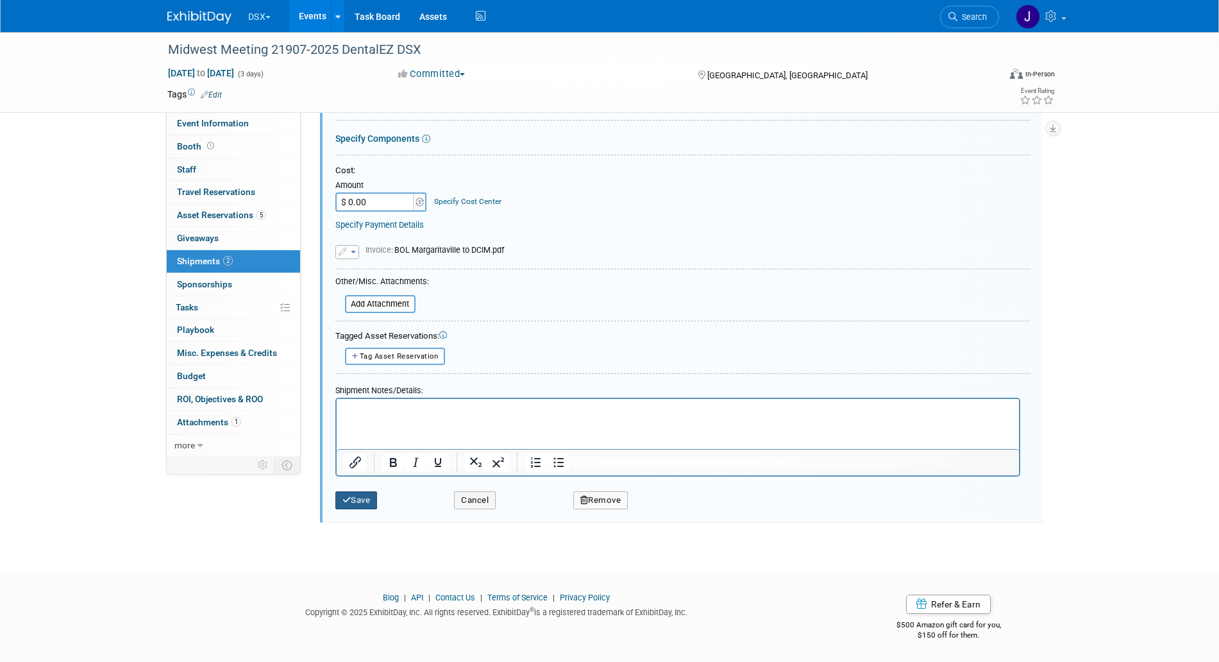
click at [360, 501] on button "Save" at bounding box center [356, 500] width 42 height 18
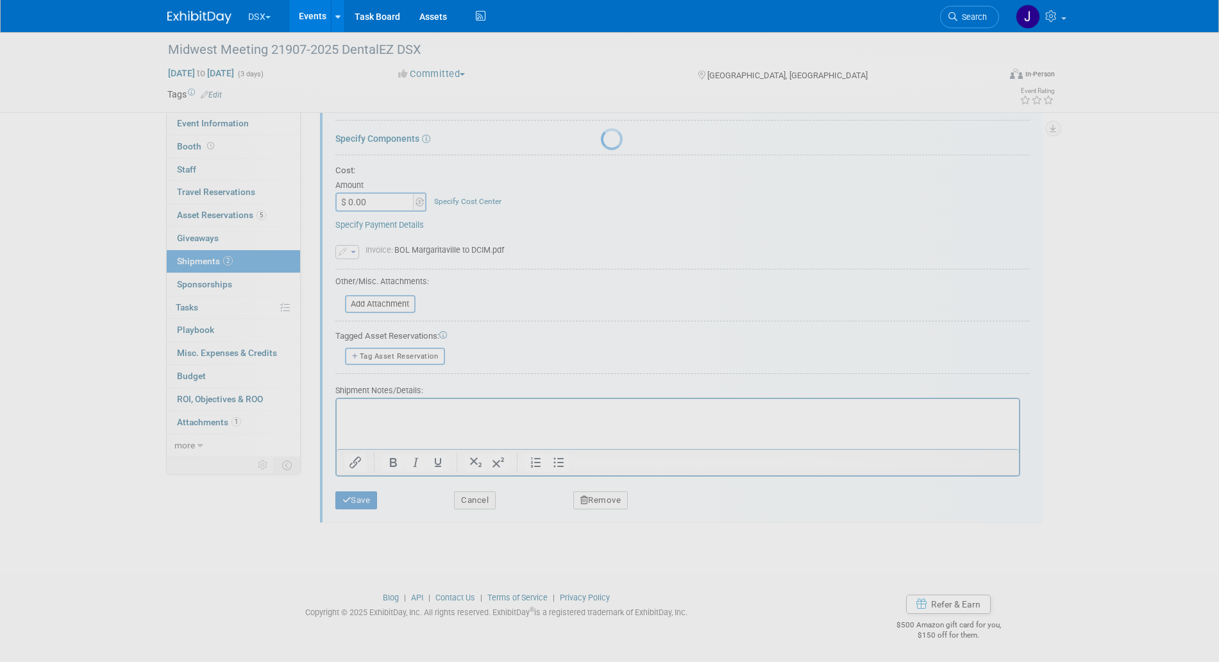
scroll to position [5, 0]
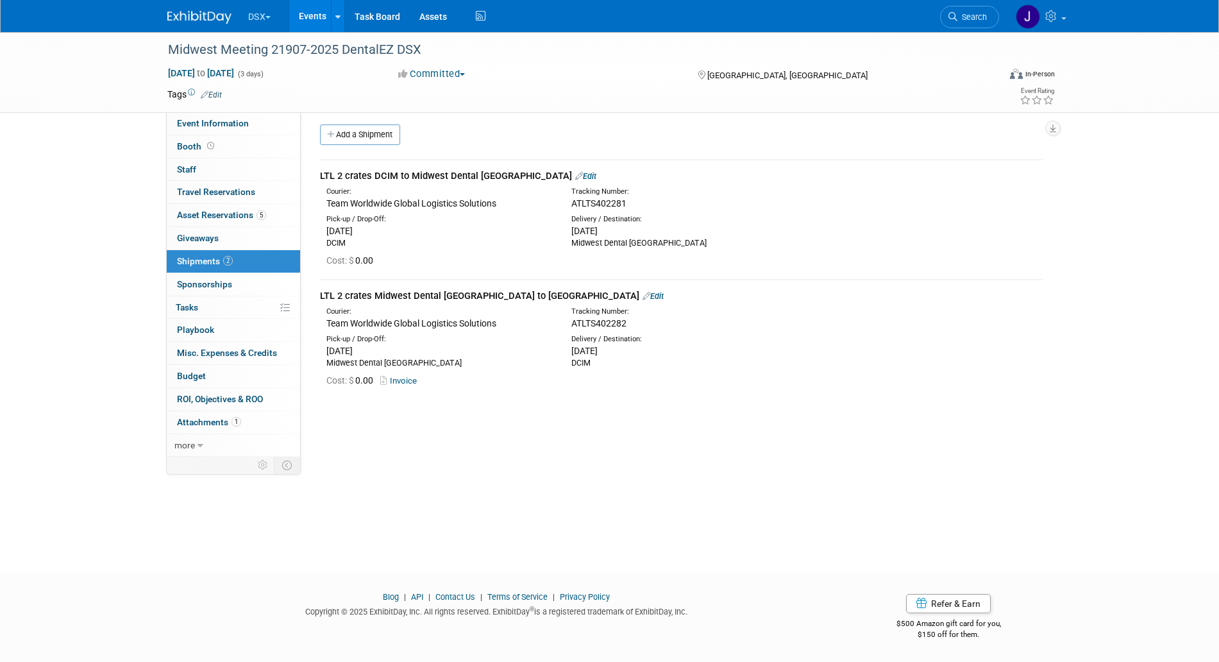
click at [586, 174] on link "Edit" at bounding box center [585, 176] width 21 height 10
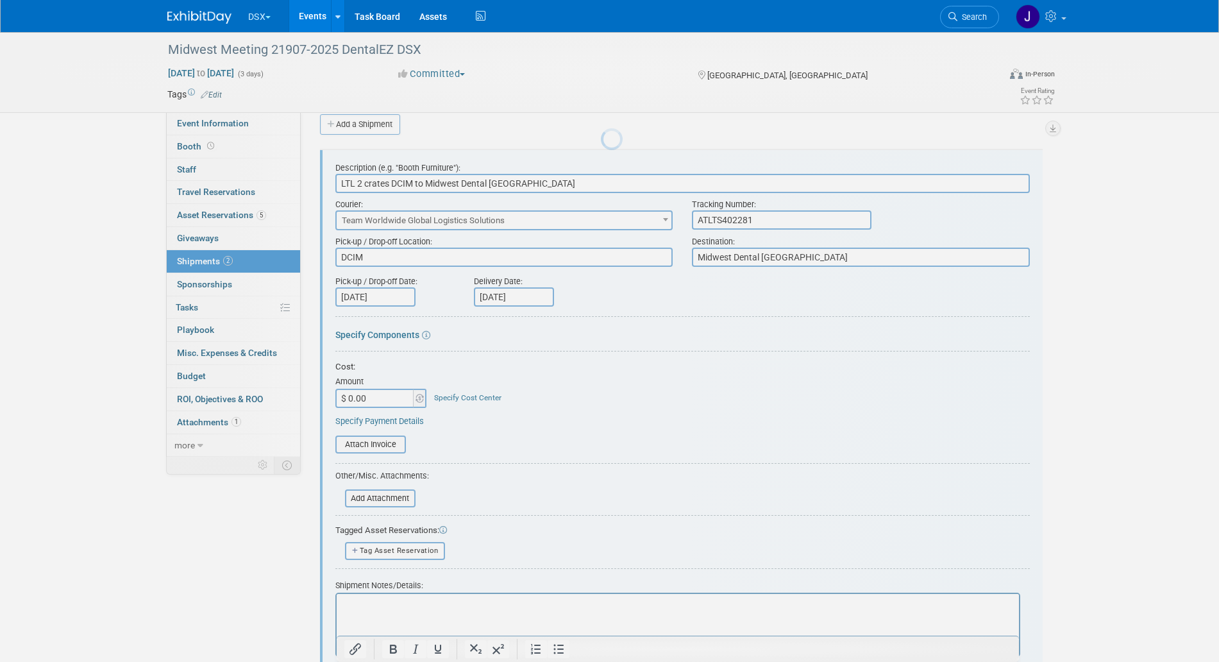
scroll to position [19, 0]
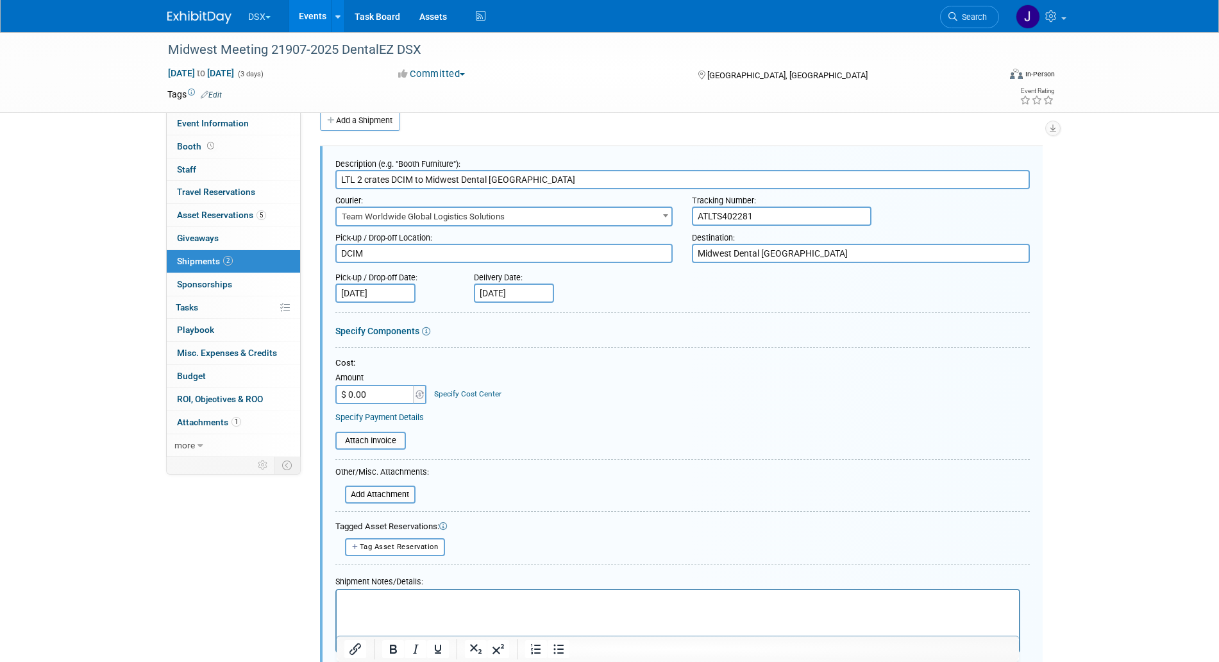
click at [455, 606] on p "Rich Text Area. Press ALT-0 for help." at bounding box center [678, 600] width 668 height 13
click at [433, 601] on p "2 crates including a Detal Chair" at bounding box center [678, 600] width 668 height 13
click at [530, 589] on html "2 crates including a Dental Chair" at bounding box center [677, 598] width 682 height 18
click at [525, 595] on p "2 crates including a Dental Chair" at bounding box center [678, 600] width 668 height 13
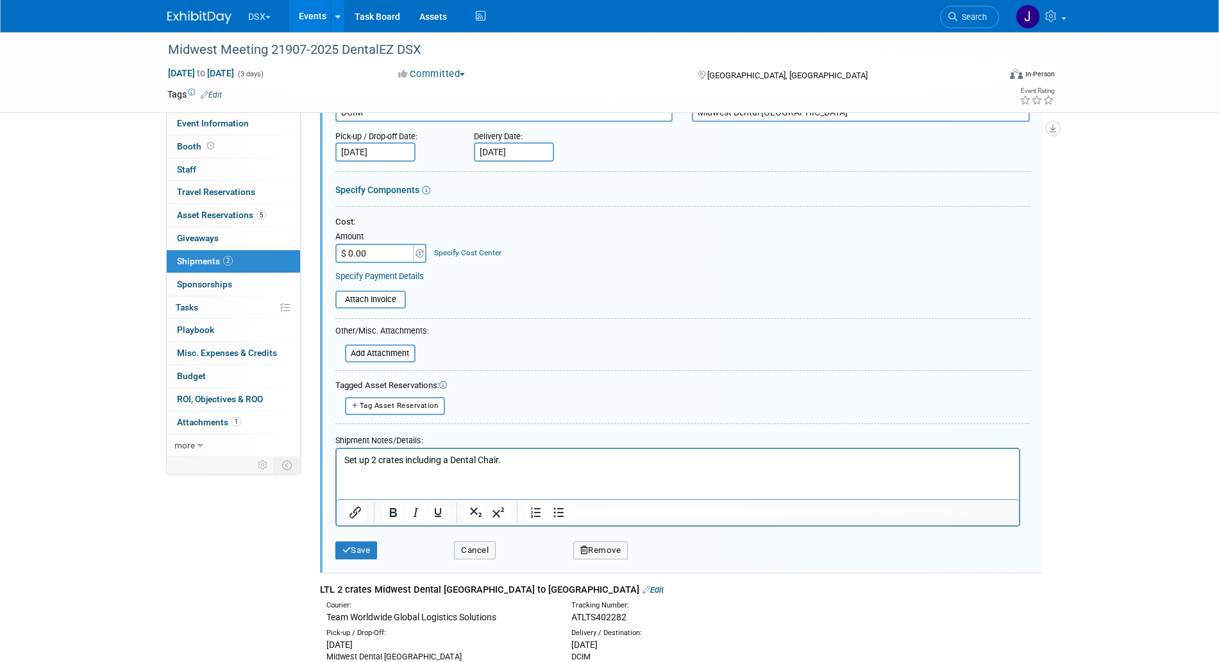
scroll to position [0, 0]
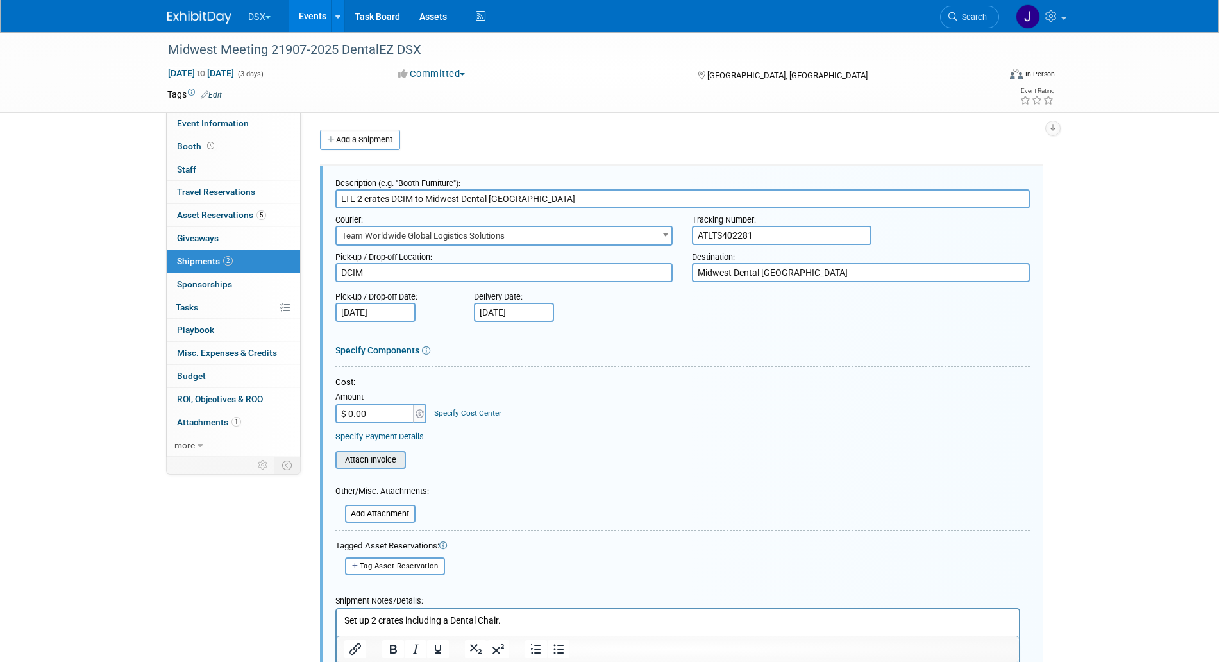
click at [394, 461] on input "file" at bounding box center [328, 459] width 153 height 15
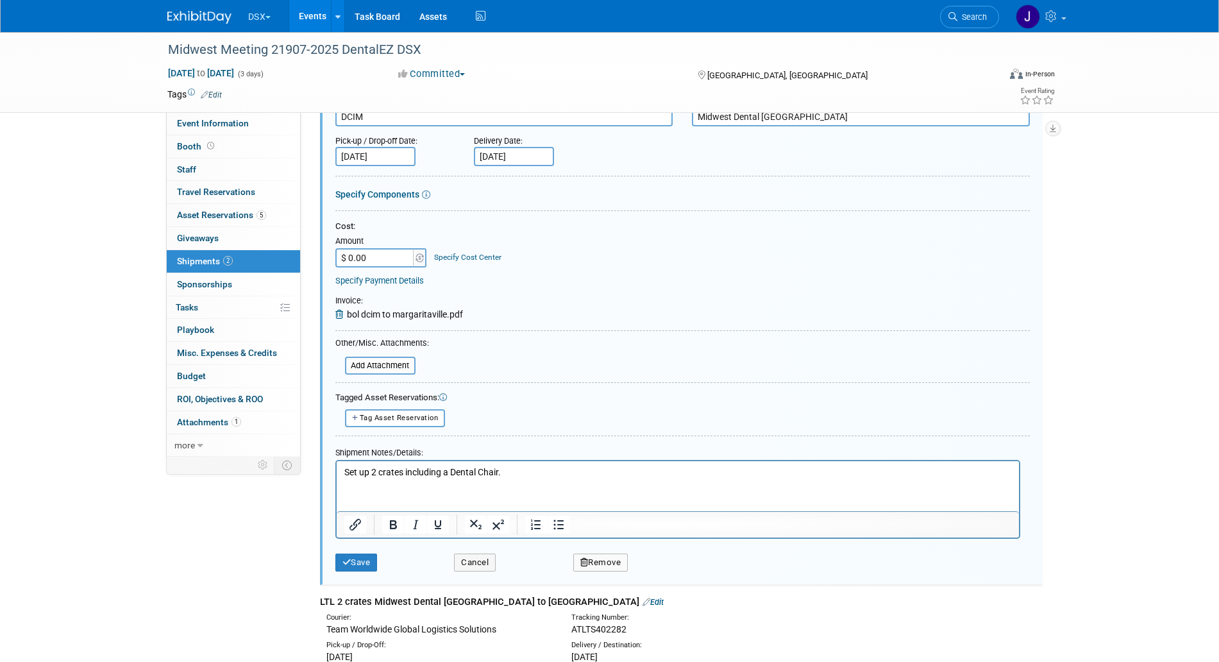
scroll to position [178, 0]
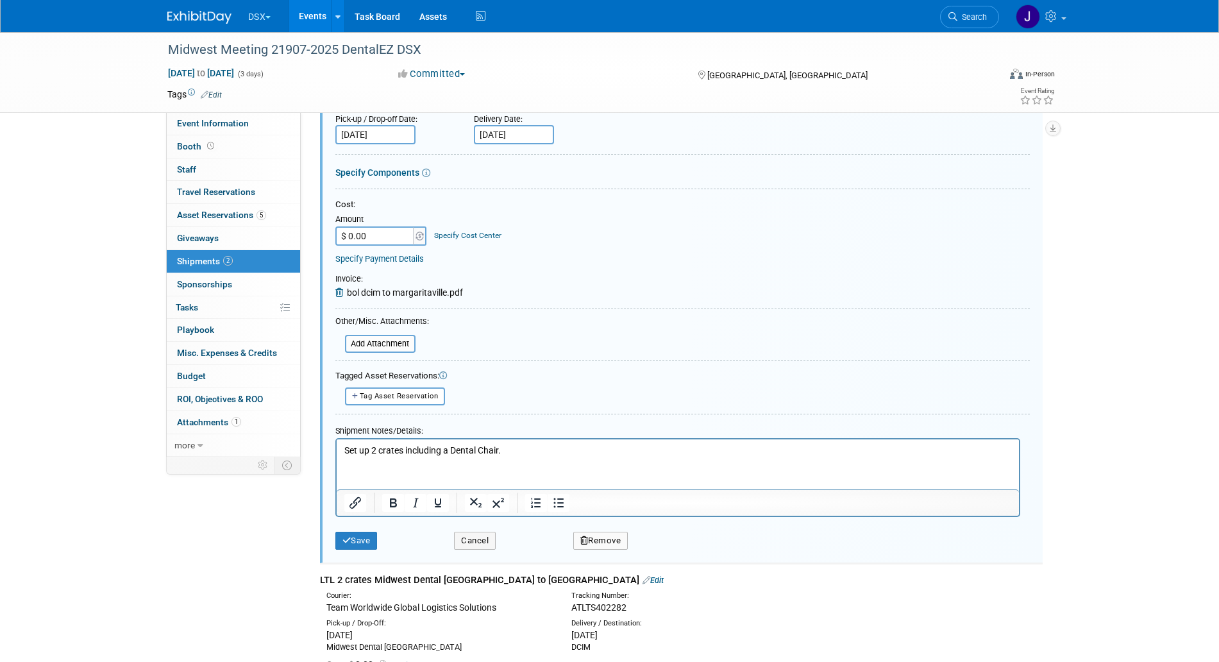
click at [343, 450] on body "Set up 2 crates including a Dental Chair." at bounding box center [677, 450] width 669 height 13
click at [373, 448] on p "Set up 2 crates including a Dental Chair." at bounding box center [678, 450] width 668 height 13
click at [804, 451] on p "Set up through Rachel at TWW. They know to contact Justin Wolever upon arrival.…" at bounding box center [678, 450] width 668 height 13
click at [373, 533] on button "Save" at bounding box center [356, 541] width 42 height 18
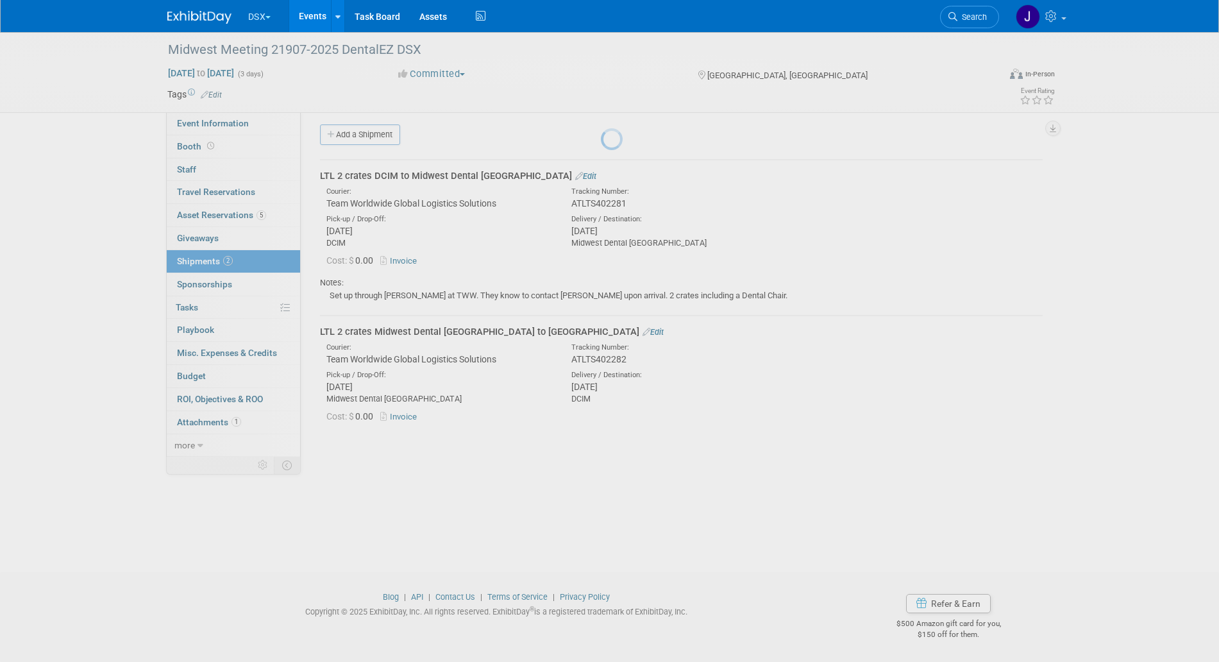
scroll to position [5, 0]
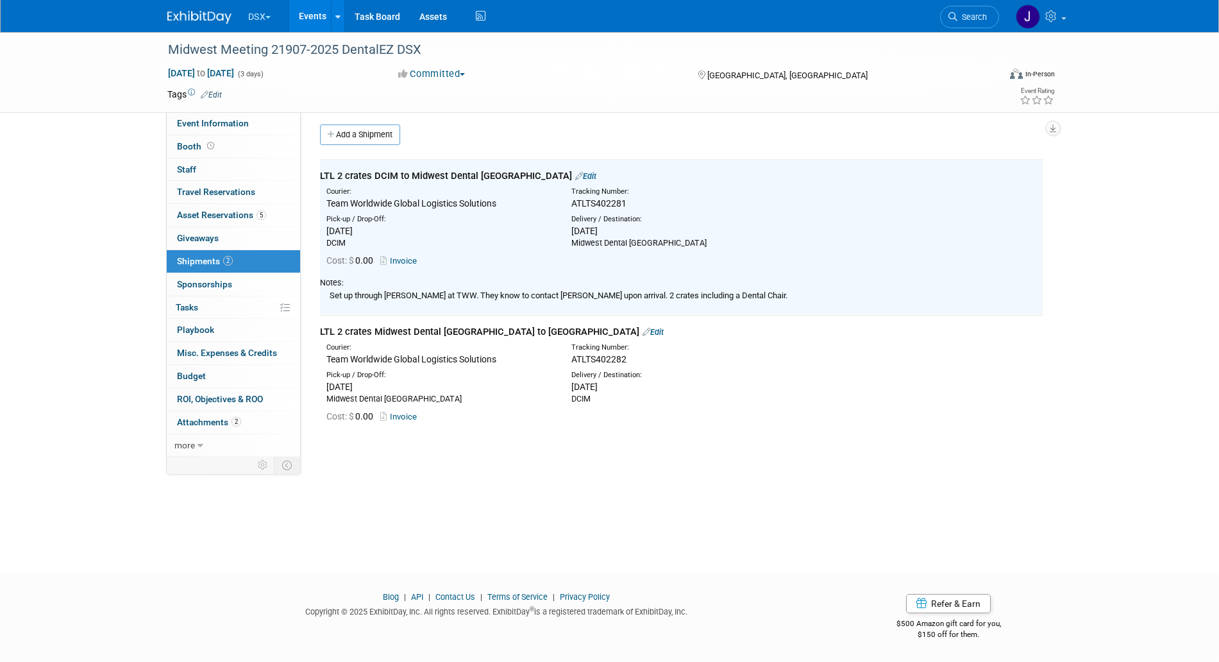
click at [401, 295] on div "Set up through Rachel at TWW. They know to contact Justin Wolever upon arrival.…" at bounding box center [681, 295] width 723 height 13
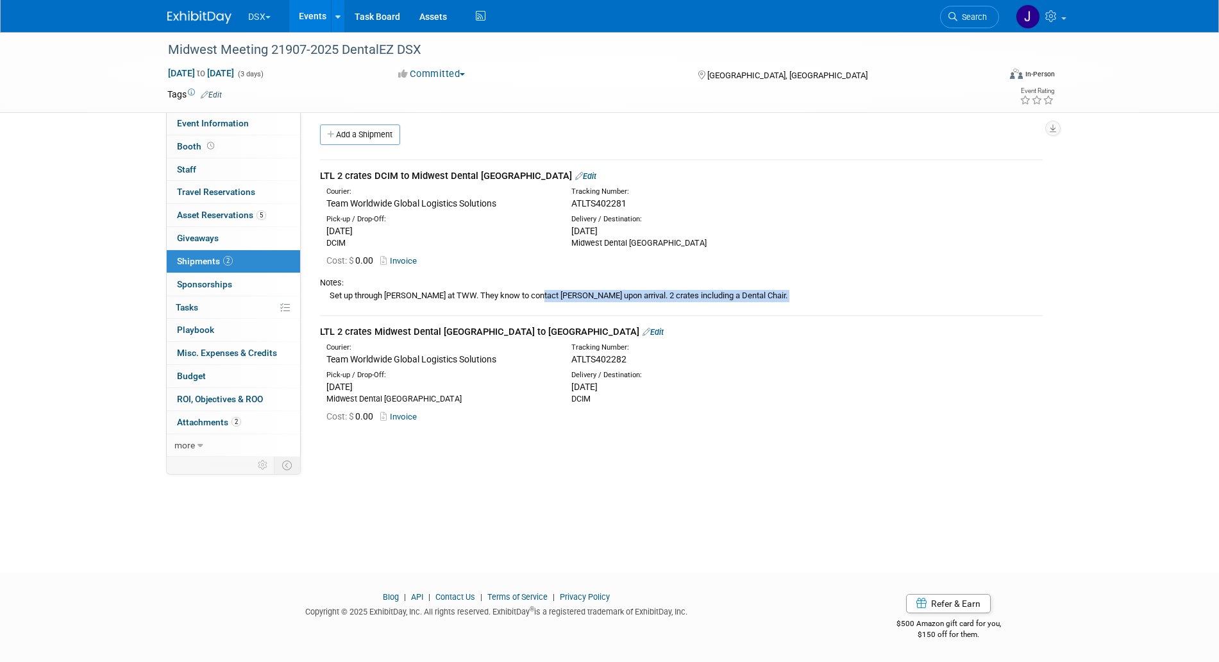
copy tbody "Set up through Rachel at TWW. They know to contact Justin Wolever upon arrival.…"
click at [643, 331] on link "Edit" at bounding box center [653, 332] width 21 height 10
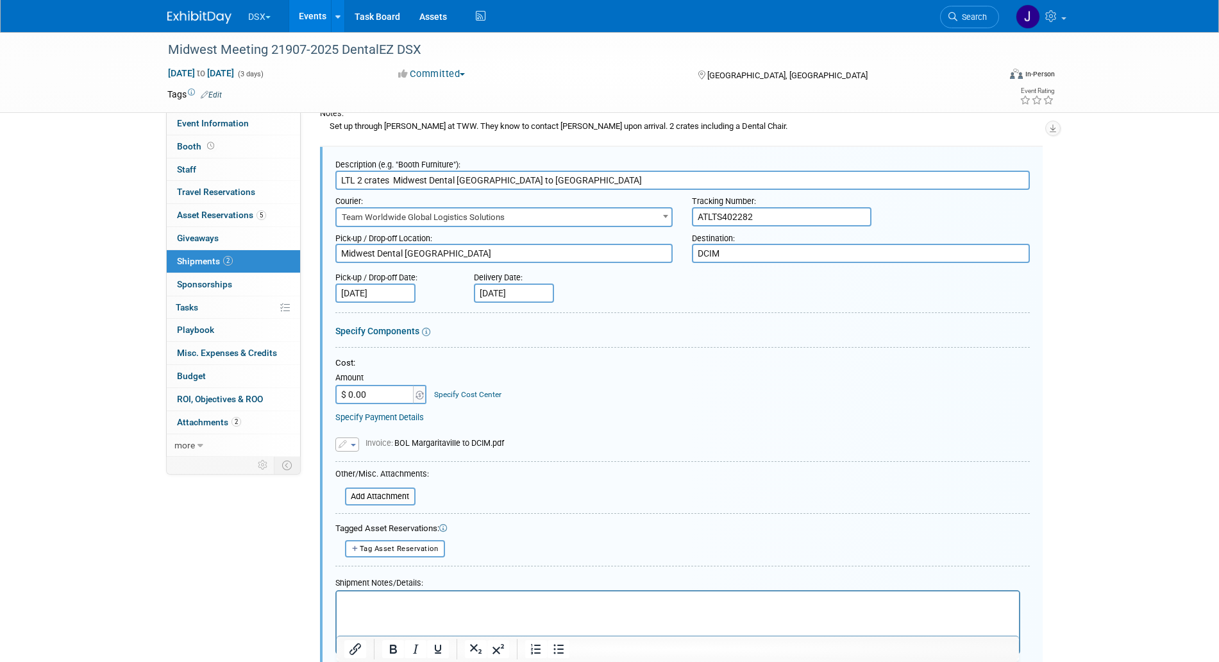
scroll to position [0, 0]
click at [475, 604] on p "Rich Text Area. Press ALT-0 for help." at bounding box center [678, 602] width 668 height 13
drag, startPoint x: 470, startPoint y: 600, endPoint x: 667, endPoint y: 601, distance: 196.9
click at [667, 601] on p "Set up through Rachel at TWW. They know to contact Justin Wolever upon arrival.…" at bounding box center [678, 602] width 668 height 13
click at [469, 599] on p "Set up through Rachel at TWW. Sam is the contact on the ground and they have hi…" at bounding box center [678, 602] width 668 height 13
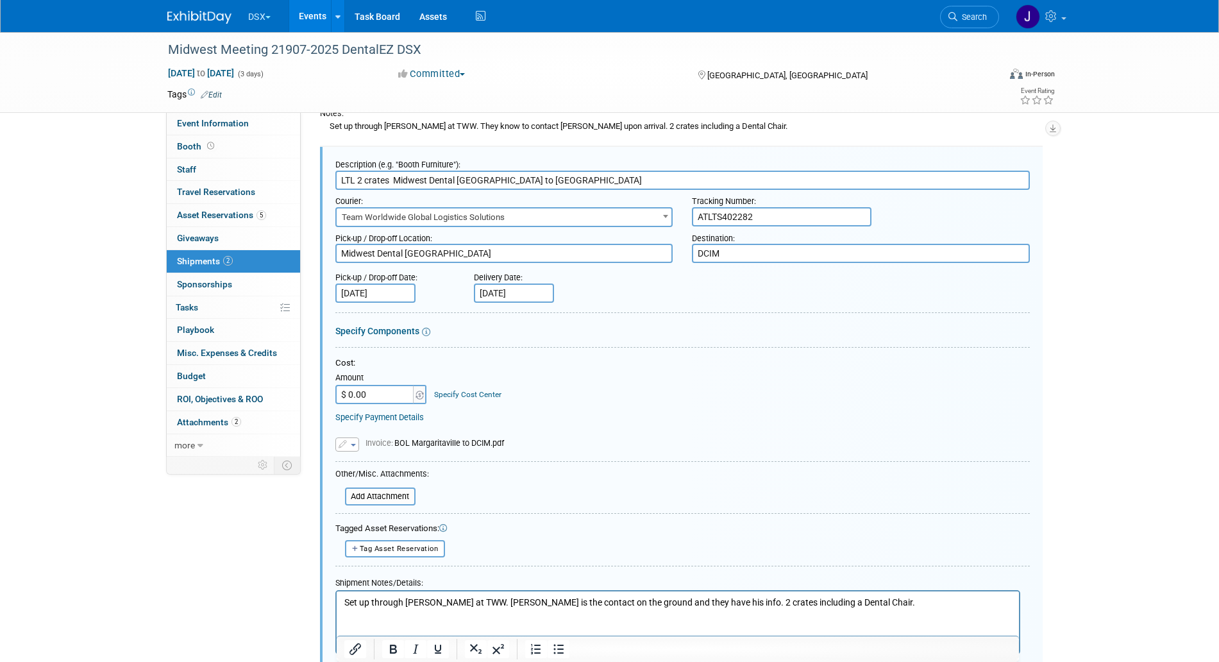
click at [690, 600] on p "Set up through Rachel at TWW. Sam is the contact on the ground and they have hi…" at bounding box center [678, 602] width 668 height 13
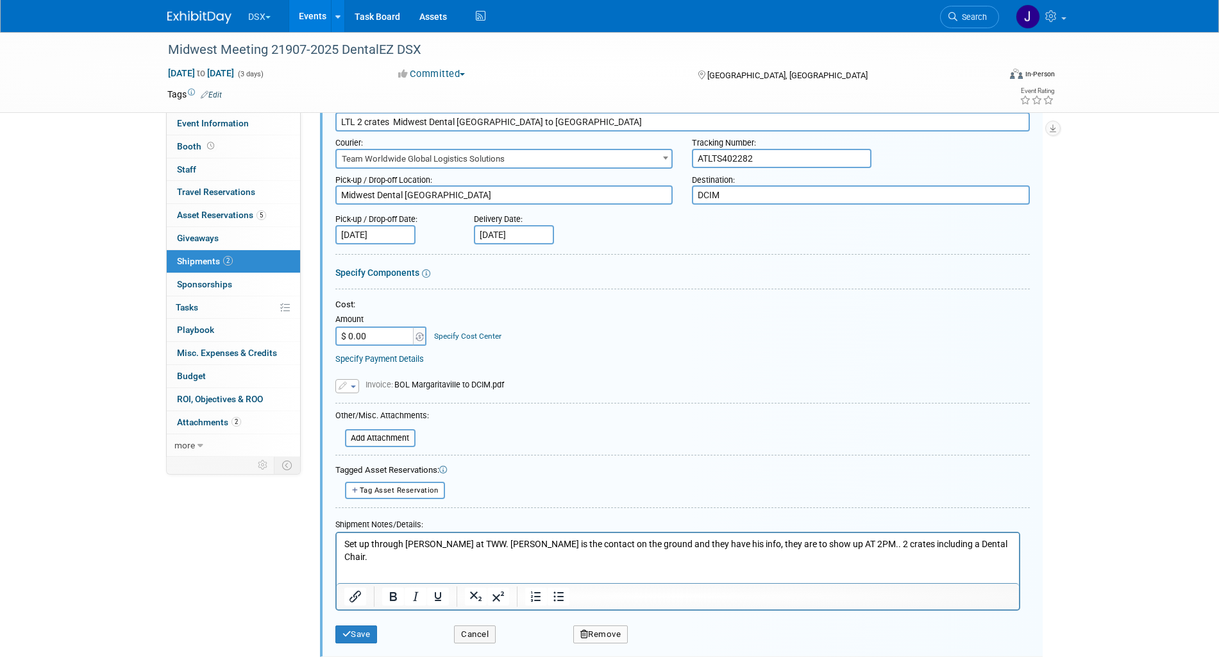
scroll to position [367, 0]
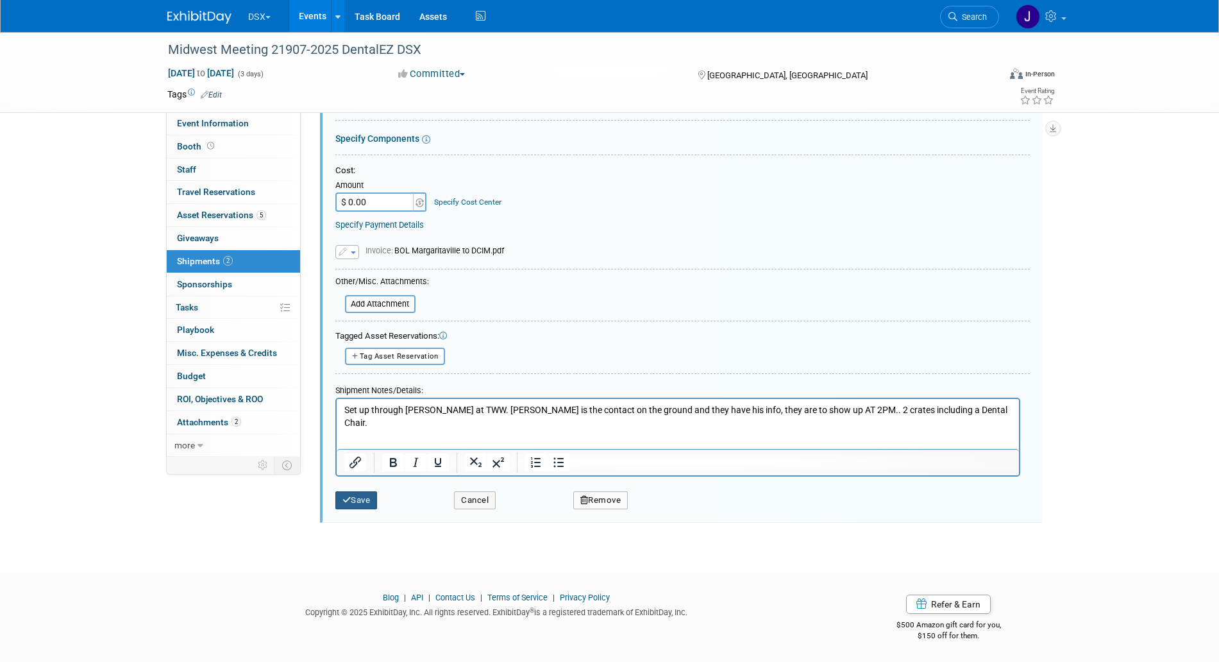
click at [365, 500] on button "Save" at bounding box center [356, 500] width 42 height 18
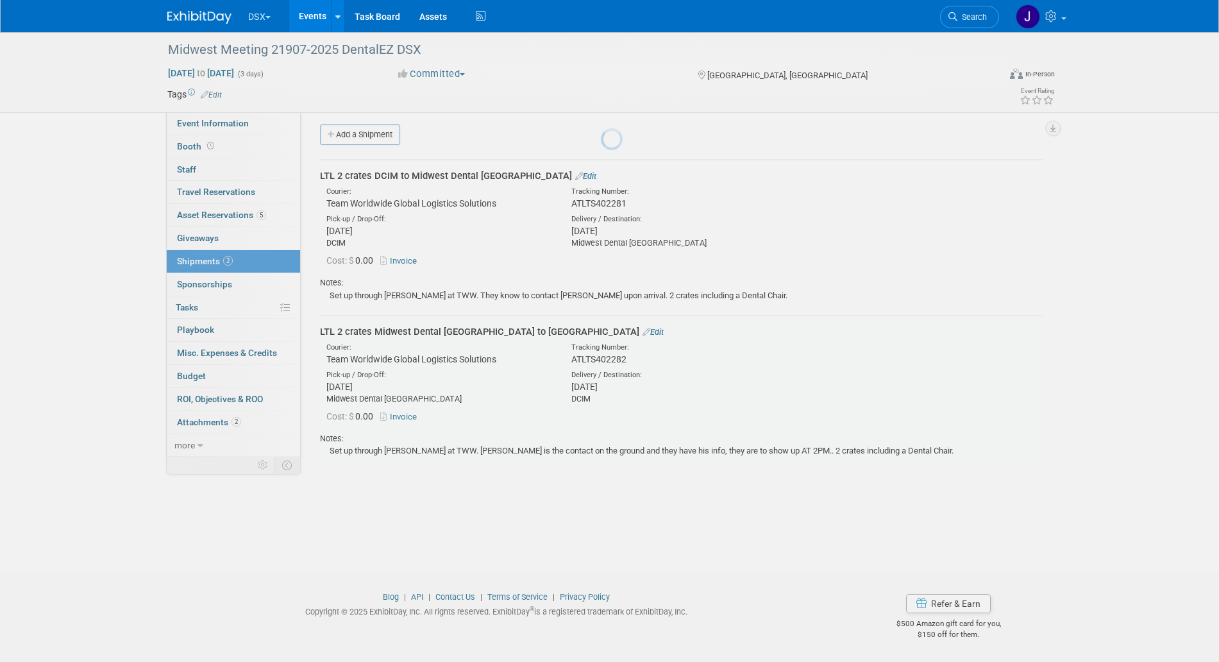
scroll to position [5, 0]
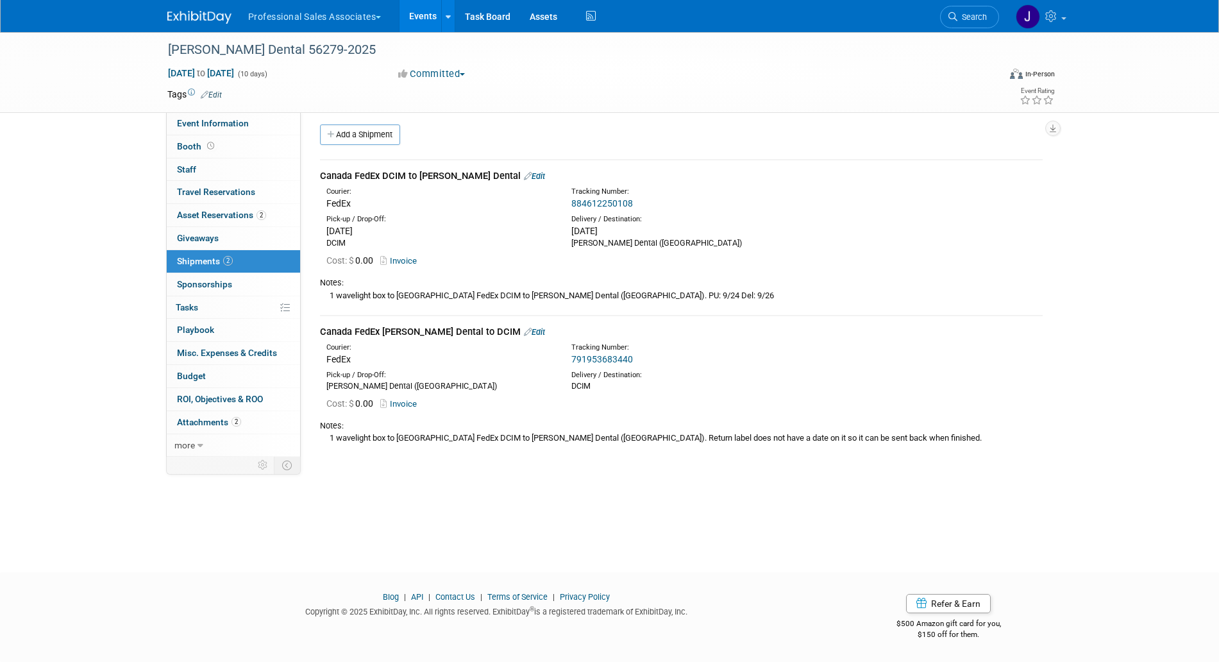
click at [609, 354] on link "791953683440" at bounding box center [602, 359] width 62 height 10
